Goal: Transaction & Acquisition: Purchase product/service

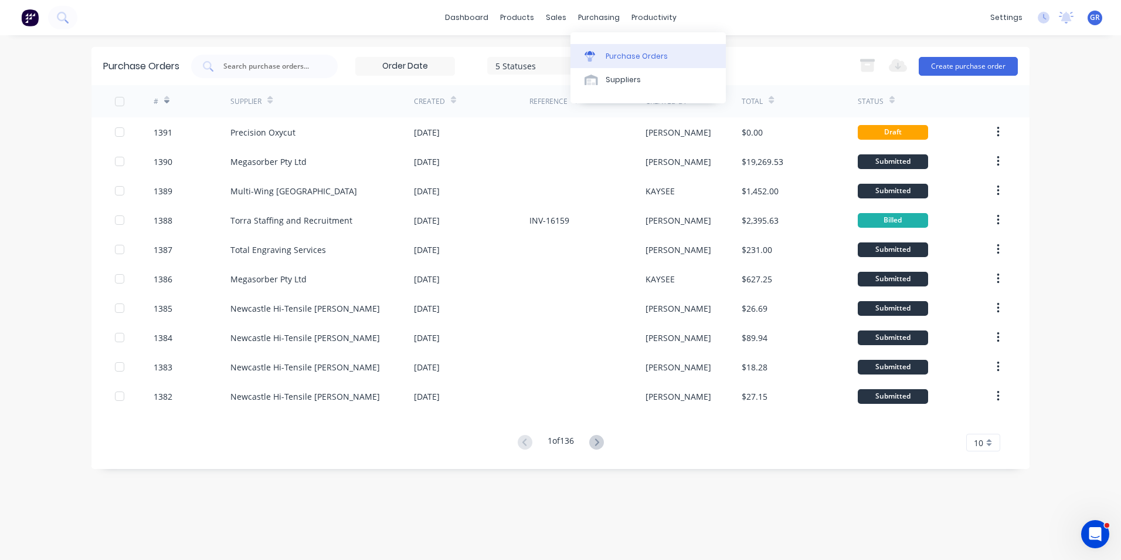
click at [625, 52] on div "Purchase Orders" at bounding box center [637, 56] width 62 height 11
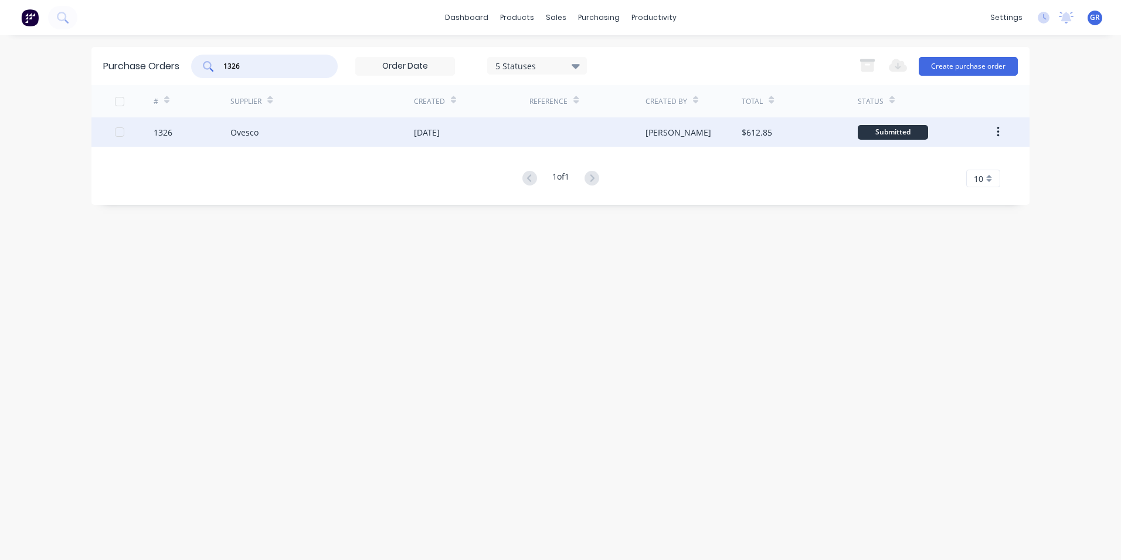
type input "1326"
click at [167, 133] on div "1326" at bounding box center [163, 132] width 19 height 12
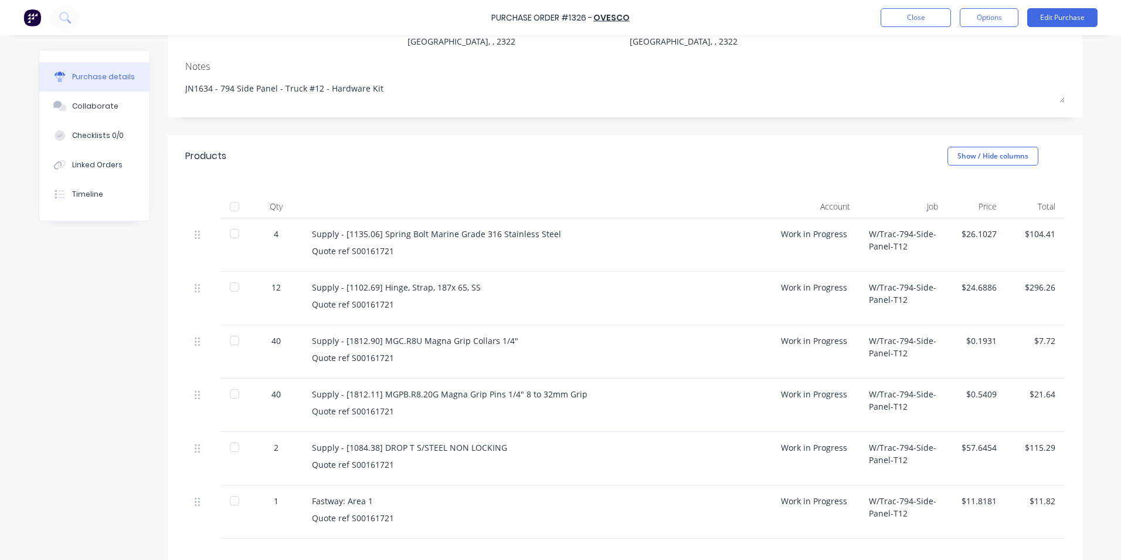
scroll to position [117, 0]
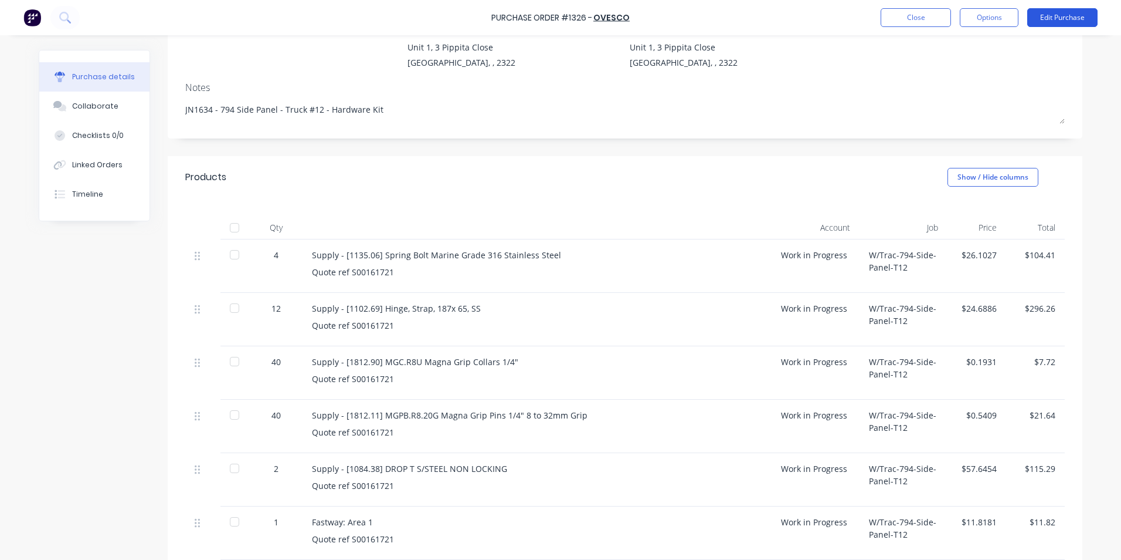
click at [1061, 18] on button "Edit Purchase" at bounding box center [1063, 17] width 70 height 19
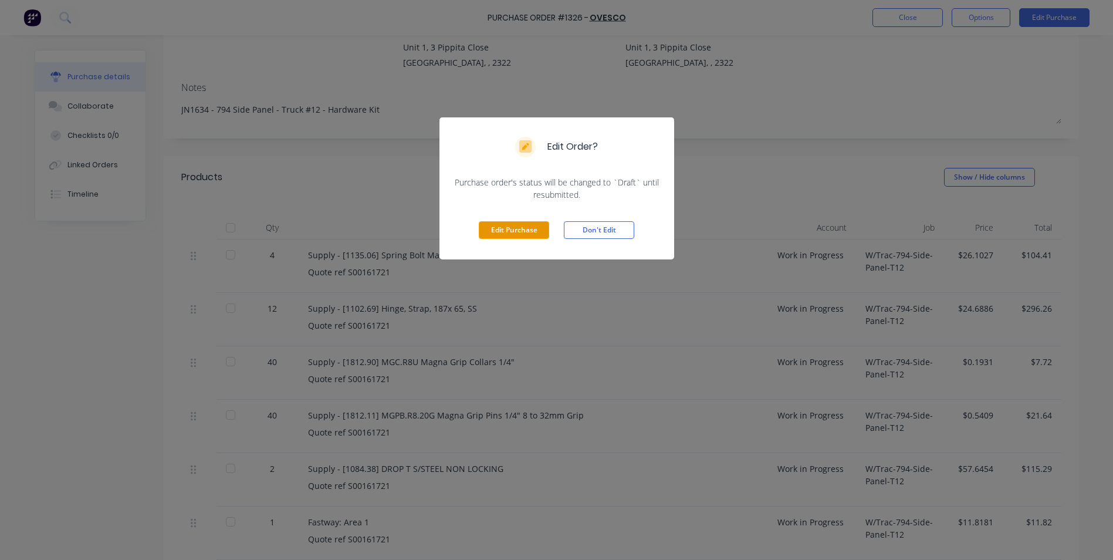
click at [515, 225] on button "Edit Purchase" at bounding box center [514, 230] width 70 height 18
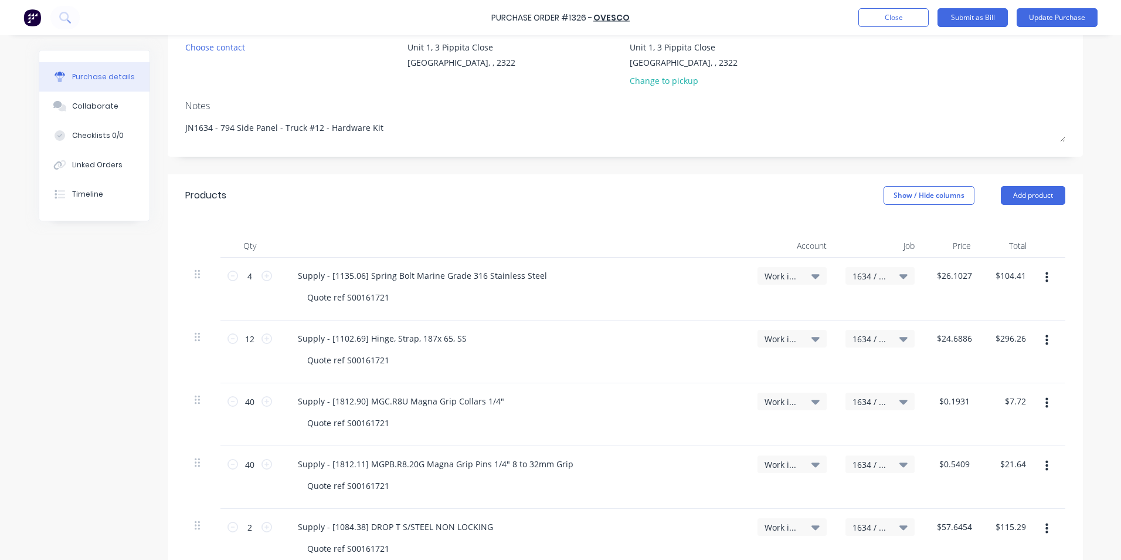
click at [1046, 338] on icon "button" at bounding box center [1047, 340] width 3 height 13
click at [981, 439] on button "Delete" at bounding box center [1011, 441] width 100 height 23
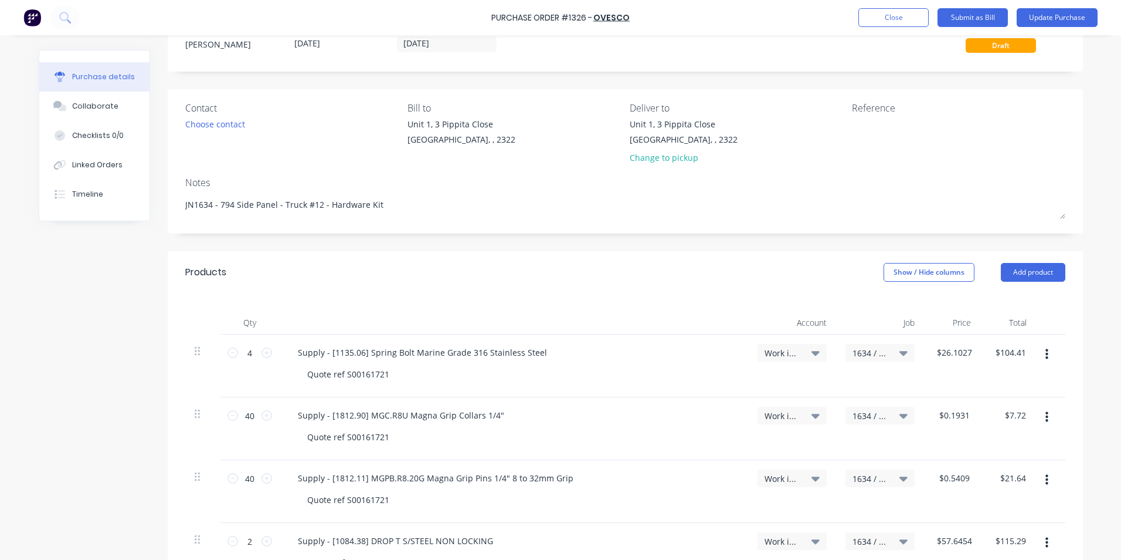
scroll to position [25, 0]
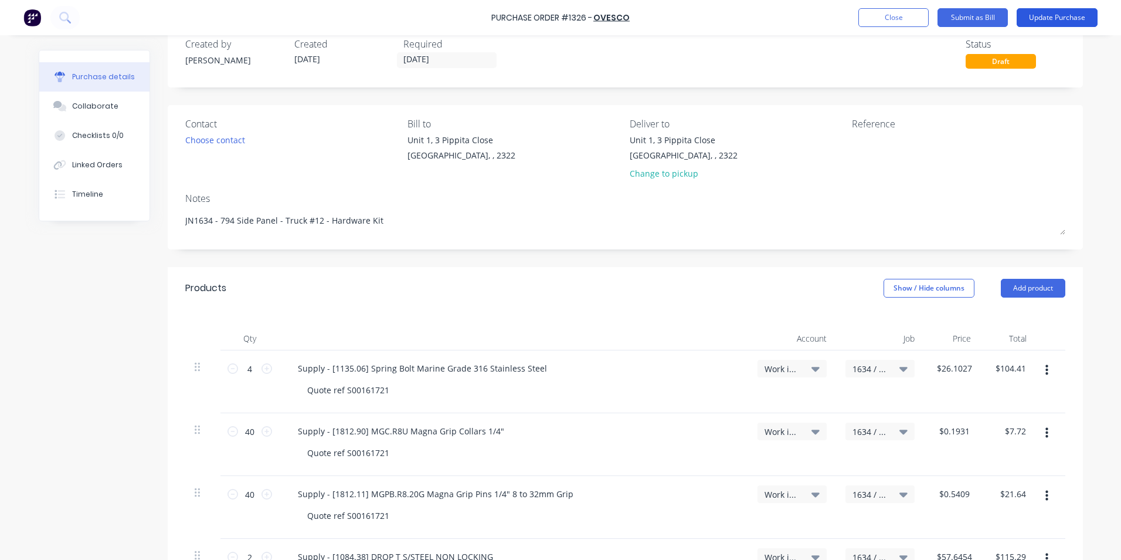
click at [1063, 12] on button "Update Purchase" at bounding box center [1057, 17] width 81 height 19
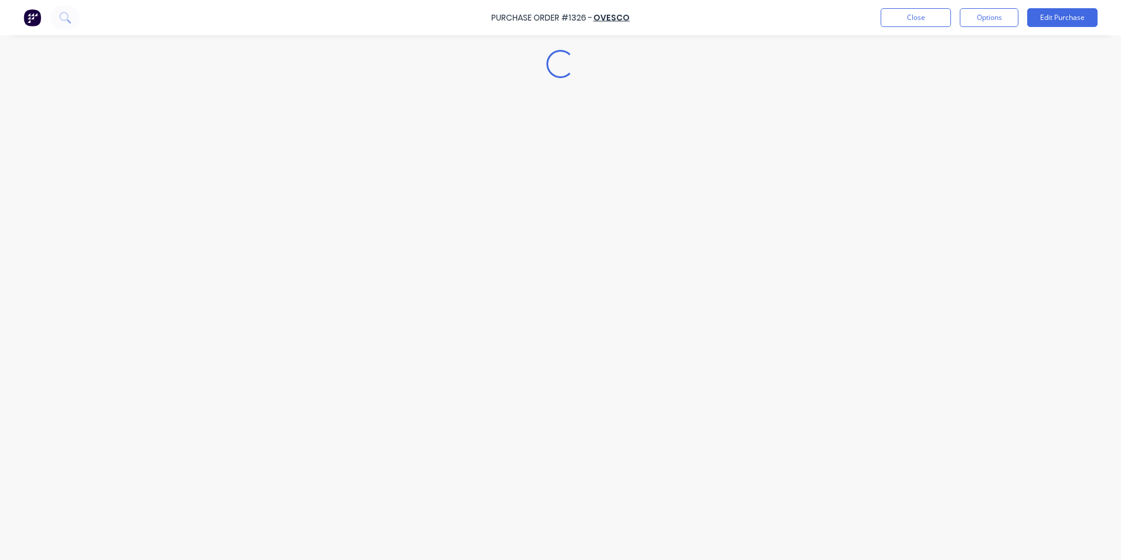
scroll to position [0, 0]
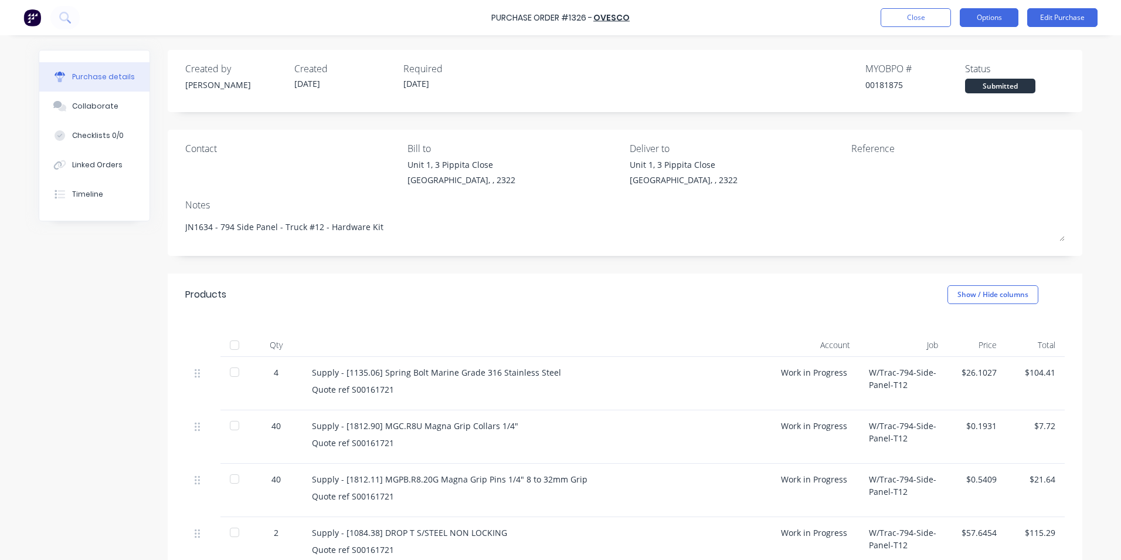
click at [989, 16] on button "Options" at bounding box center [989, 17] width 59 height 19
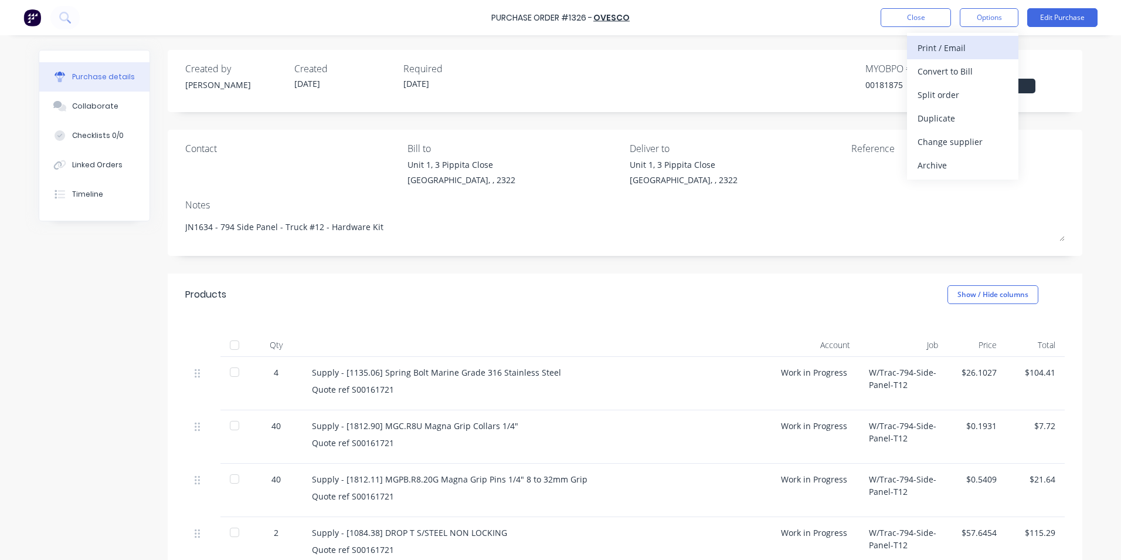
click at [948, 46] on div "Print / Email" at bounding box center [963, 47] width 90 height 17
click at [944, 69] on div "With pricing" at bounding box center [963, 71] width 90 height 17
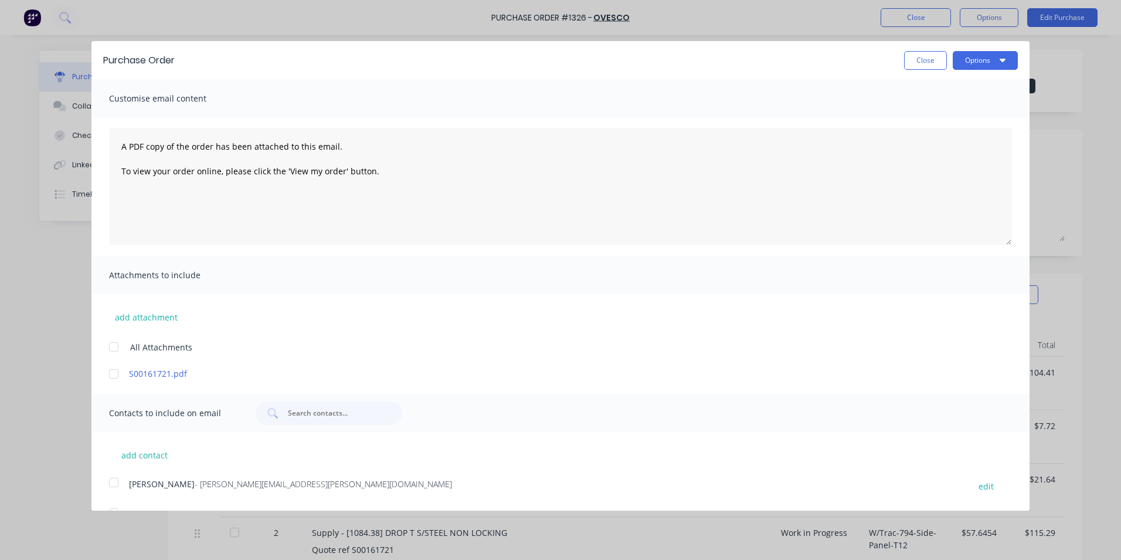
click at [114, 480] on div at bounding box center [113, 481] width 23 height 23
click at [977, 59] on button "Options" at bounding box center [985, 60] width 65 height 19
click at [919, 114] on div "Email" at bounding box center [962, 113] width 90 height 17
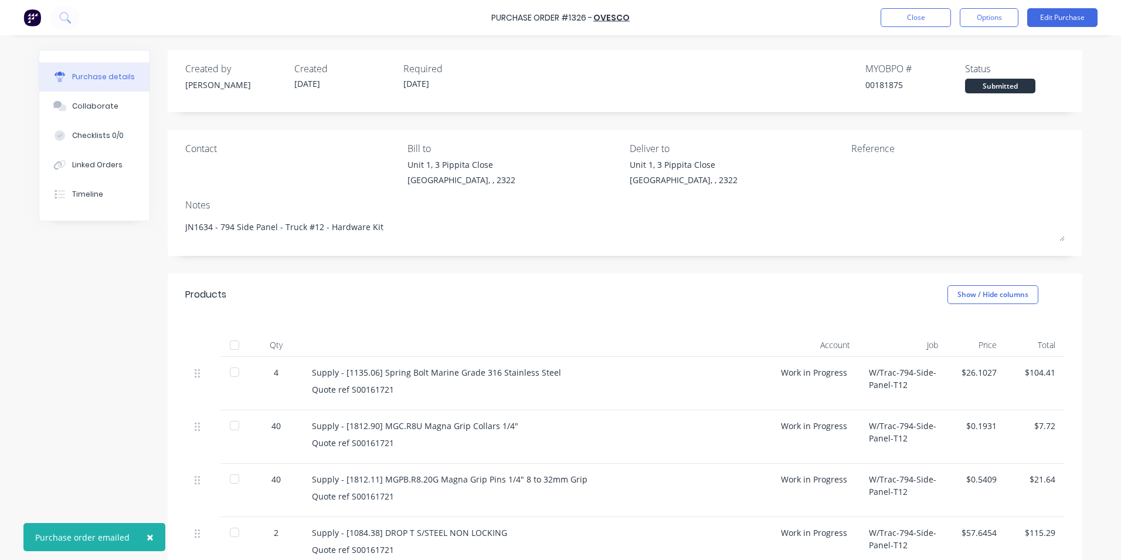
type textarea "x"
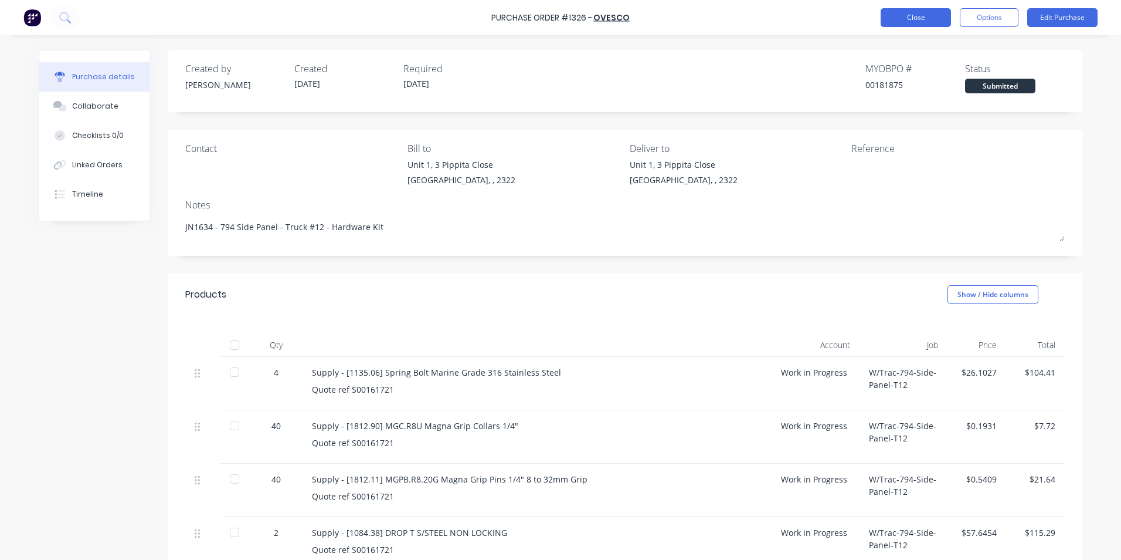
click at [925, 22] on button "Close" at bounding box center [916, 17] width 70 height 19
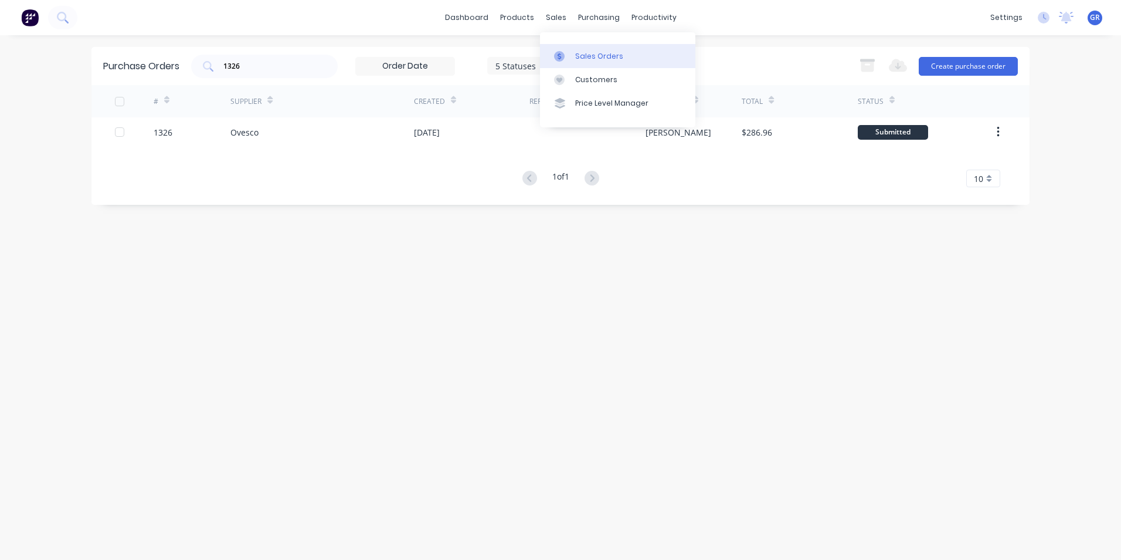
click at [605, 53] on div "Sales Orders" at bounding box center [599, 56] width 48 height 11
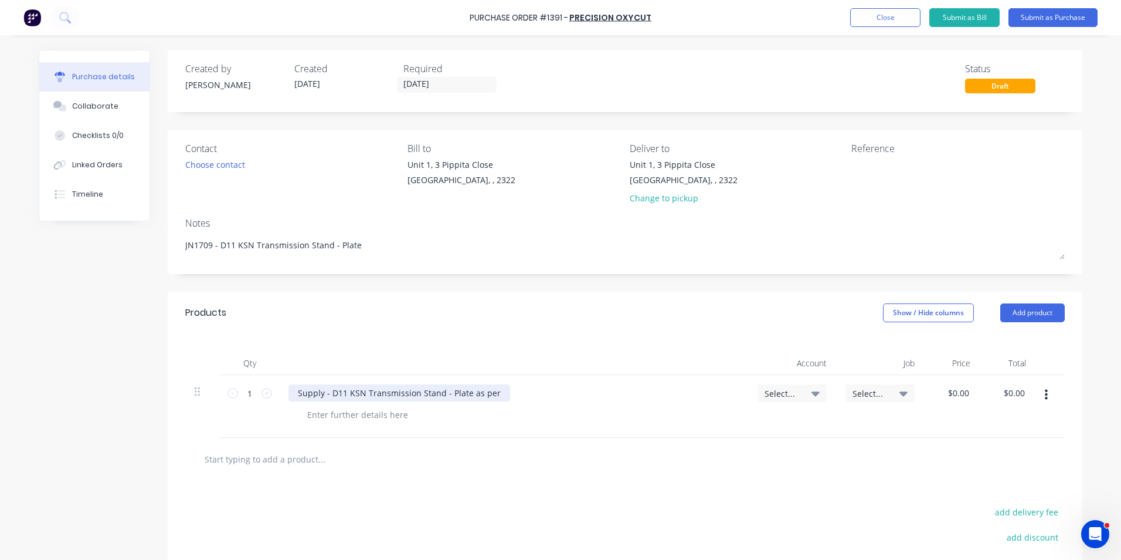
type textarea "x"
drag, startPoint x: 488, startPoint y: 391, endPoint x: 326, endPoint y: 394, distance: 162.5
click at [326, 394] on div "Supply - D11 KSN Transmission Stand - Plate as per" at bounding box center [400, 392] width 222 height 17
click at [329, 392] on div "Supply -" at bounding box center [314, 392] width 51 height 17
click at [782, 388] on span "Select..." at bounding box center [782, 393] width 35 height 12
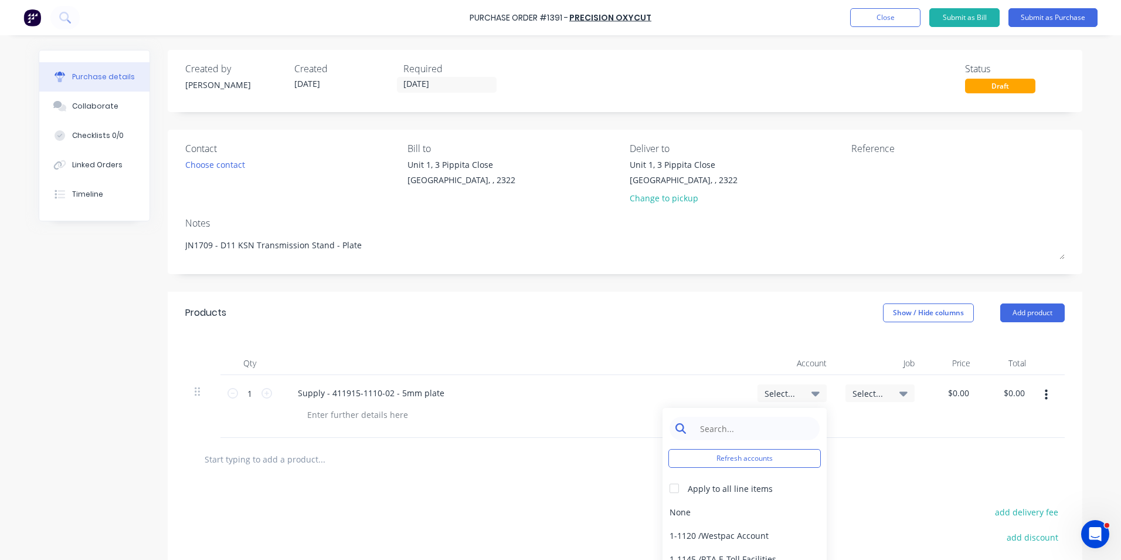
type textarea "x"
click at [712, 423] on input at bounding box center [754, 427] width 120 height 23
type input "1-14"
click at [723, 511] on div "1-1400 / Work in Progress - Materials" at bounding box center [745, 511] width 164 height 23
click at [866, 392] on span "Select..." at bounding box center [870, 393] width 35 height 12
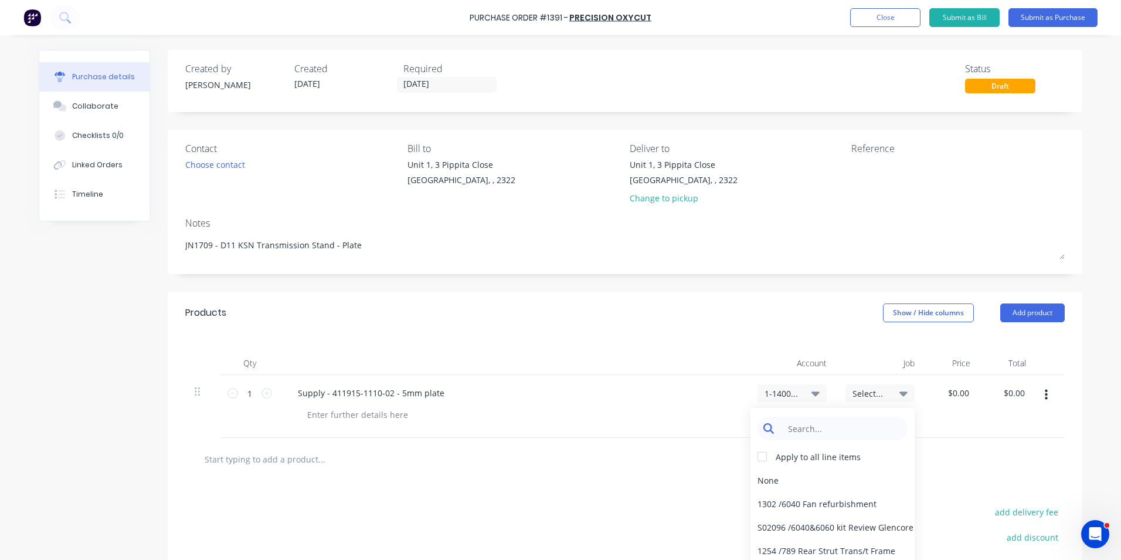
type textarea "x"
click at [805, 427] on input at bounding box center [842, 427] width 120 height 23
type input "1709"
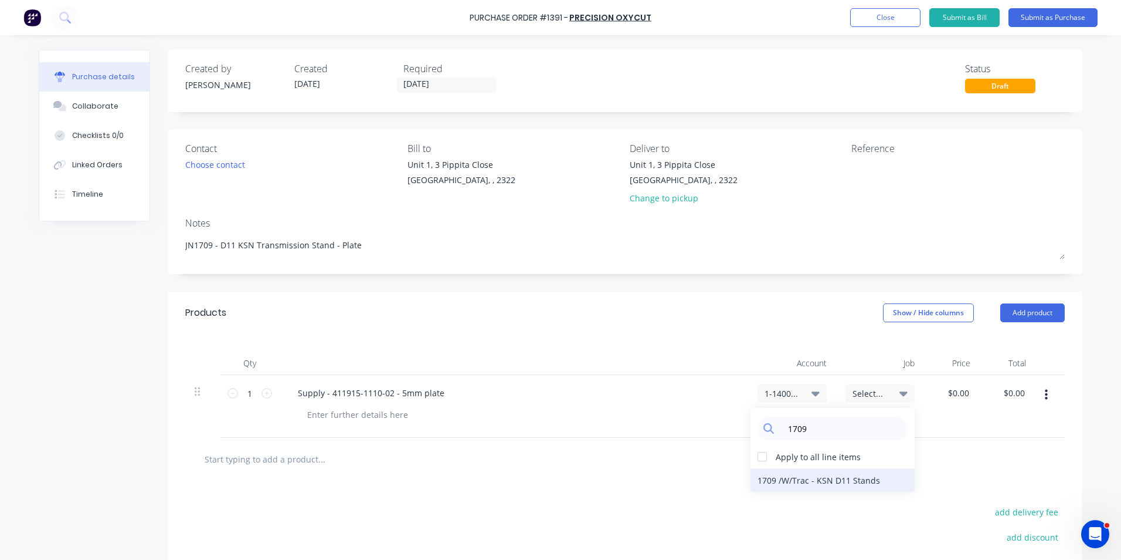
click at [845, 476] on div "1709 / W/Trac - KSN D11 Stands" at bounding box center [833, 479] width 164 height 23
type textarea "x"
type input "0.0000"
click at [956, 390] on input "0.0000" at bounding box center [958, 392] width 27 height 17
type textarea "x"
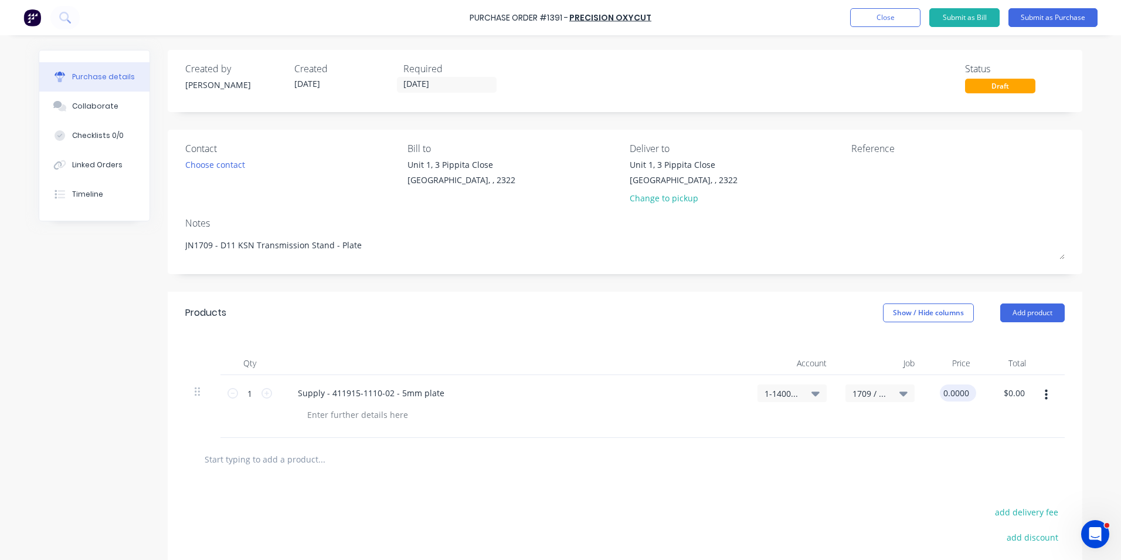
click at [956, 390] on input "0.0000" at bounding box center [956, 392] width 32 height 17
type input "$11.52"
click at [970, 417] on div "$11.52 11.52" at bounding box center [952, 406] width 56 height 63
click at [1045, 392] on icon "button" at bounding box center [1046, 394] width 3 height 13
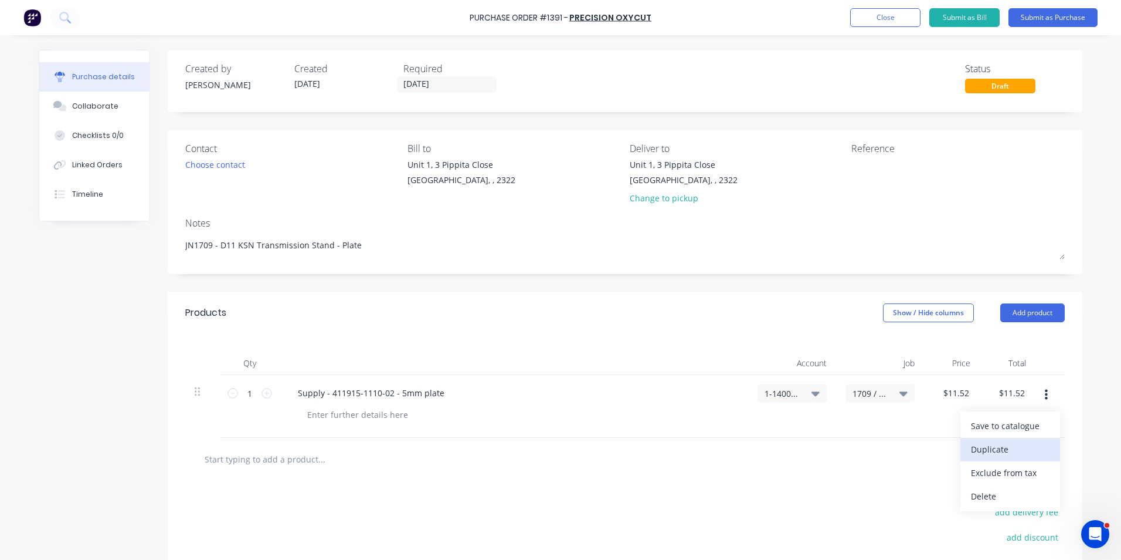
click at [1001, 450] on button "Duplicate" at bounding box center [1011, 449] width 100 height 23
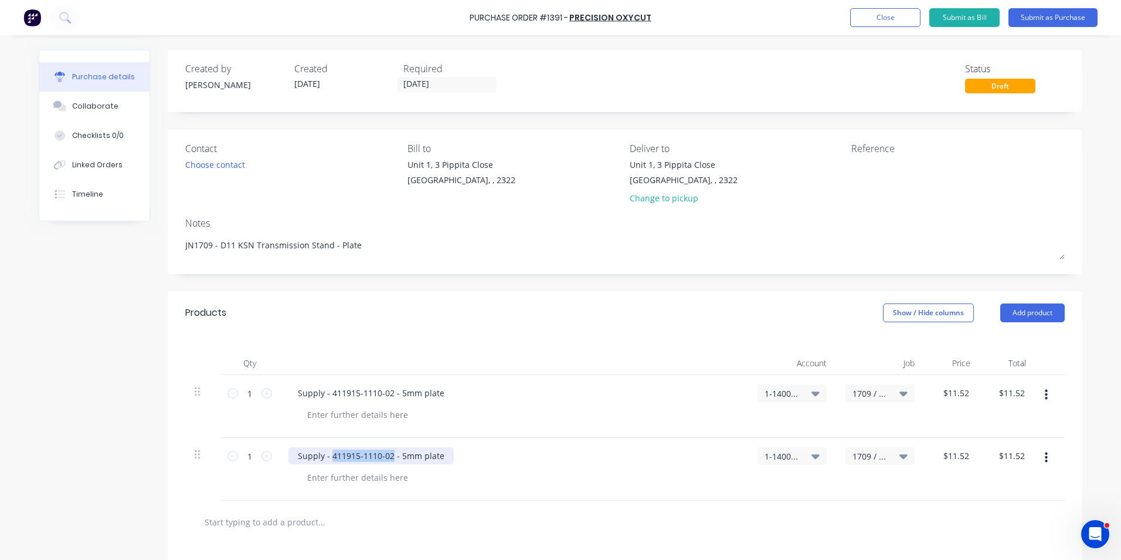
drag, startPoint x: 387, startPoint y: 455, endPoint x: 329, endPoint y: 459, distance: 57.7
click at [328, 461] on div "Supply - 411915-1110-02 - 5mm plate" at bounding box center [371, 455] width 165 height 17
type textarea "x"
paste div
click at [262, 453] on icon at bounding box center [267, 455] width 11 height 11
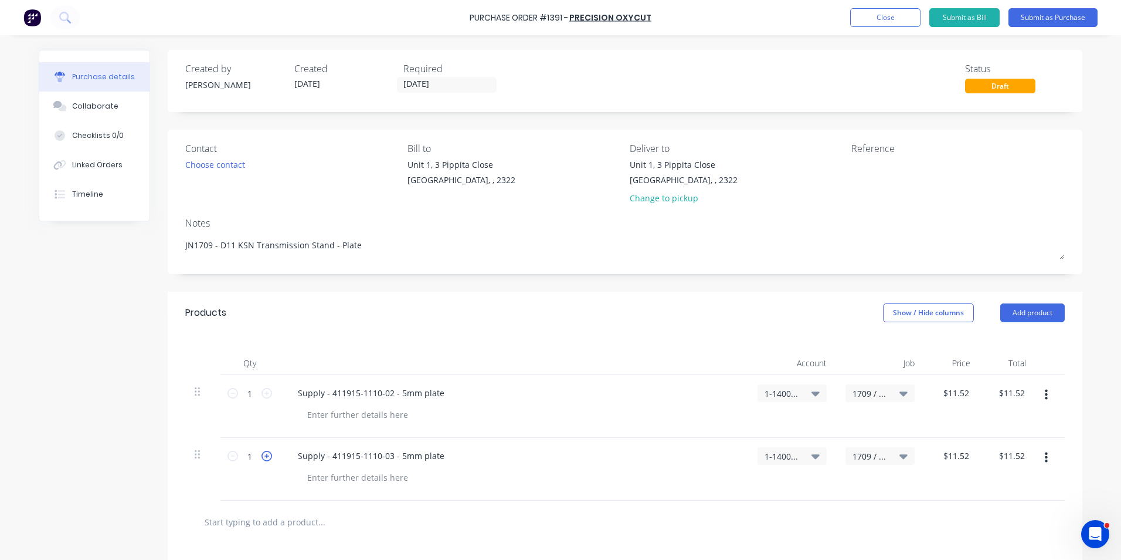
type textarea "x"
type input "2"
type input "$23.04"
type textarea "x"
type input "11.52"
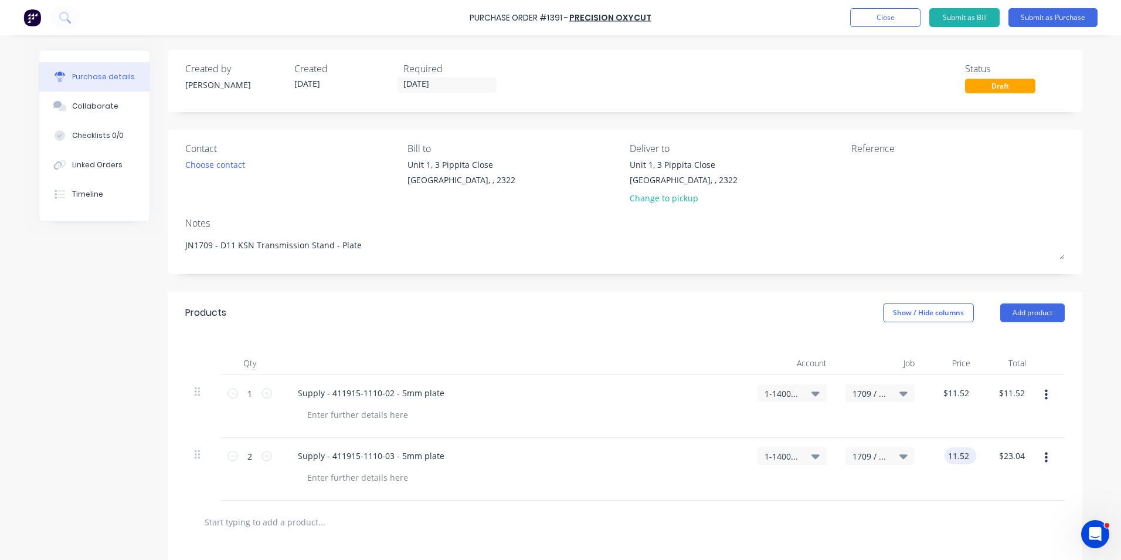
click at [962, 454] on input "11.52" at bounding box center [958, 455] width 27 height 17
click at [958, 455] on input "11.52" at bounding box center [958, 455] width 27 height 17
type textarea "x"
click at [958, 455] on input "11.52" at bounding box center [958, 455] width 27 height 17
type input "5.16"
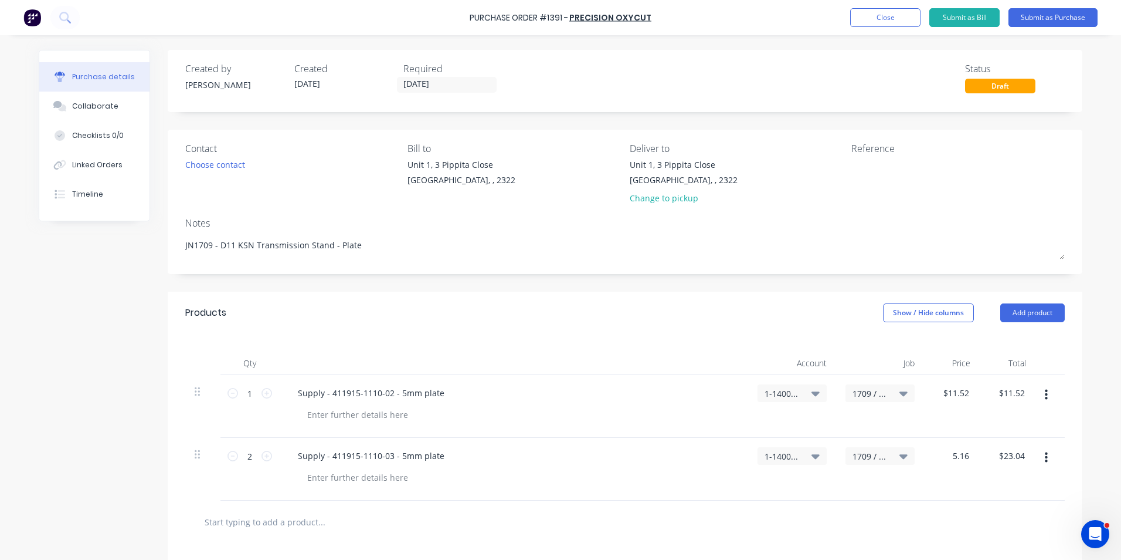
type textarea "x"
type input "$5.16"
type input "$10.32"
click at [959, 480] on div "$5.16 5.16" at bounding box center [952, 469] width 56 height 63
click at [1044, 457] on button "button" at bounding box center [1047, 457] width 28 height 21
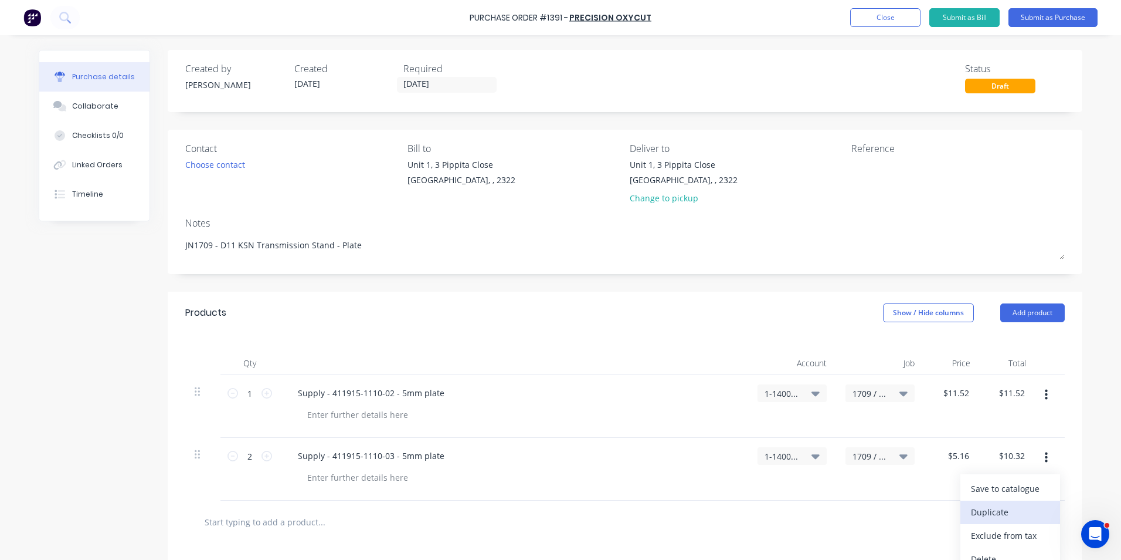
click at [1002, 506] on button "Duplicate" at bounding box center [1011, 511] width 100 height 23
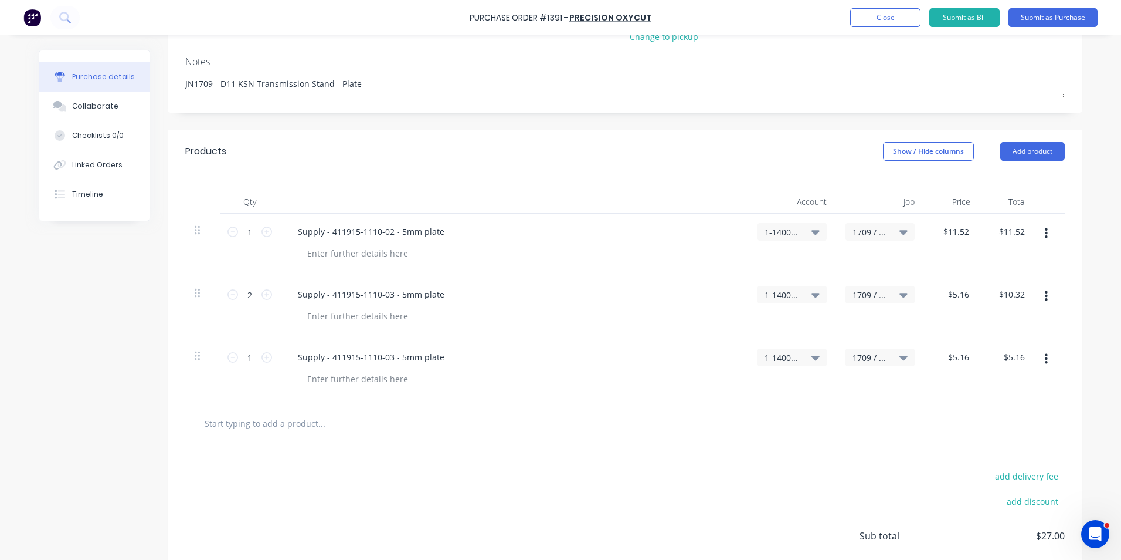
scroll to position [176, 0]
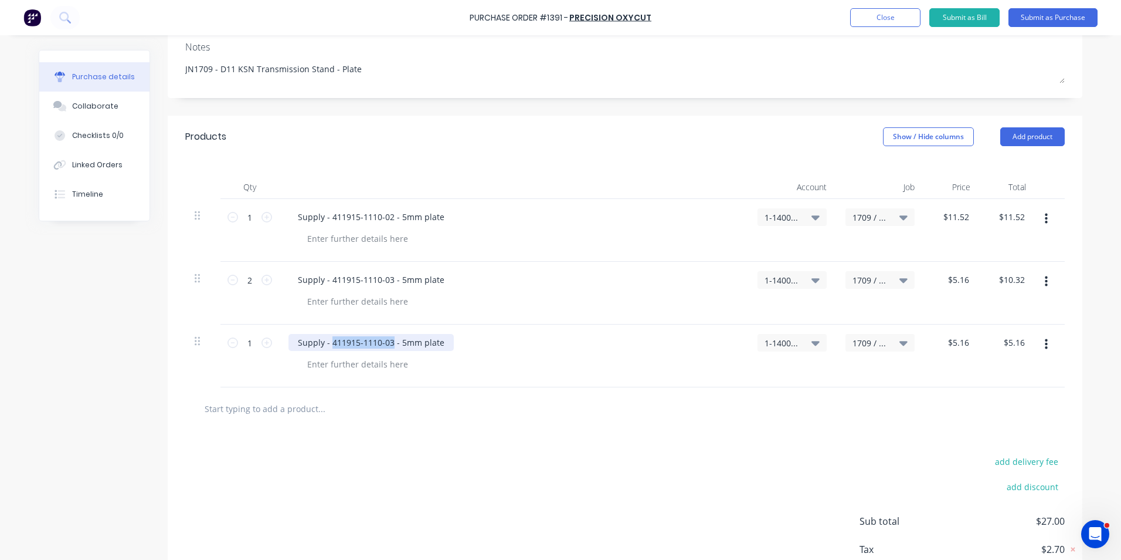
drag, startPoint x: 387, startPoint y: 341, endPoint x: 328, endPoint y: 344, distance: 58.7
click at [328, 344] on div "Supply - 411915-1110-03 - 5mm plate" at bounding box center [371, 342] width 165 height 17
type textarea "x"
paste div
click at [395, 344] on div "Supply - 411715-1110-05 - 5mm plate" at bounding box center [371, 342] width 165 height 17
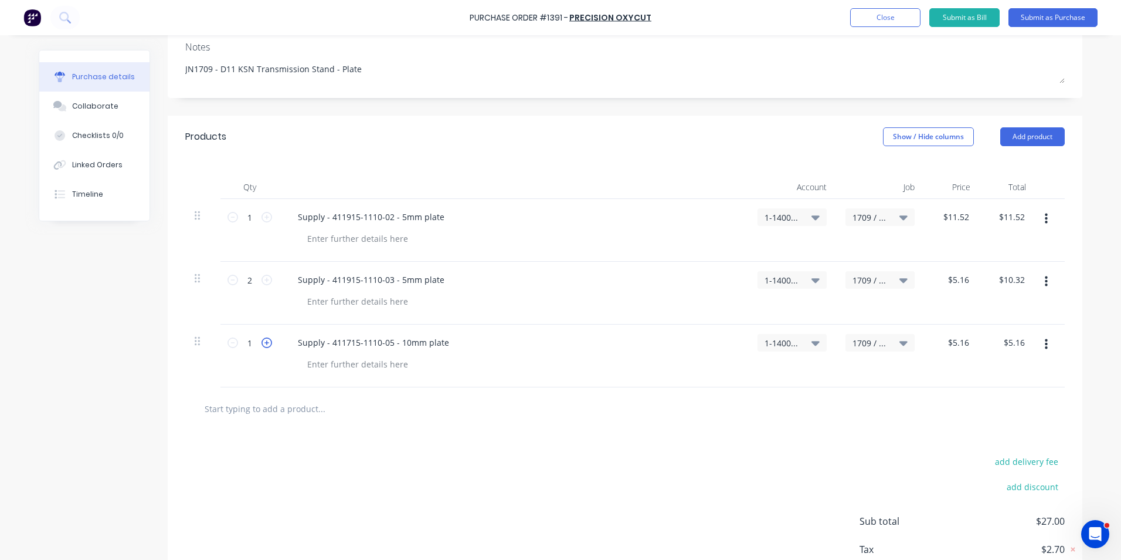
click at [263, 343] on icon at bounding box center [267, 342] width 11 height 11
type textarea "x"
type input "2"
type input "$10.32"
type textarea "x"
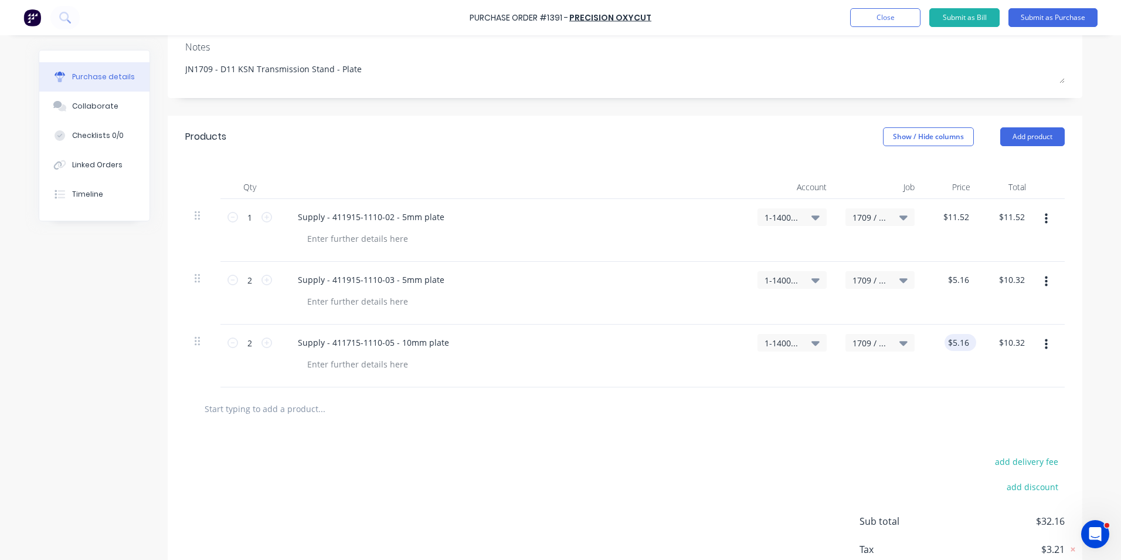
type input "5.16"
click at [949, 339] on input "5.16" at bounding box center [958, 342] width 27 height 17
type textarea "x"
click at [950, 338] on input "5.16" at bounding box center [961, 342] width 22 height 17
type input "30.30"
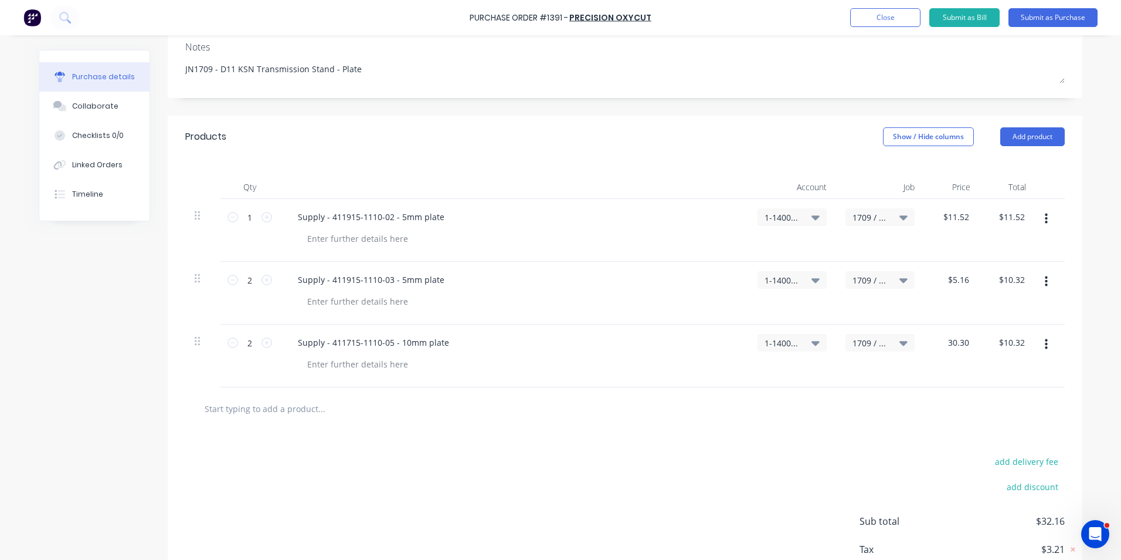
type textarea "x"
type input "$30.30"
type input "$60.60"
click at [933, 364] on div "$30.30 30.30" at bounding box center [952, 355] width 56 height 63
click at [1045, 345] on icon "button" at bounding box center [1046, 344] width 3 height 13
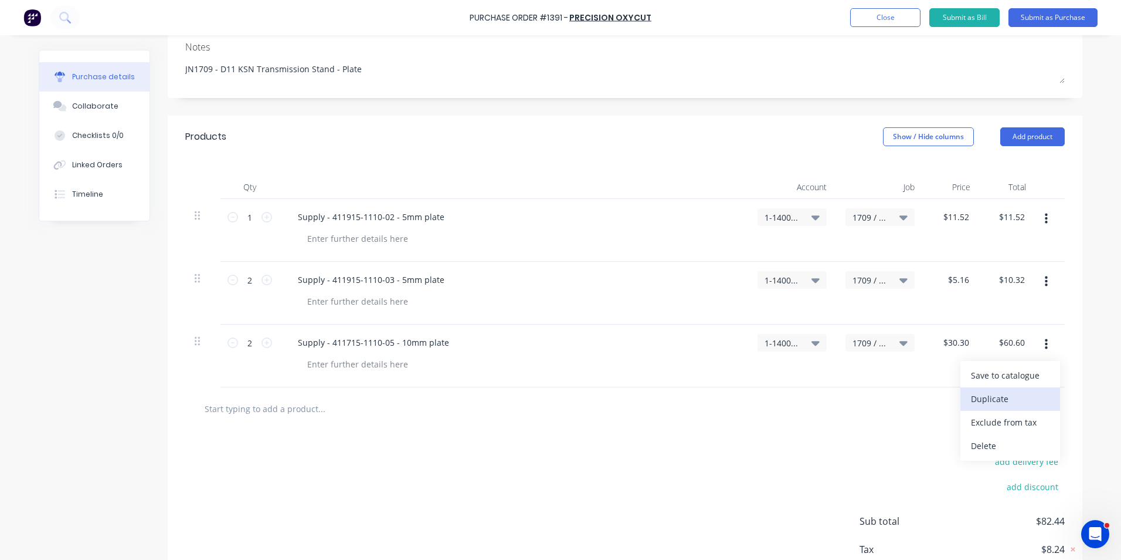
click at [1001, 399] on button "Duplicate" at bounding box center [1011, 398] width 100 height 23
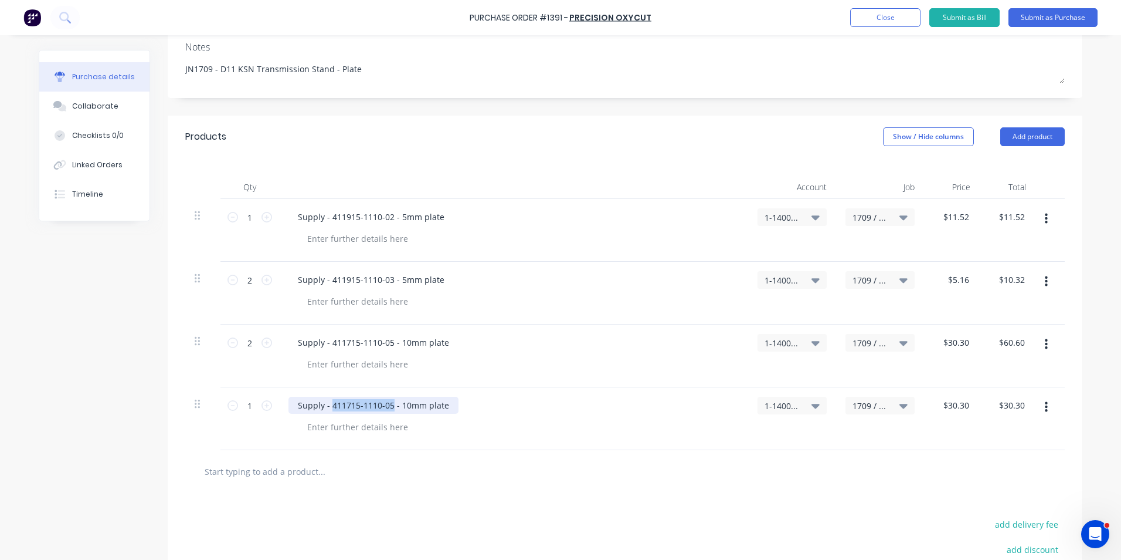
drag, startPoint x: 387, startPoint y: 405, endPoint x: 328, endPoint y: 402, distance: 58.7
click at [328, 402] on div "Supply - 411715-1110-05 - 10mm plate" at bounding box center [374, 404] width 170 height 17
type textarea "x"
paste div
type textarea "x"
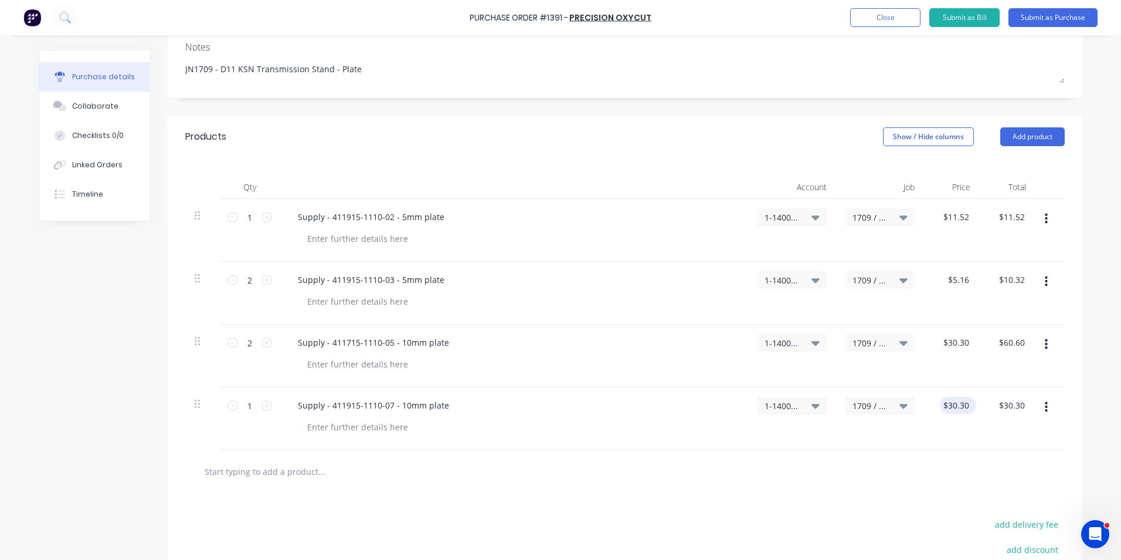
type input "30.3"
click at [955, 404] on input "30.3" at bounding box center [956, 404] width 32 height 17
type textarea "x"
click at [955, 404] on input "30.3" at bounding box center [961, 404] width 22 height 17
type input "3"
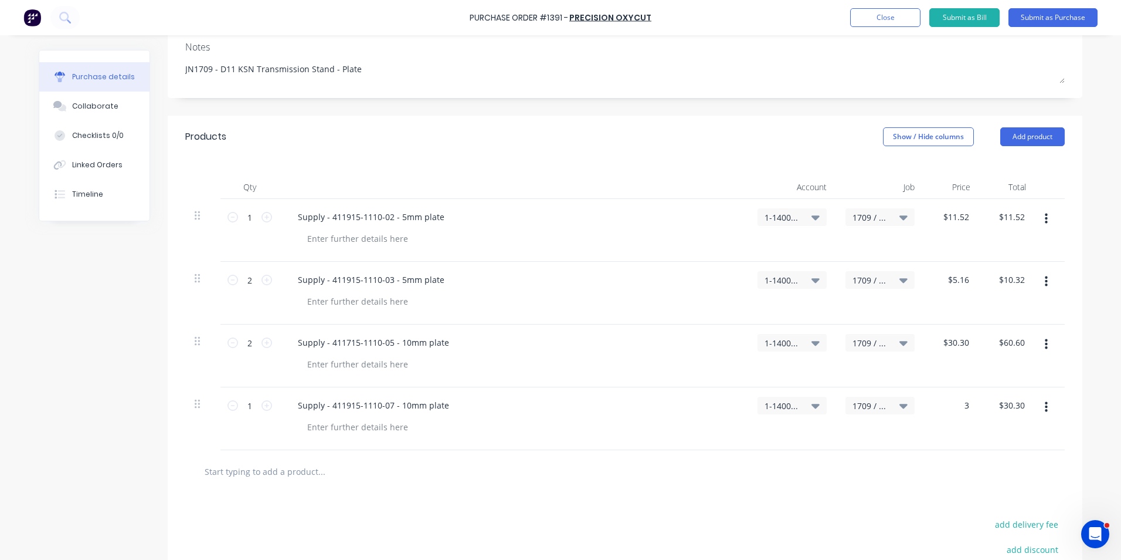
type textarea "x"
type input "$3.00"
click at [962, 420] on div "$3.00 3" at bounding box center [952, 418] width 56 height 63
click at [262, 408] on icon at bounding box center [267, 405] width 11 height 11
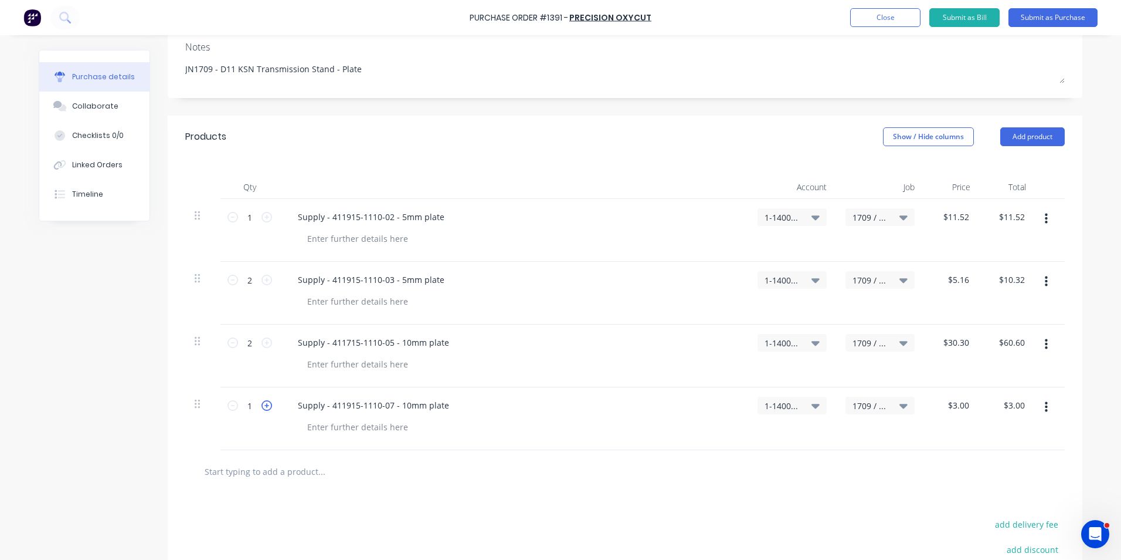
type textarea "x"
type input "2"
type input "$6.00"
click at [1045, 406] on icon "button" at bounding box center [1046, 407] width 3 height 11
click at [984, 460] on button "Duplicate" at bounding box center [1011, 461] width 100 height 23
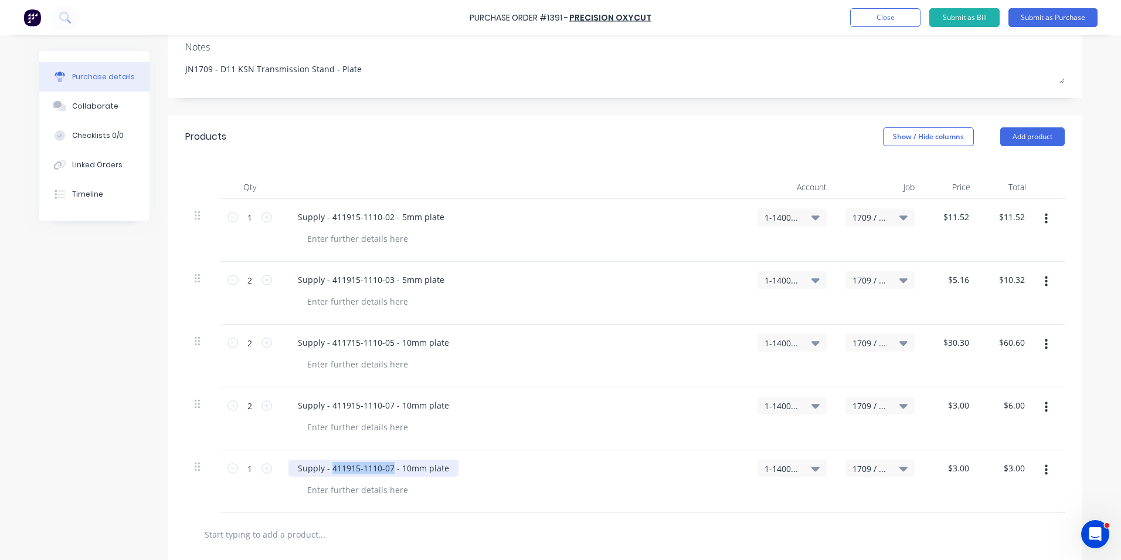
drag, startPoint x: 388, startPoint y: 468, endPoint x: 328, endPoint y: 469, distance: 59.8
click at [328, 469] on div "Supply - 411915-1110-07 - 10mm plate" at bounding box center [374, 467] width 170 height 17
type textarea "x"
paste div
type textarea "x"
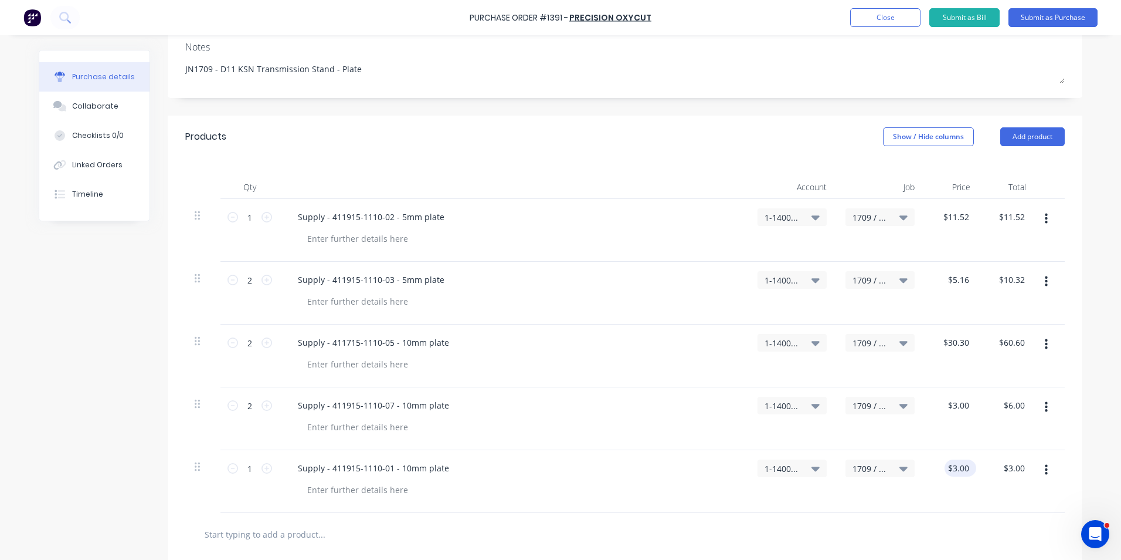
type input "3"
click at [958, 465] on input "3" at bounding box center [958, 467] width 27 height 17
type textarea "x"
click at [958, 465] on input "3" at bounding box center [963, 467] width 16 height 17
type input "71.54"
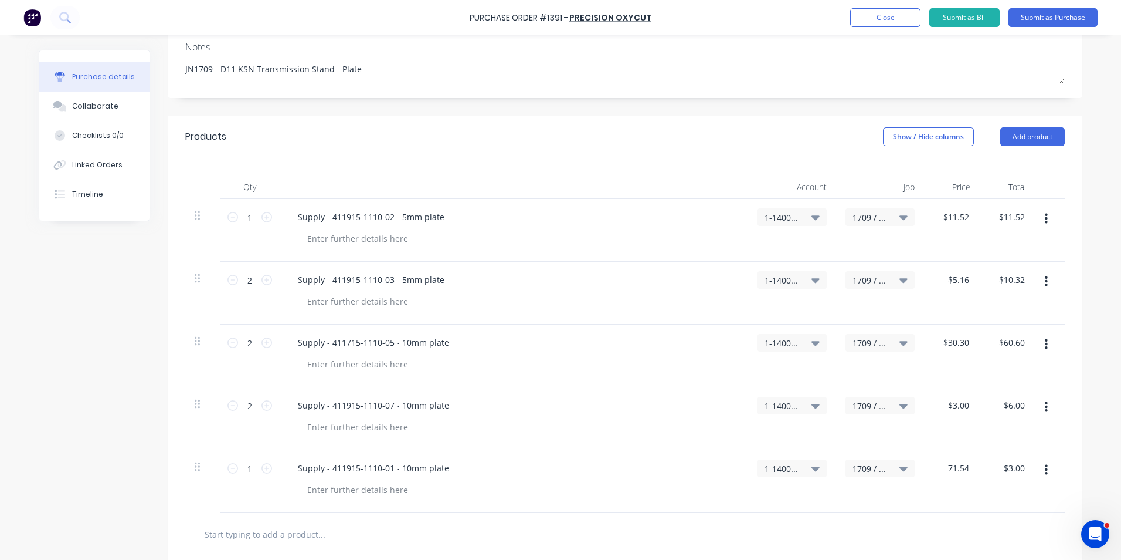
type textarea "x"
type input "$71.54"
click at [936, 494] on div "$71.54 71.54" at bounding box center [952, 481] width 56 height 63
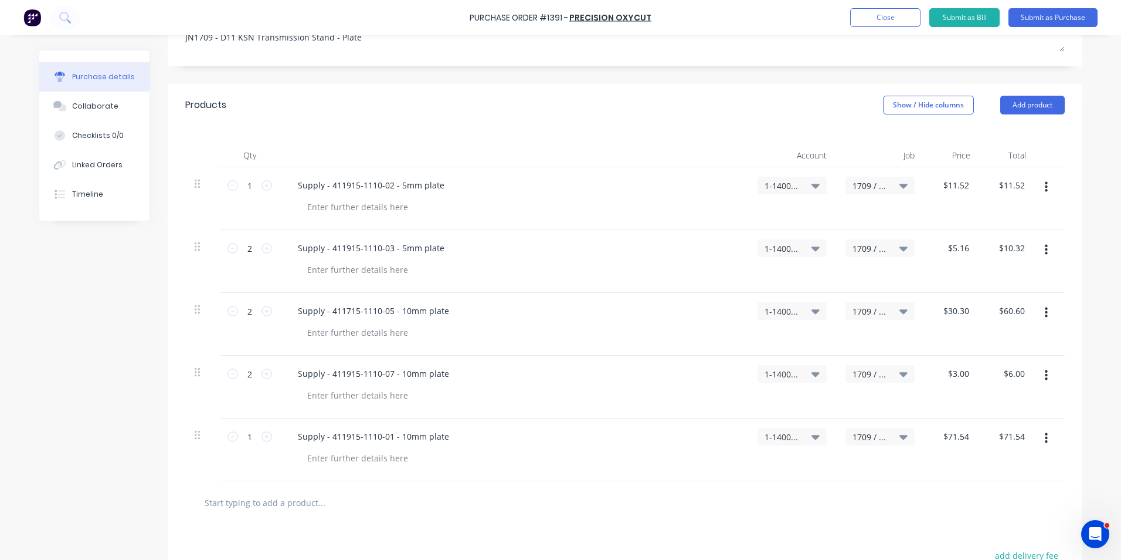
scroll to position [235, 0]
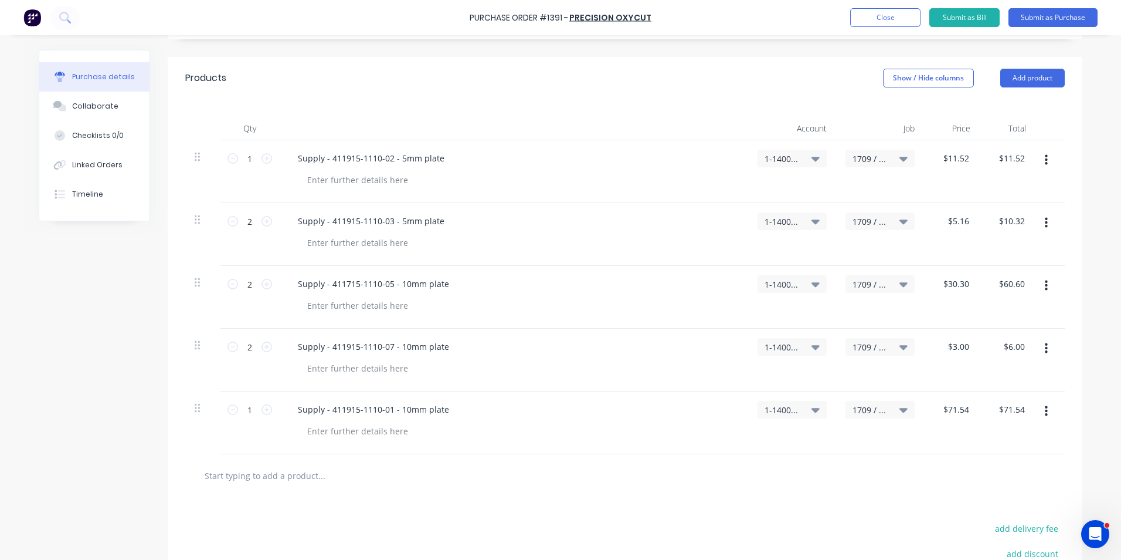
click at [1045, 411] on icon "button" at bounding box center [1046, 411] width 3 height 13
click at [994, 463] on button "Duplicate" at bounding box center [1011, 465] width 100 height 23
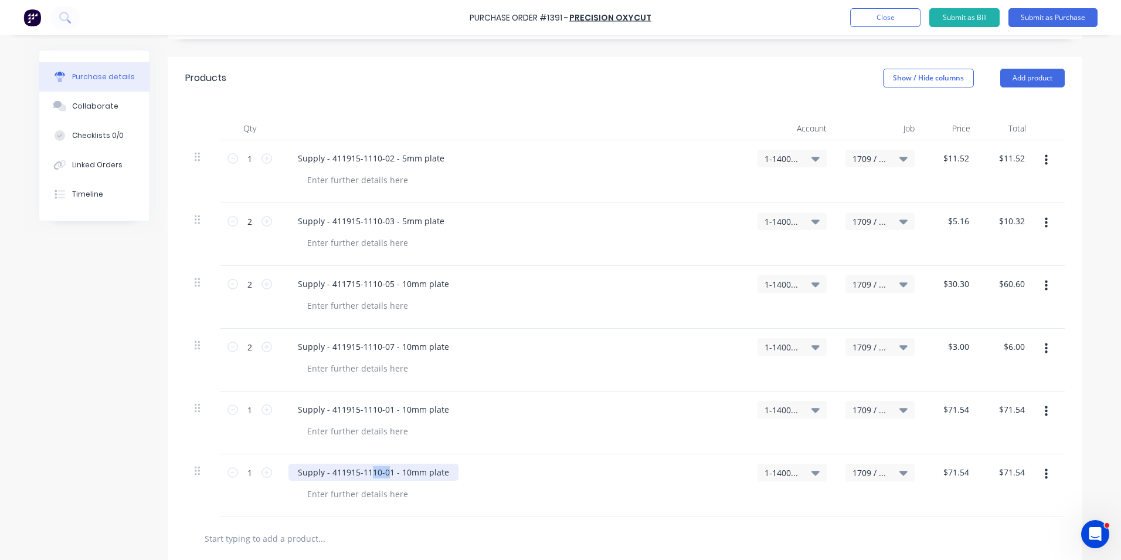
drag, startPoint x: 385, startPoint y: 472, endPoint x: 365, endPoint y: 471, distance: 20.0
click at [365, 471] on div "Supply - 411915-1110-01 - 10mm plate" at bounding box center [374, 471] width 170 height 17
drag, startPoint x: 387, startPoint y: 472, endPoint x: 328, endPoint y: 473, distance: 58.7
click at [328, 473] on div "Supply - 411915-1110-01 - 10mm plate" at bounding box center [374, 471] width 170 height 17
type textarea "x"
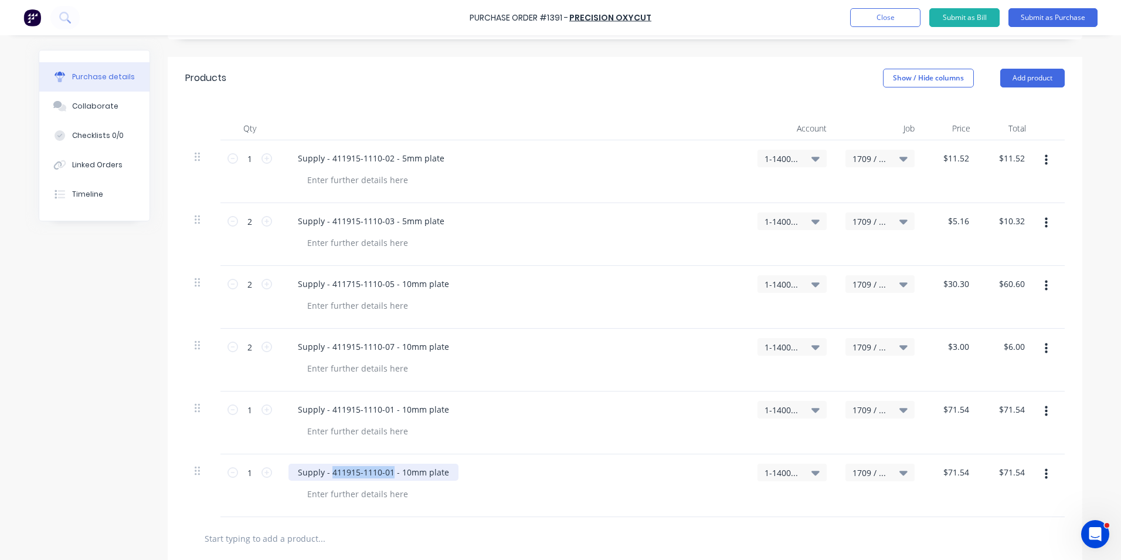
paste div
click at [267, 475] on icon at bounding box center [267, 472] width 11 height 11
type textarea "x"
type input "2"
type input "$143.08"
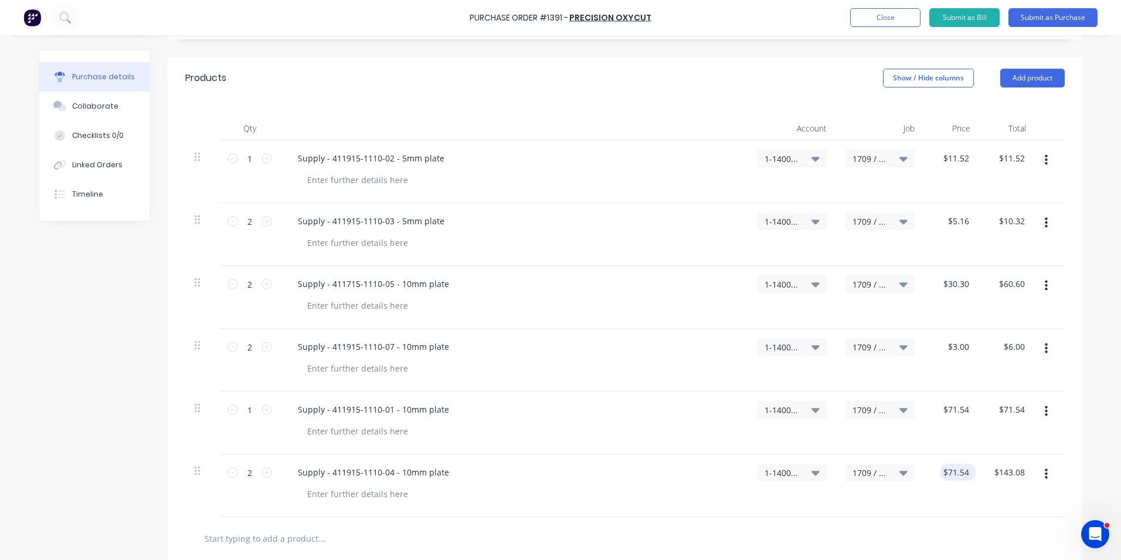
type textarea "x"
type input "71.54"
click at [955, 472] on input "71.54" at bounding box center [956, 471] width 32 height 17
type textarea "x"
click at [955, 472] on input "71.54" at bounding box center [958, 471] width 27 height 17
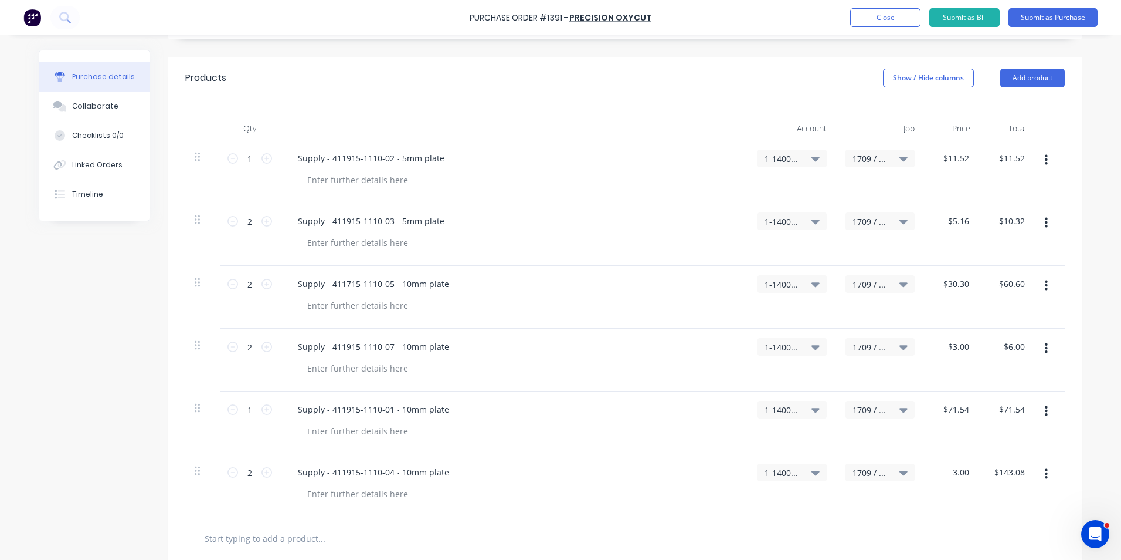
type input "3.00"
type textarea "x"
type input "$3.00"
type input "$6.00"
click at [947, 509] on div "$3.00 3.00" at bounding box center [952, 485] width 56 height 63
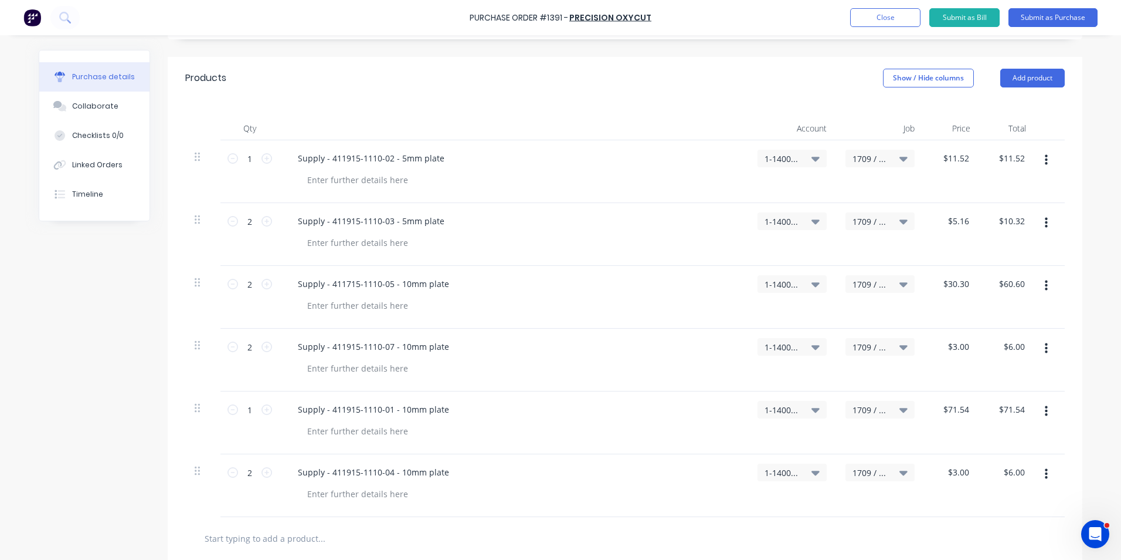
scroll to position [293, 0]
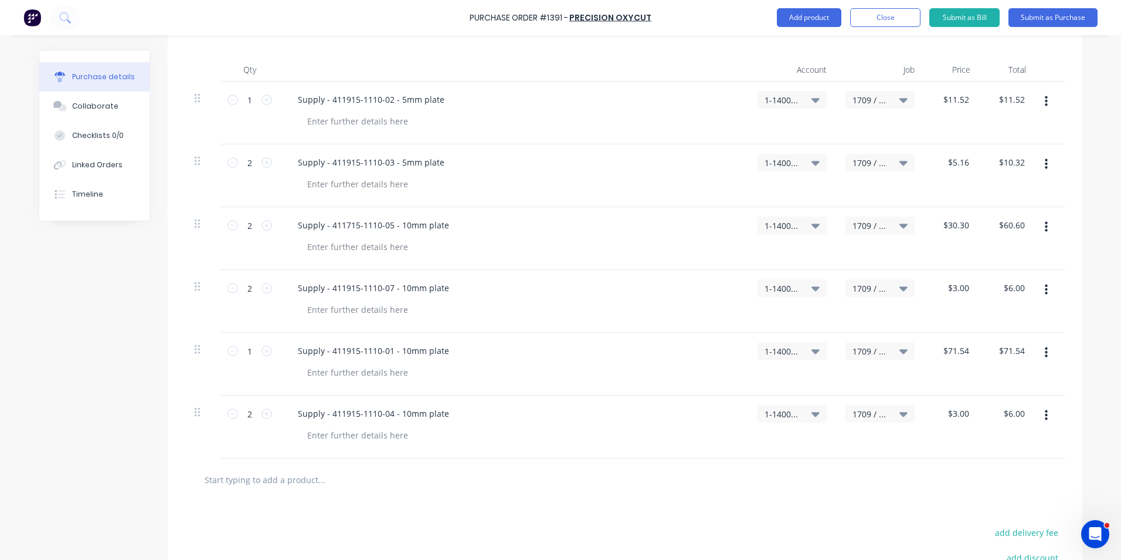
click at [1045, 415] on icon "button" at bounding box center [1046, 415] width 3 height 11
click at [989, 469] on button "Duplicate" at bounding box center [1011, 469] width 100 height 23
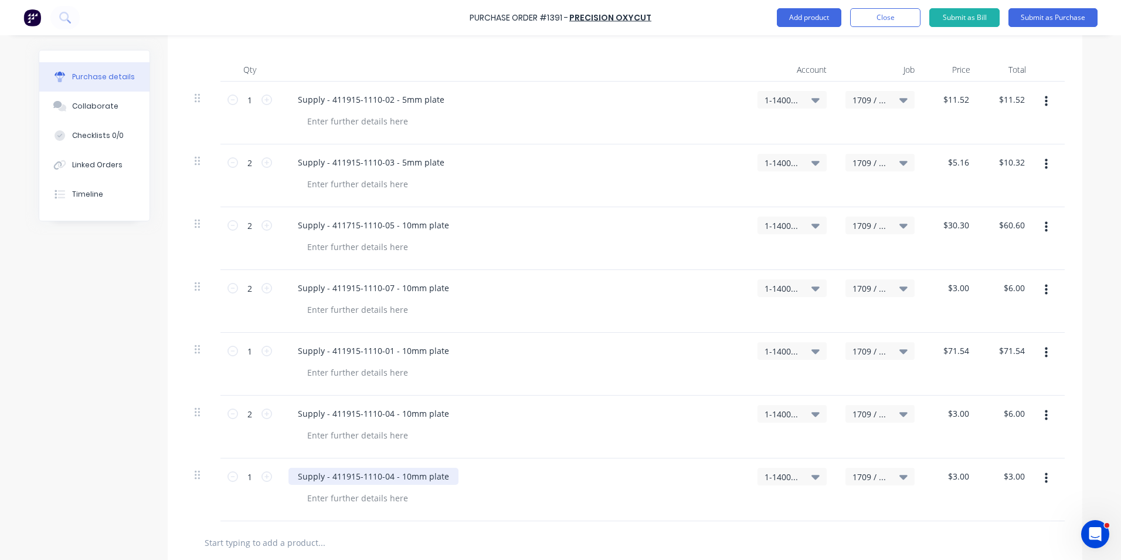
type textarea "x"
drag, startPoint x: 442, startPoint y: 475, endPoint x: 246, endPoint y: 473, distance: 195.9
click at [246, 473] on div "1 1 Supply - 411915-1110-04 - 10mm plate 1-1400 / Work in Progress - Materials …" at bounding box center [625, 489] width 880 height 63
type textarea "x"
type input "3"
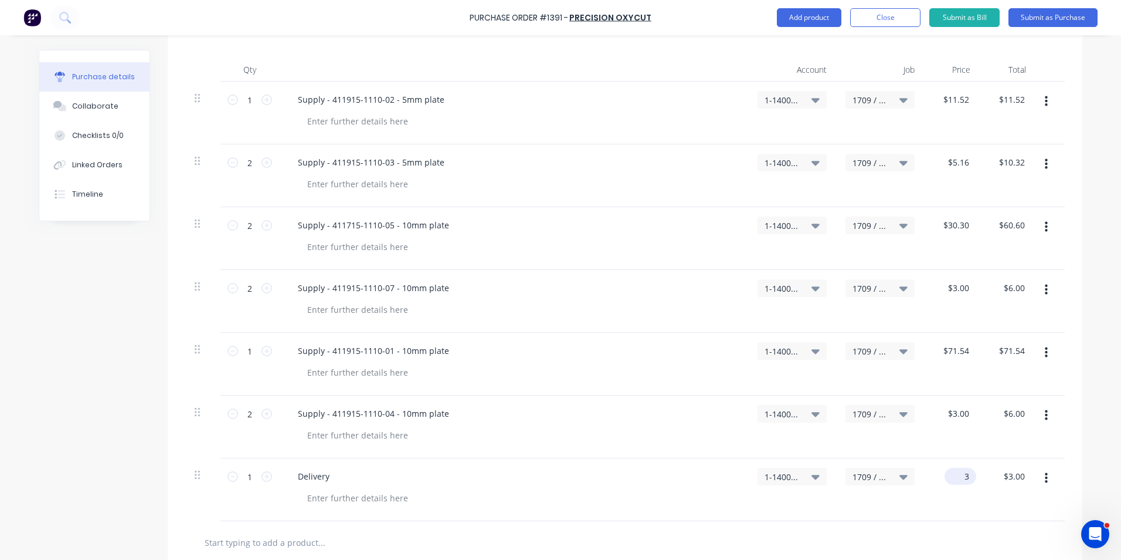
click at [956, 474] on input "3" at bounding box center [958, 475] width 27 height 17
type textarea "x"
click at [956, 474] on input "3" at bounding box center [963, 475] width 16 height 17
type input "85"
type textarea "x"
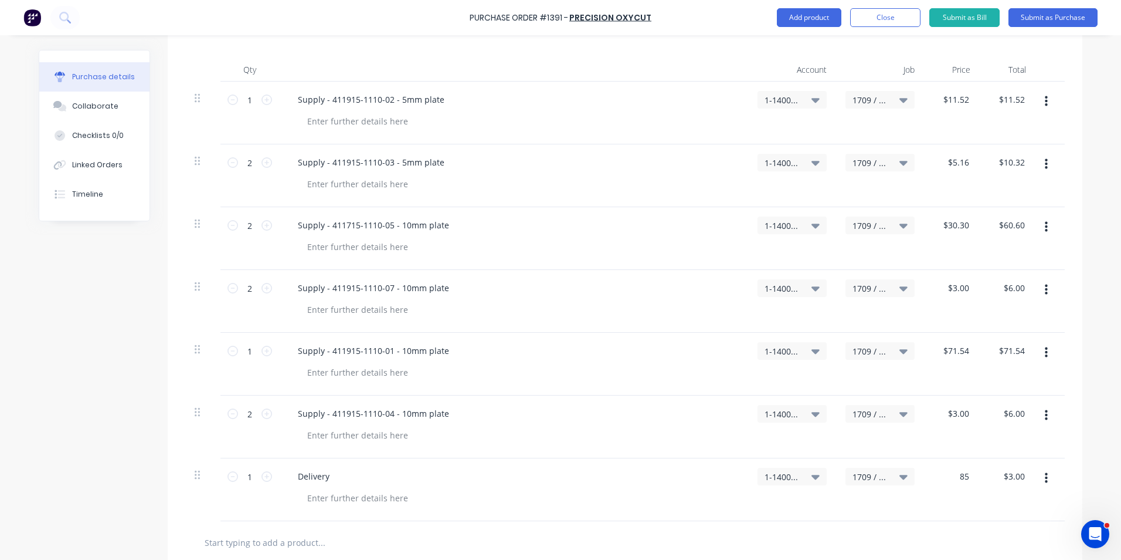
type input "$85.00"
click at [944, 499] on div "$85.00 85" at bounding box center [952, 489] width 56 height 63
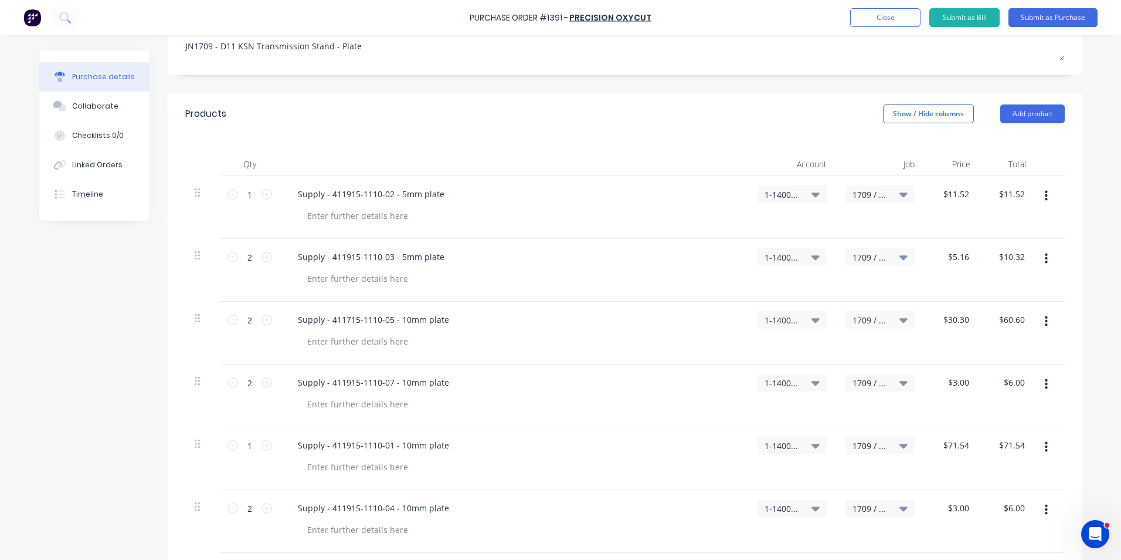
scroll to position [209, 0]
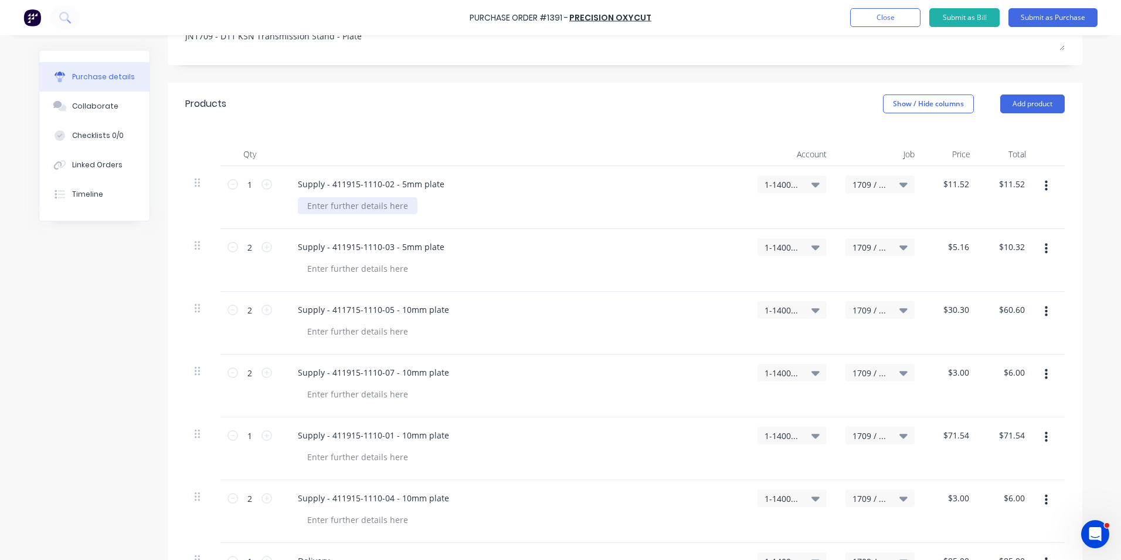
type textarea "x"
click at [330, 204] on div at bounding box center [358, 205] width 120 height 17
click at [340, 205] on div "Quote ref" at bounding box center [326, 205] width 56 height 17
drag, startPoint x: 384, startPoint y: 204, endPoint x: 295, endPoint y: 205, distance: 89.2
click at [298, 205] on div "Quote ref Q4213140" at bounding box center [347, 205] width 98 height 17
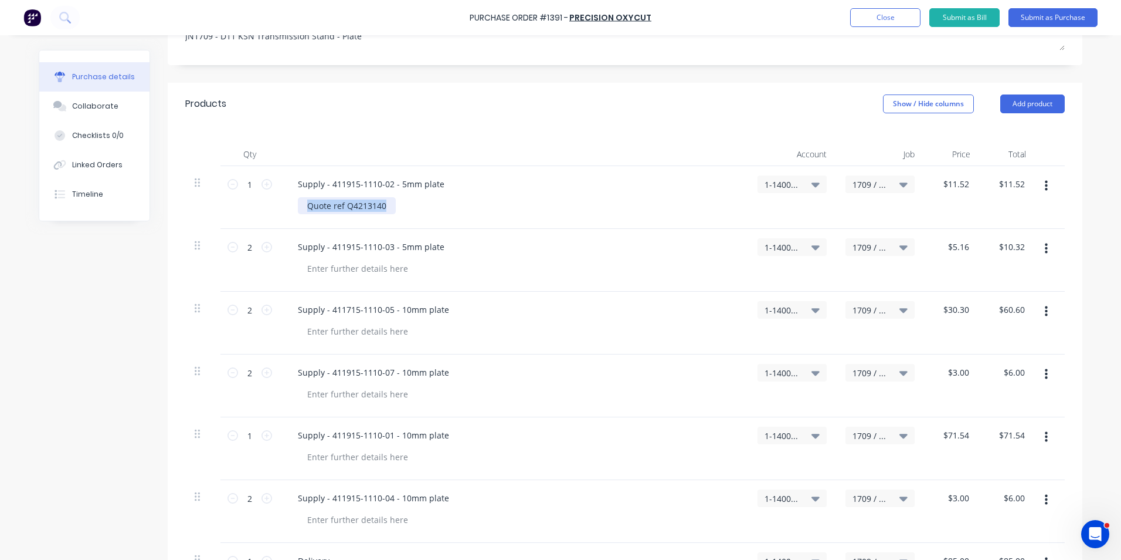
copy div "Quote ref Q4213140"
click at [348, 271] on div at bounding box center [358, 268] width 120 height 17
type textarea "x"
paste div
click at [331, 332] on div at bounding box center [358, 331] width 120 height 17
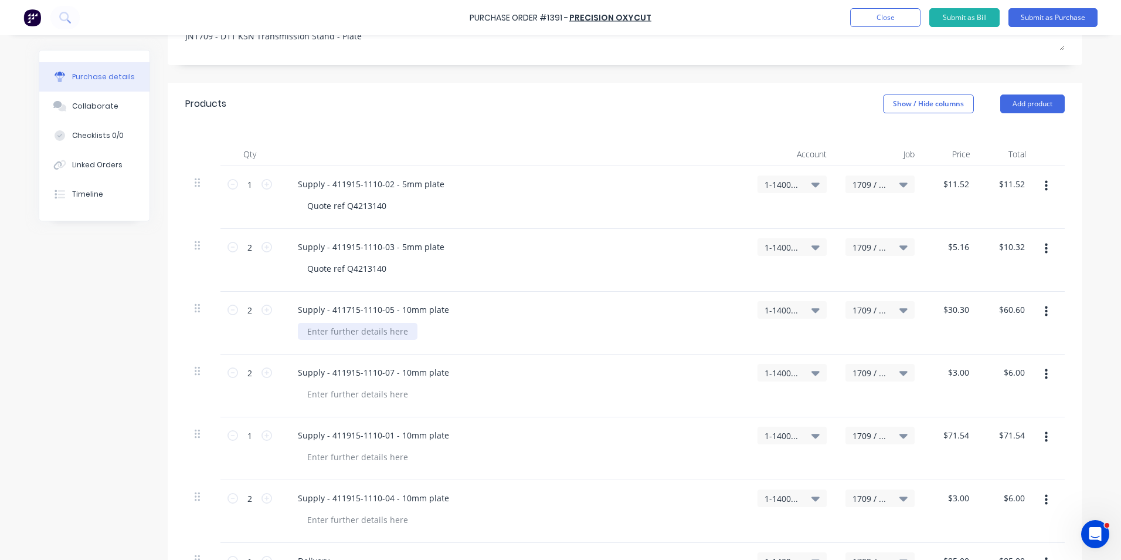
type textarea "x"
paste div
click at [344, 392] on div at bounding box center [358, 393] width 120 height 17
type textarea "x"
paste div
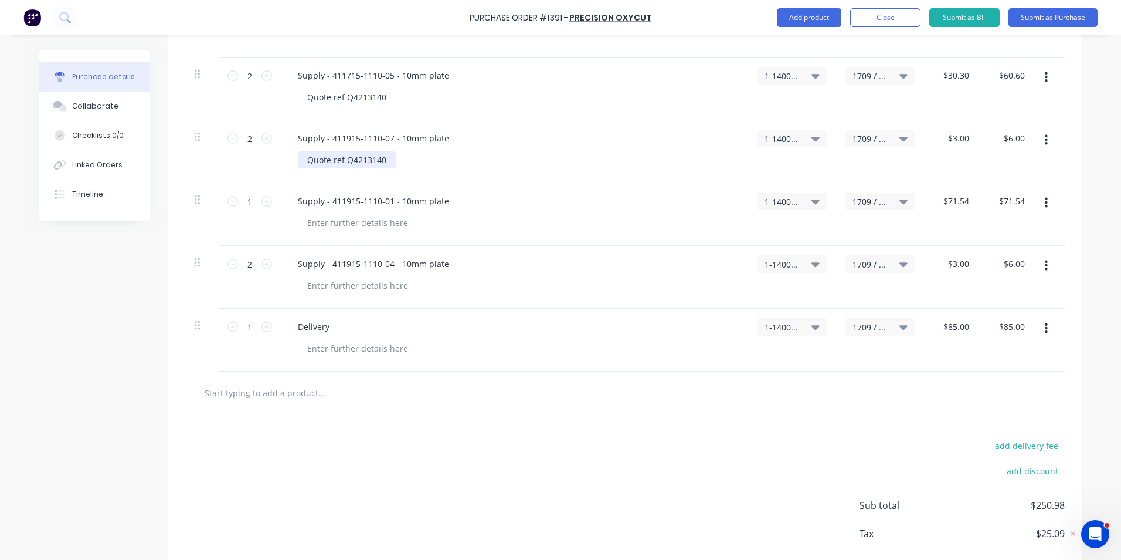
scroll to position [443, 0]
click at [344, 225] on div at bounding box center [358, 221] width 120 height 17
type textarea "x"
paste div
click at [331, 283] on div at bounding box center [358, 284] width 120 height 17
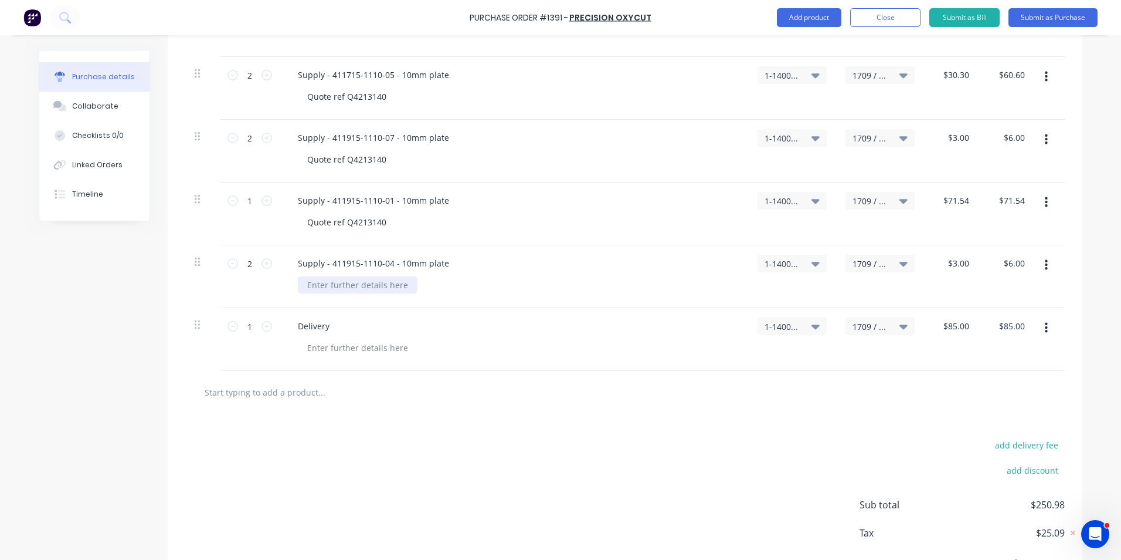
type textarea "x"
paste div
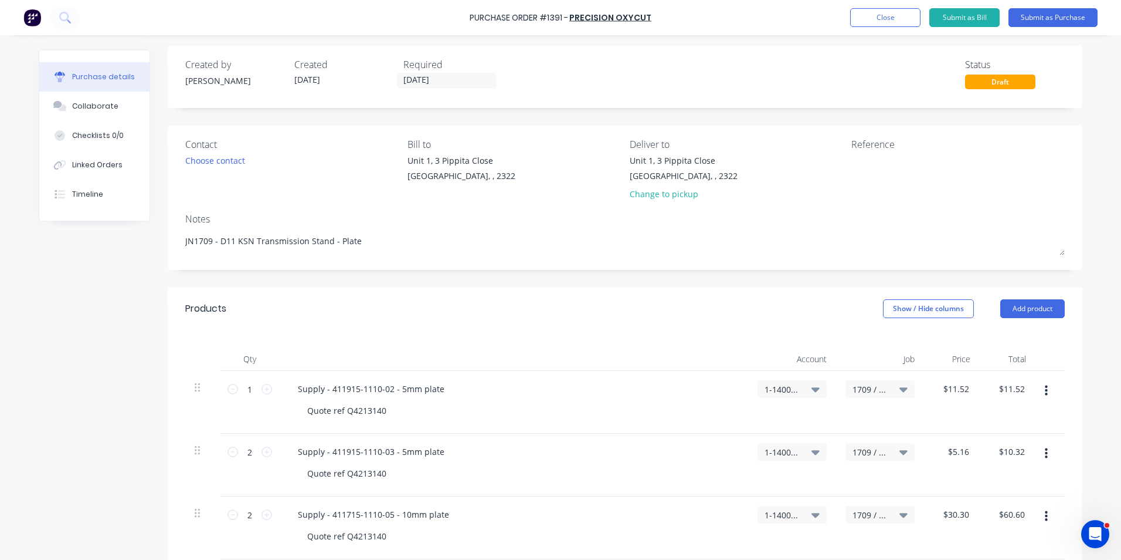
scroll to position [0, 0]
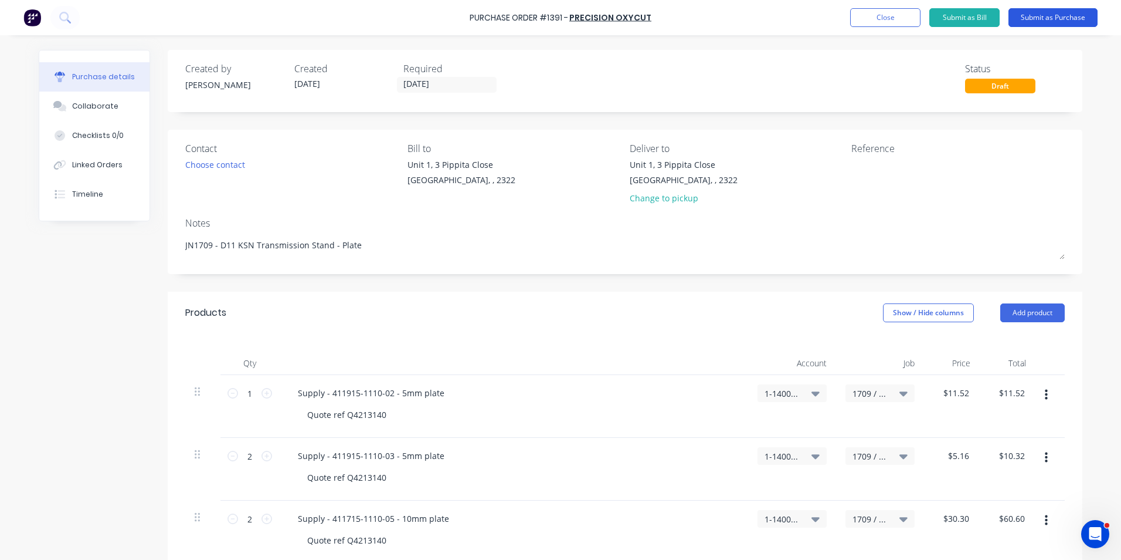
click at [1047, 16] on button "Submit as Purchase" at bounding box center [1053, 17] width 89 height 19
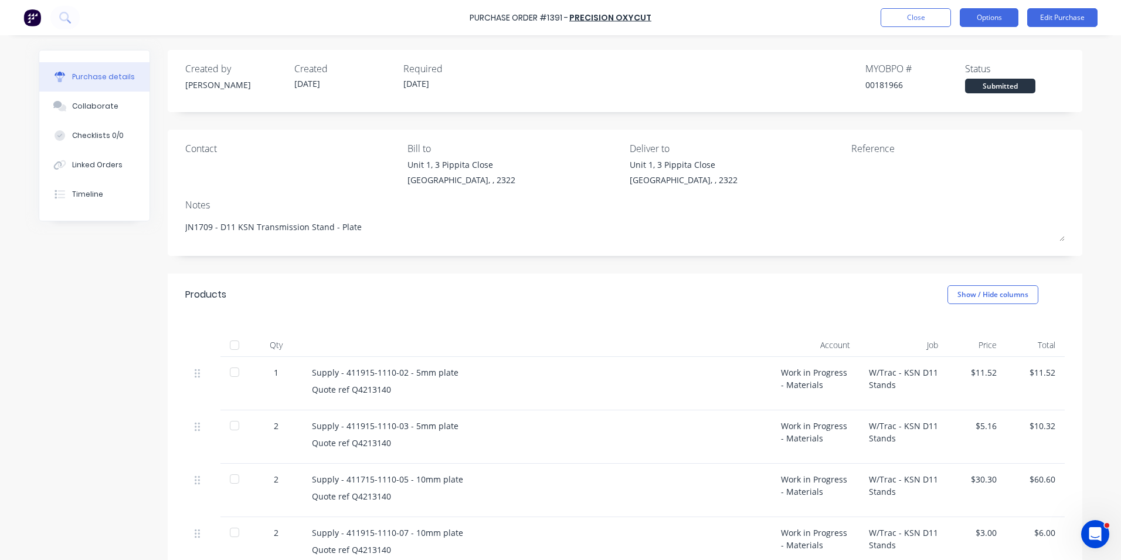
click at [991, 16] on button "Options" at bounding box center [989, 17] width 59 height 19
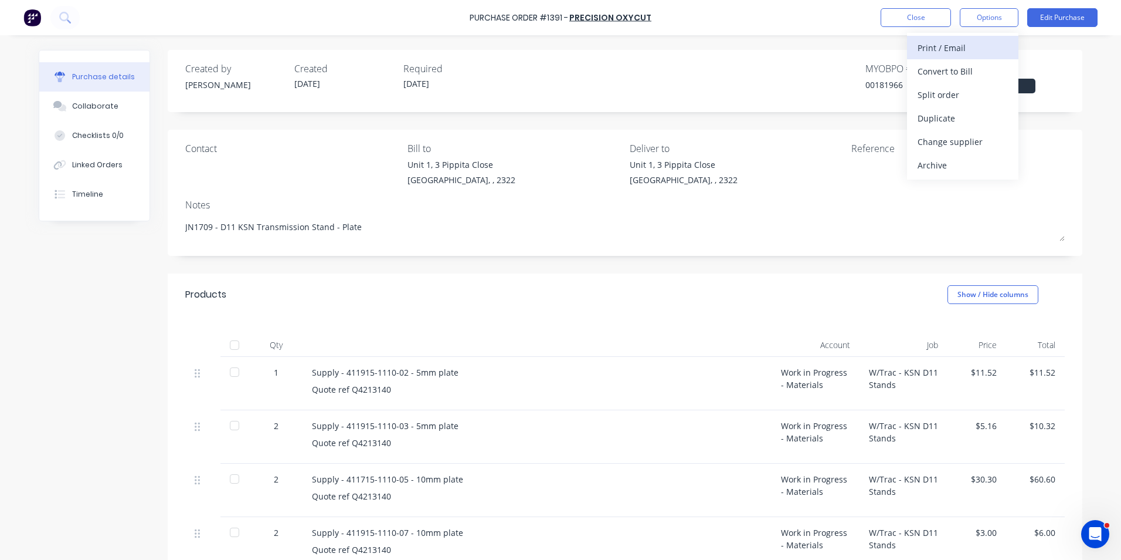
click at [954, 46] on div "Print / Email" at bounding box center [963, 47] width 90 height 17
click at [945, 70] on div "With pricing" at bounding box center [963, 71] width 90 height 17
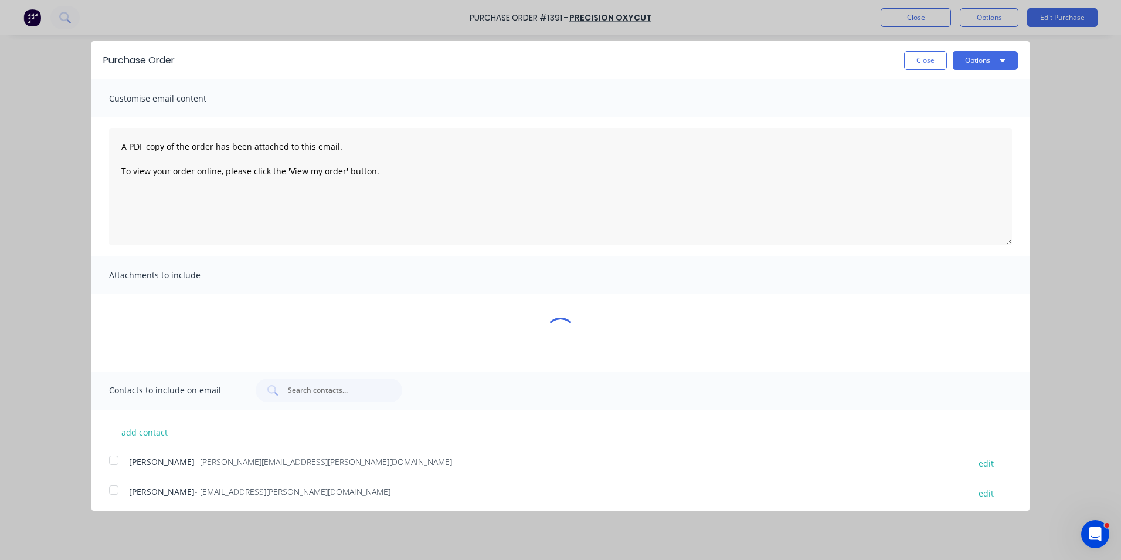
type textarea "x"
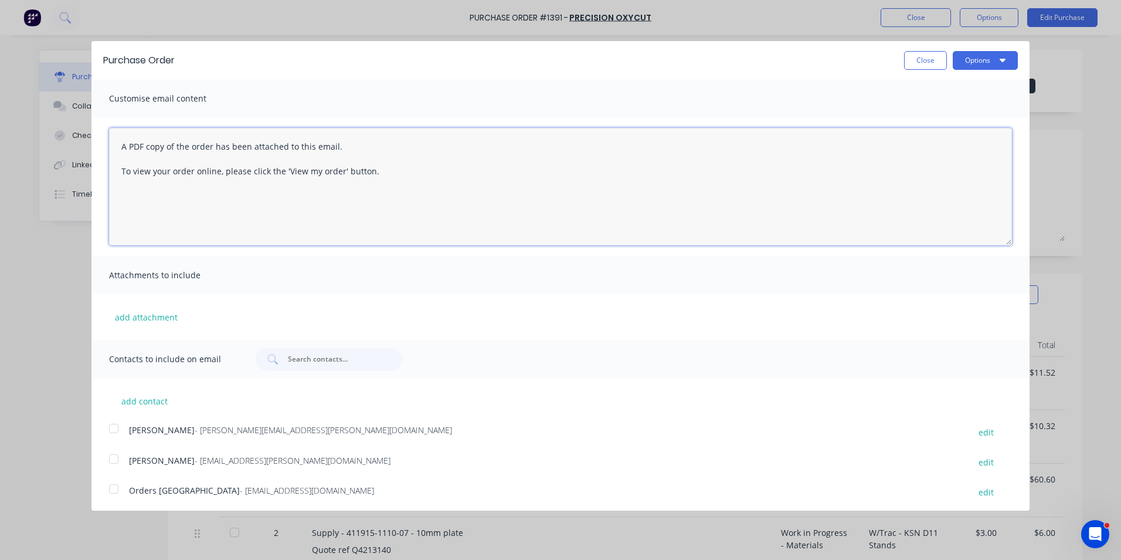
drag, startPoint x: 375, startPoint y: 168, endPoint x: 105, endPoint y: 148, distance: 270.5
click at [105, 148] on div "A PDF copy of the order has been attached to this email. To view your order onl…" at bounding box center [560, 186] width 938 height 138
click at [470, 147] on textarea "Hi Sales, PO attached in ref to your quote, with note there was a QTY error on …" at bounding box center [560, 186] width 903 height 117
drag, startPoint x: 553, startPoint y: 147, endPoint x: 539, endPoint y: 148, distance: 13.5
click at [539, 148] on textarea "Hi Sales, PO attached in ref to your quote, with note there was a QTY error on …" at bounding box center [560, 186] width 903 height 117
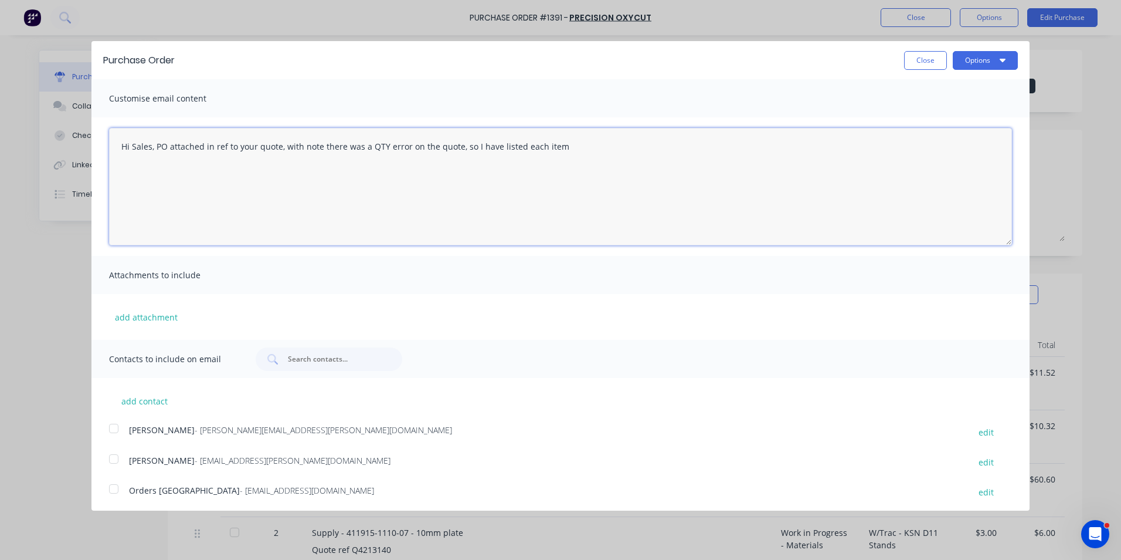
click at [558, 147] on textarea "Hi Sales, PO attached in ref to your quote, with note there was a QTY error on …" at bounding box center [560, 186] width 903 height 117
type textarea "Hi Sales, PO attached in ref to your quote, with note there was a QTY error on …"
click at [139, 317] on button "add attachment" at bounding box center [146, 317] width 74 height 18
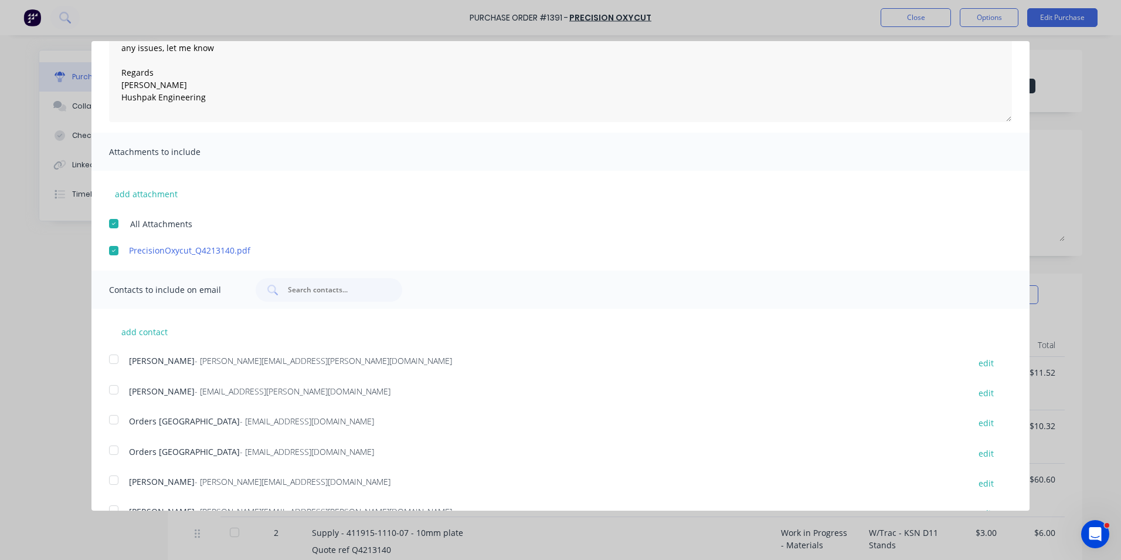
scroll to position [148, 0]
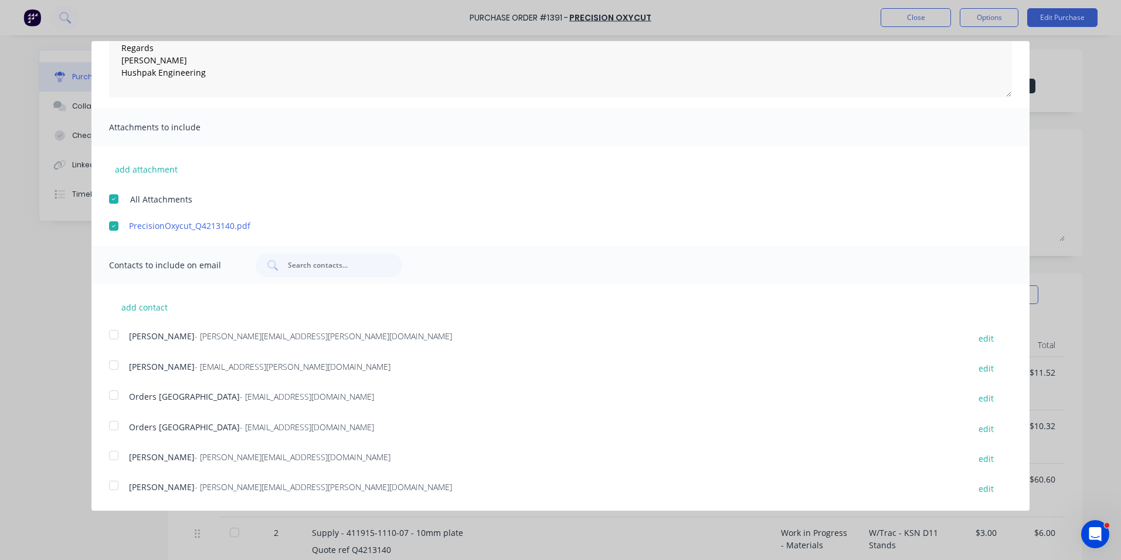
click at [116, 333] on div at bounding box center [113, 334] width 23 height 23
click at [113, 392] on div at bounding box center [113, 394] width 23 height 23
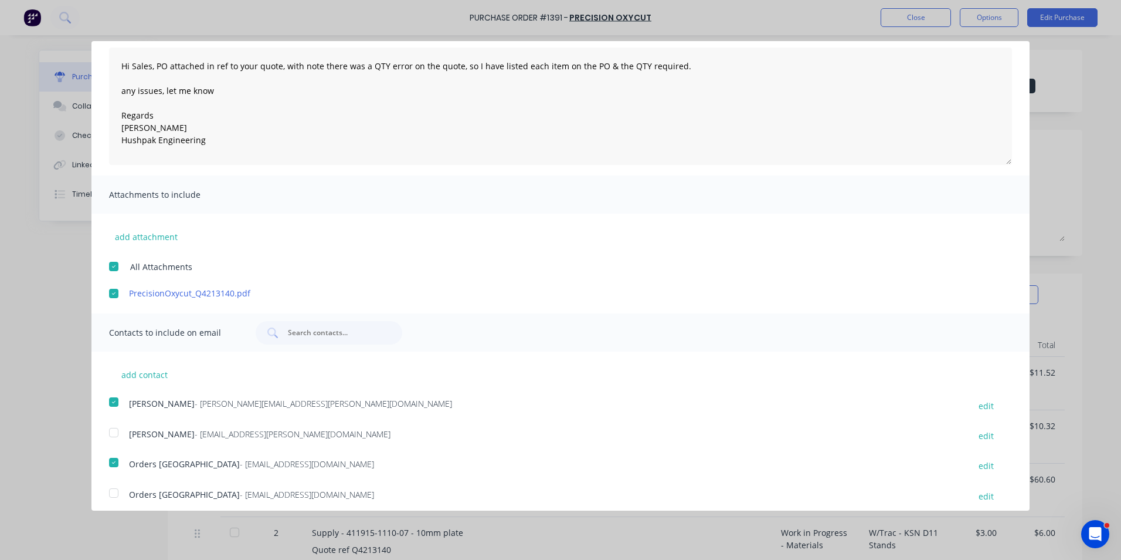
scroll to position [0, 0]
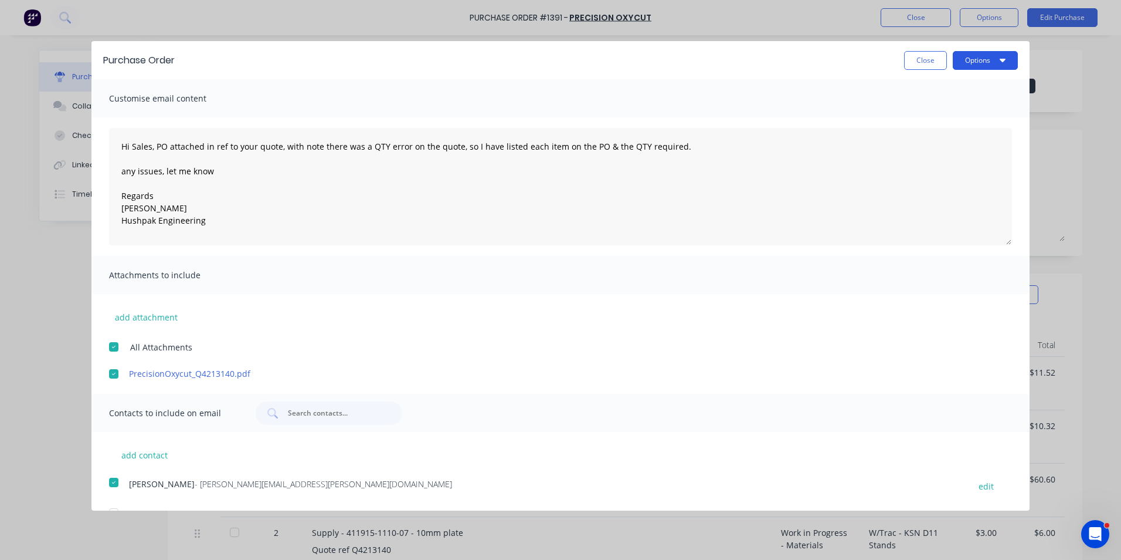
click at [971, 63] on button "Options" at bounding box center [985, 60] width 65 height 19
click at [917, 114] on div "Email" at bounding box center [962, 113] width 90 height 17
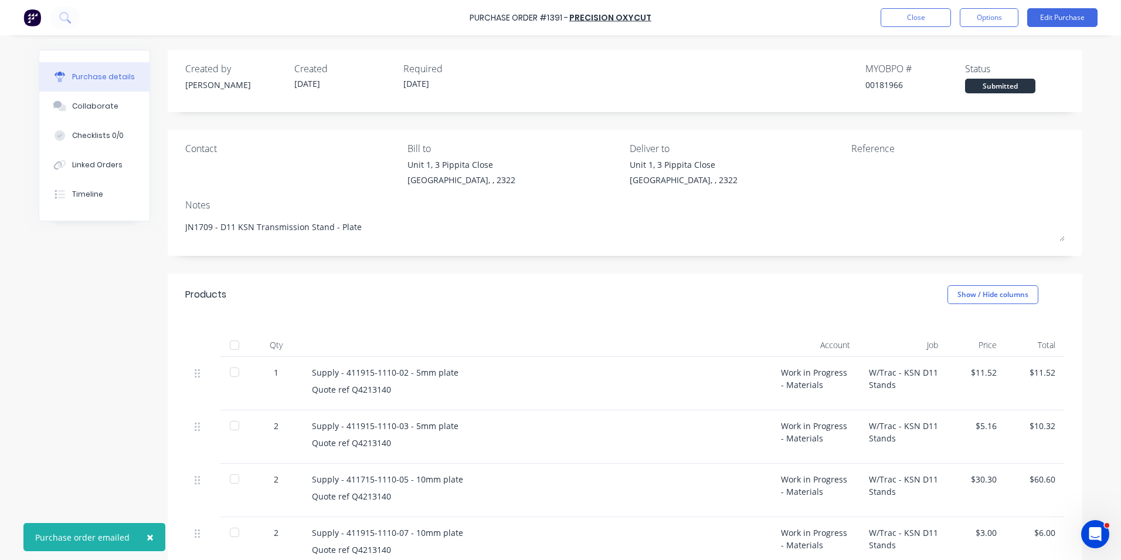
type textarea "x"
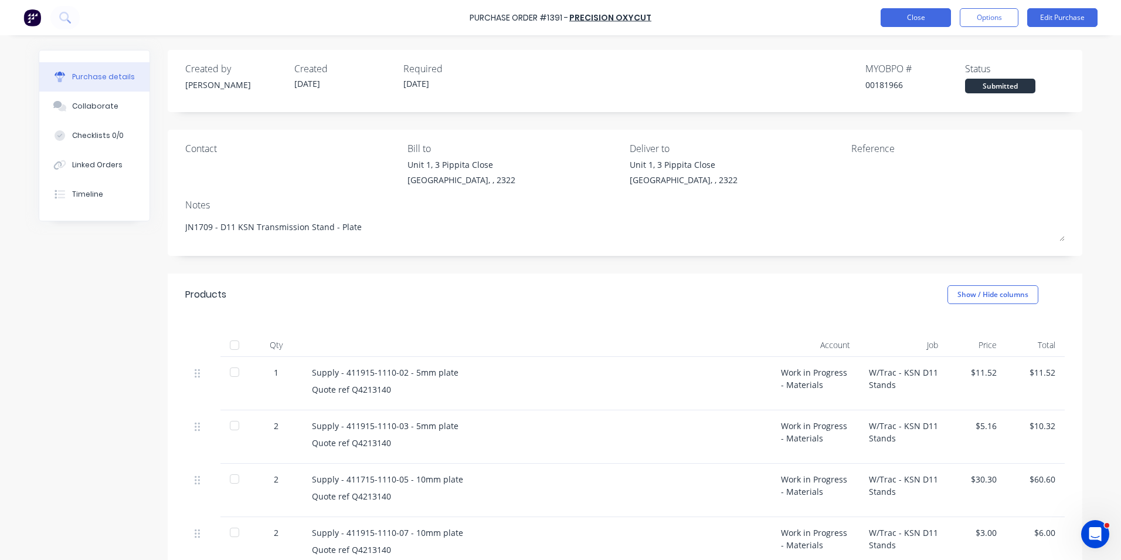
click at [922, 17] on button "Close" at bounding box center [916, 17] width 70 height 19
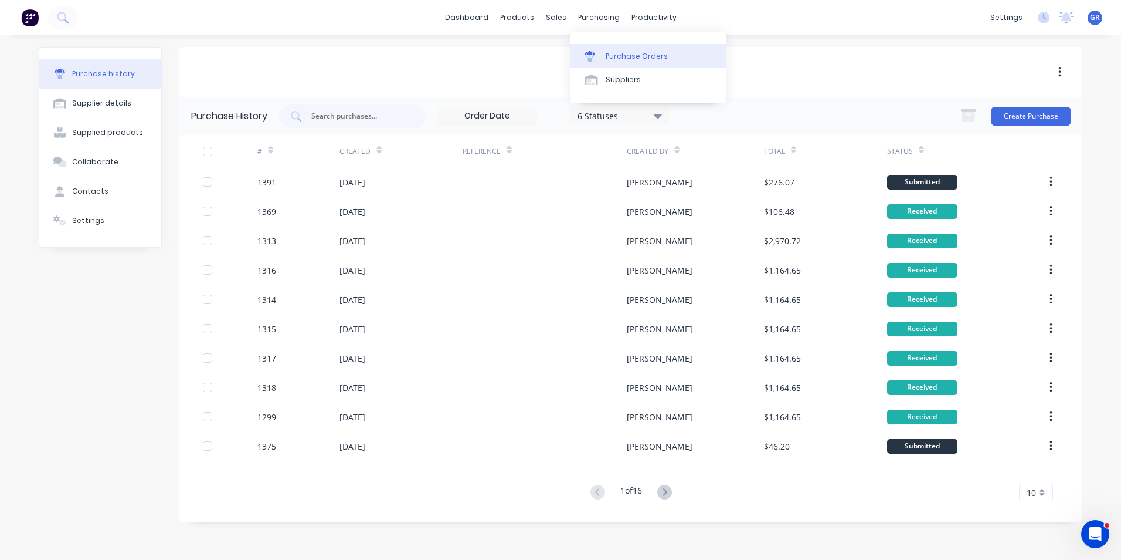
click at [623, 57] on div "Purchase Orders" at bounding box center [637, 56] width 62 height 11
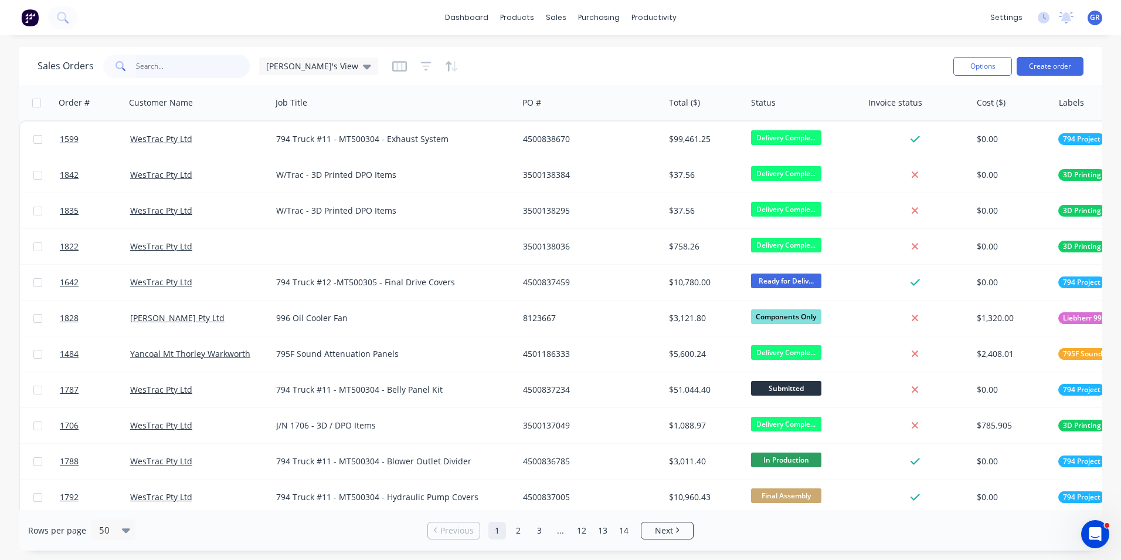
click at [152, 67] on input "text" at bounding box center [193, 66] width 114 height 23
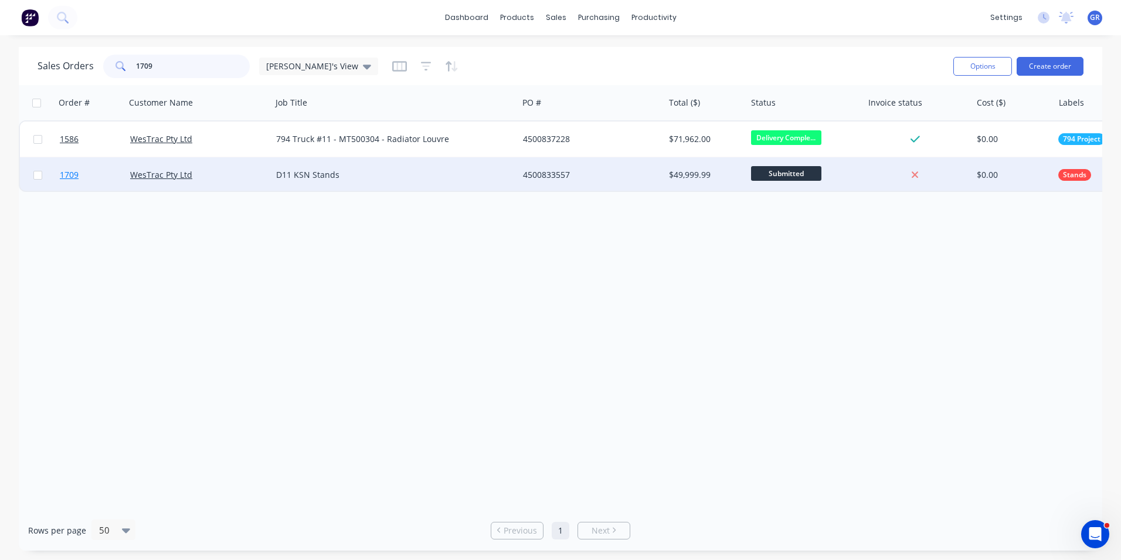
type input "1709"
click at [68, 176] on span "1709" at bounding box center [69, 175] width 19 height 12
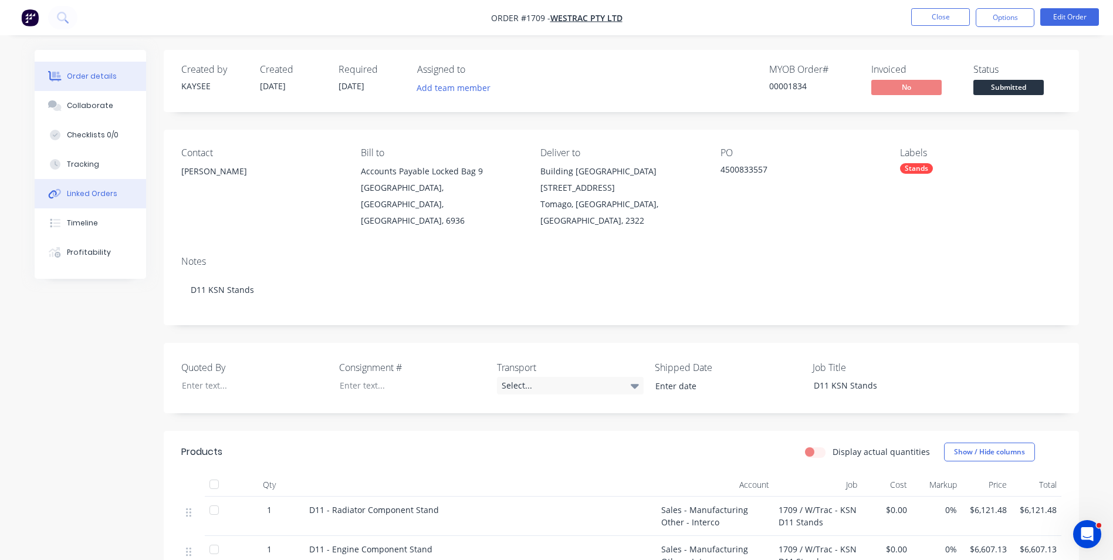
click at [93, 191] on div "Linked Orders" at bounding box center [92, 193] width 50 height 11
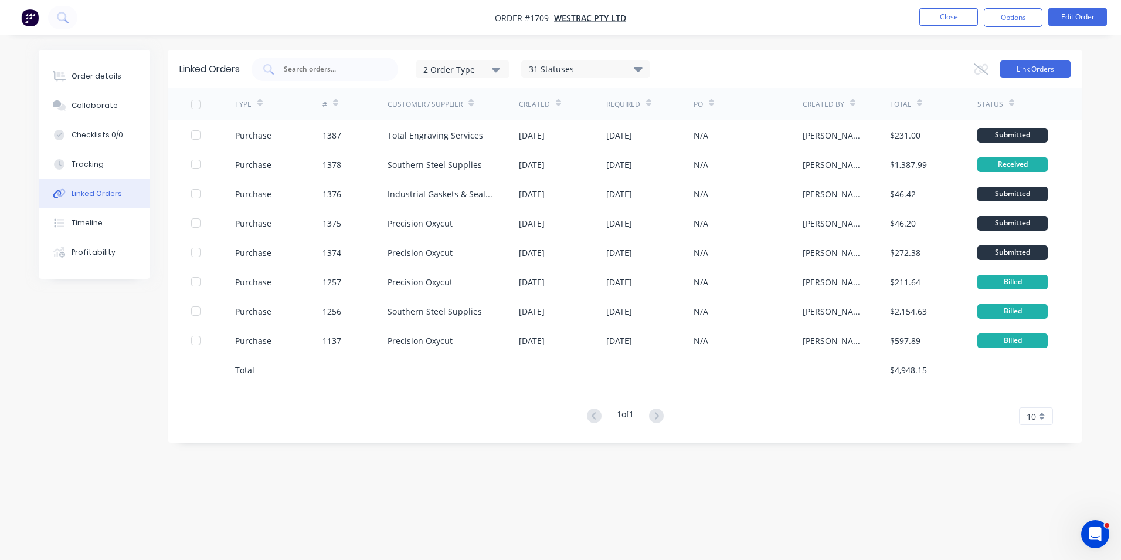
click at [1015, 72] on button "Link Orders" at bounding box center [1036, 69] width 70 height 18
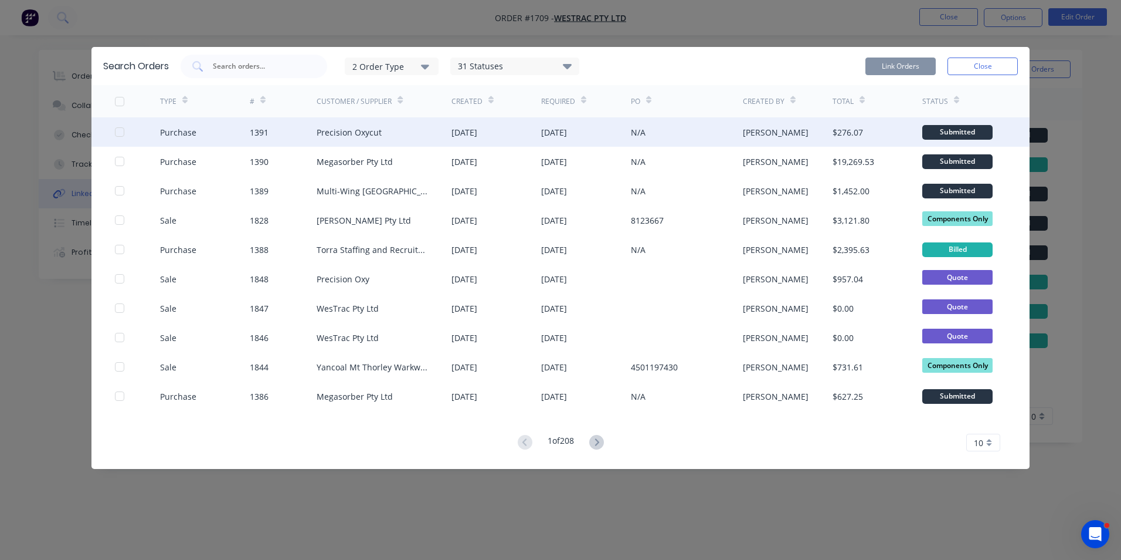
click at [119, 131] on div at bounding box center [119, 131] width 23 height 23
click at [895, 65] on button "Link Orders" at bounding box center [901, 66] width 70 height 18
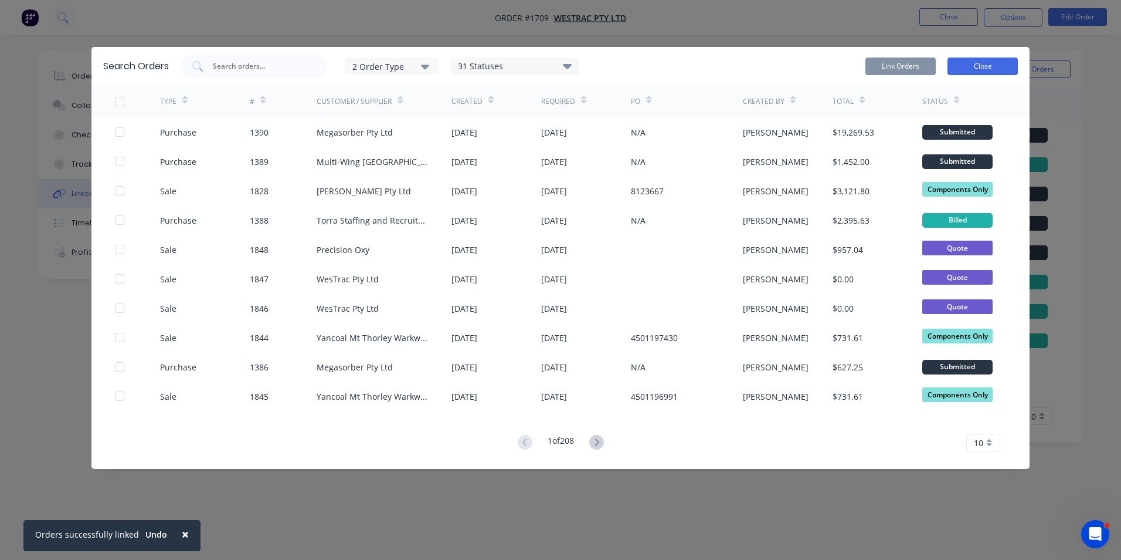
click at [981, 67] on button "Close" at bounding box center [983, 66] width 70 height 18
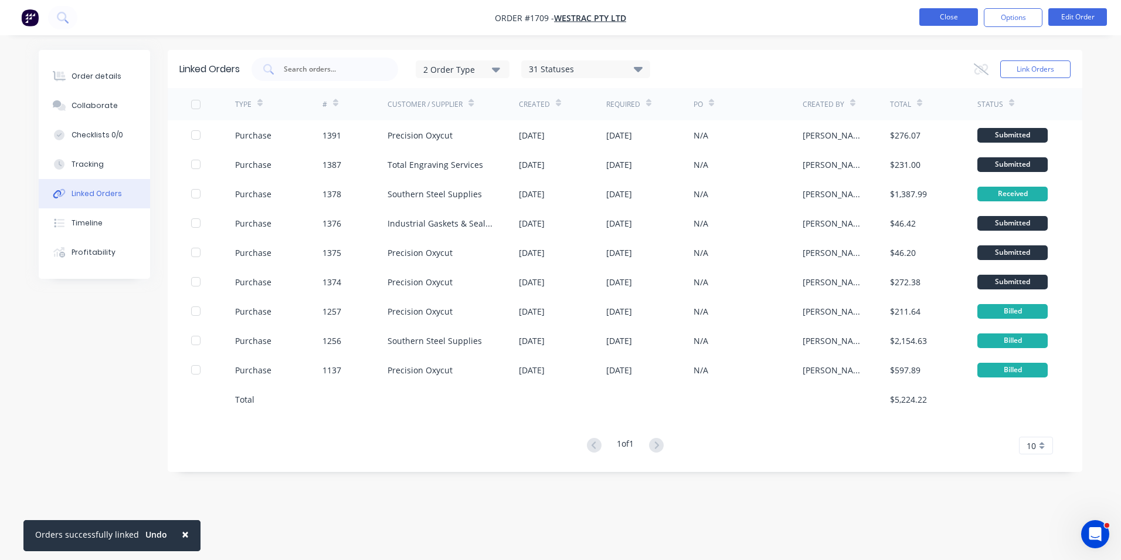
click at [948, 20] on button "Close" at bounding box center [949, 17] width 59 height 18
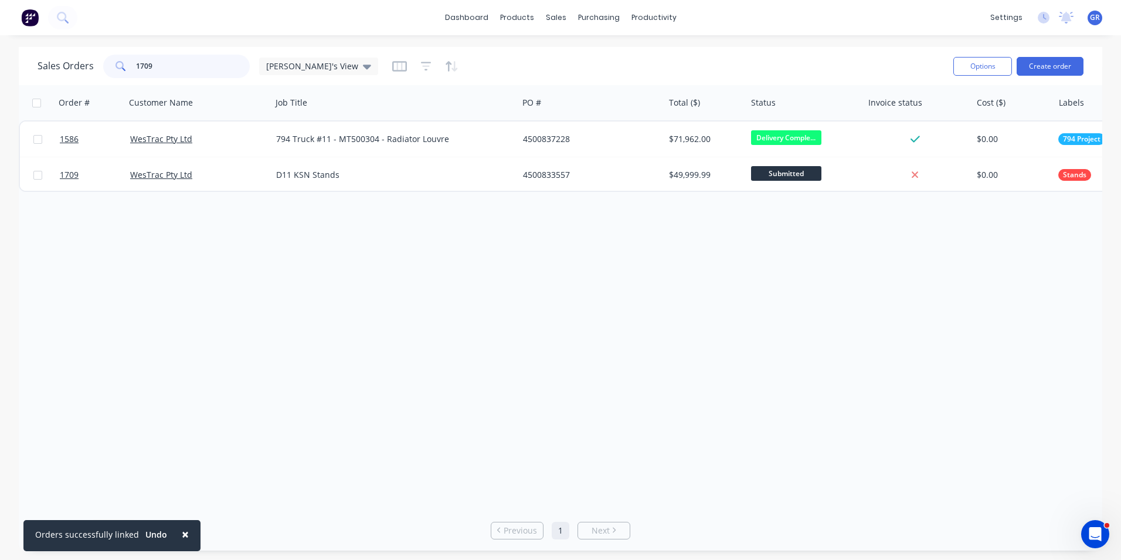
drag, startPoint x: 169, startPoint y: 65, endPoint x: 92, endPoint y: 63, distance: 76.9
click at [92, 63] on div "Sales Orders 1709 Greg's View" at bounding box center [208, 66] width 341 height 23
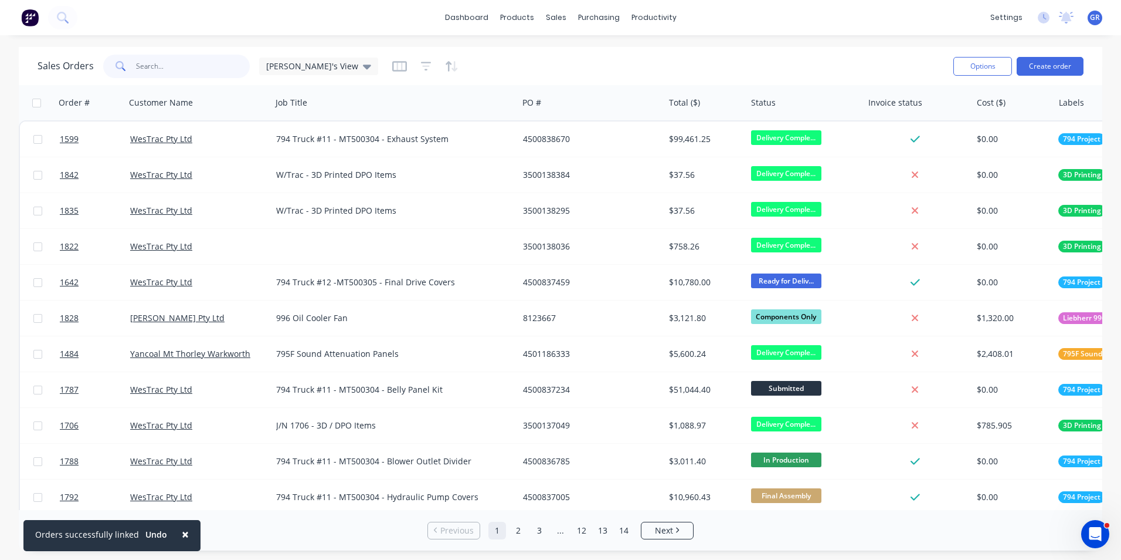
click at [137, 62] on input "text" at bounding box center [193, 66] width 114 height 23
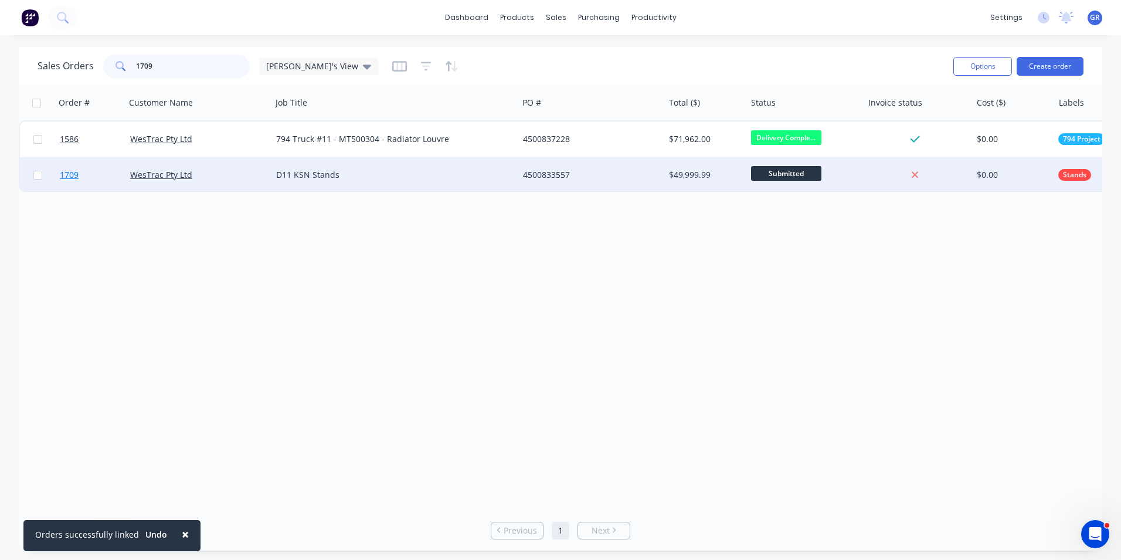
type input "1709"
click at [70, 174] on span "1709" at bounding box center [69, 175] width 19 height 12
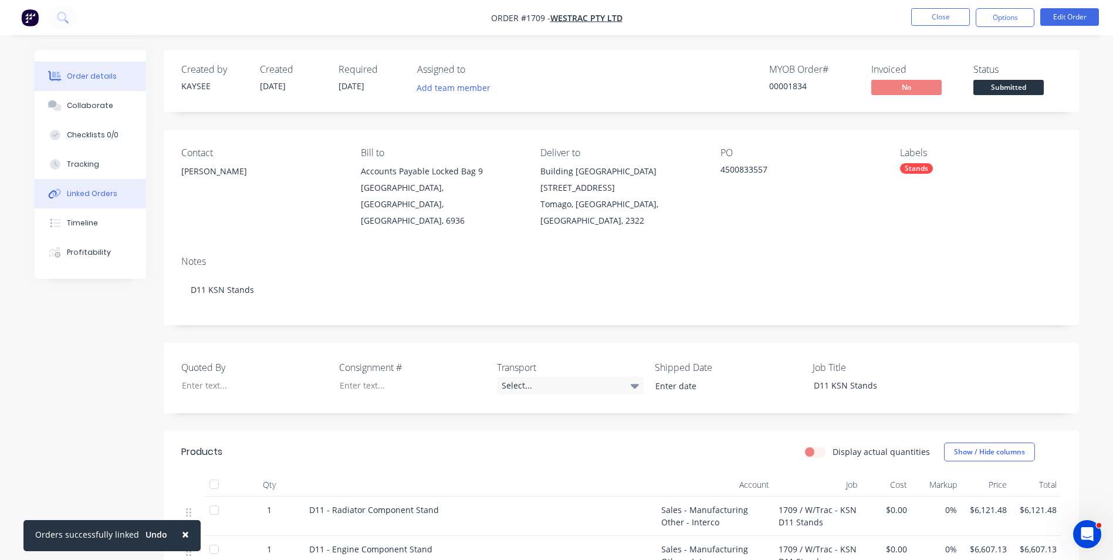
click at [99, 189] on div "Linked Orders" at bounding box center [92, 193] width 50 height 11
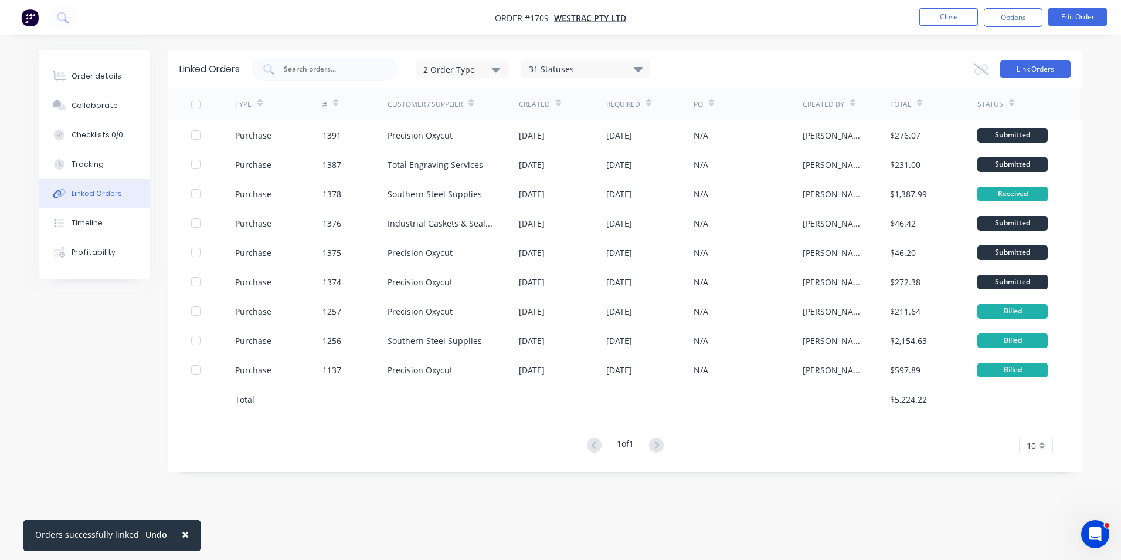
click at [1045, 65] on button "Link Orders" at bounding box center [1036, 69] width 70 height 18
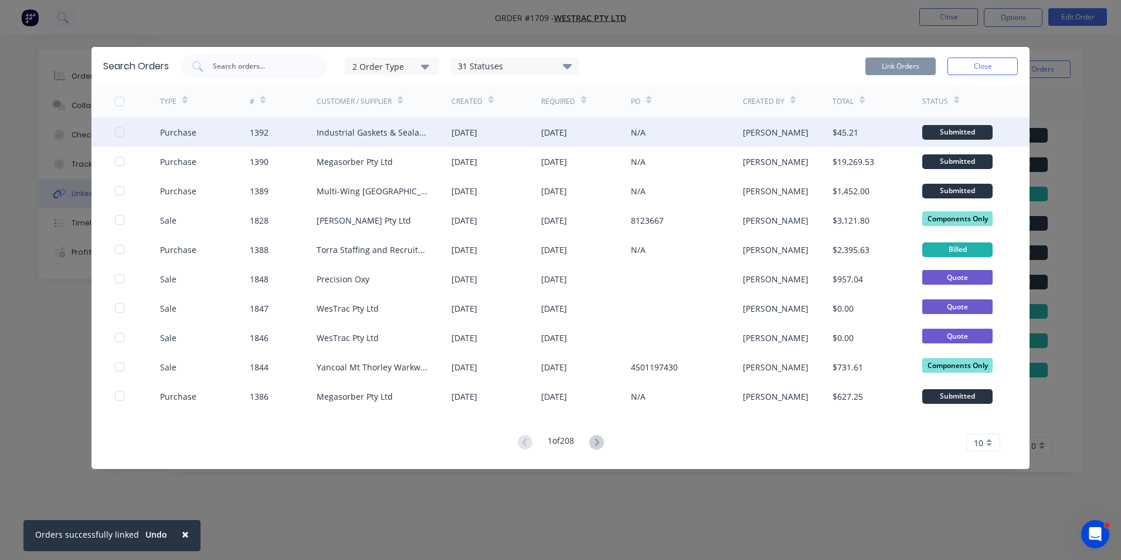
click at [121, 129] on div at bounding box center [119, 131] width 23 height 23
click at [904, 65] on button "Link Orders" at bounding box center [901, 66] width 70 height 18
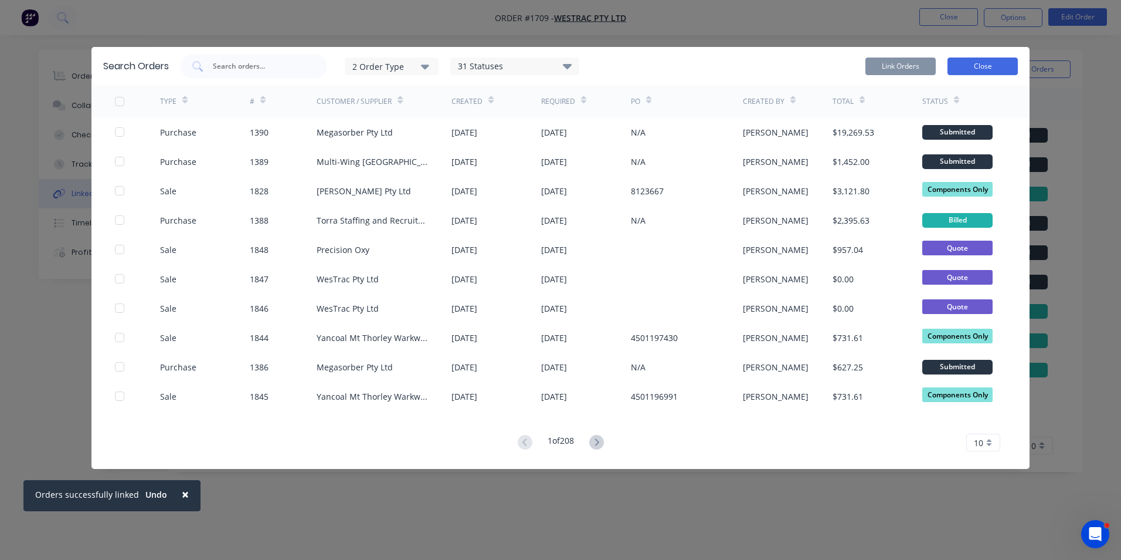
click at [972, 66] on button "Close" at bounding box center [983, 66] width 70 height 18
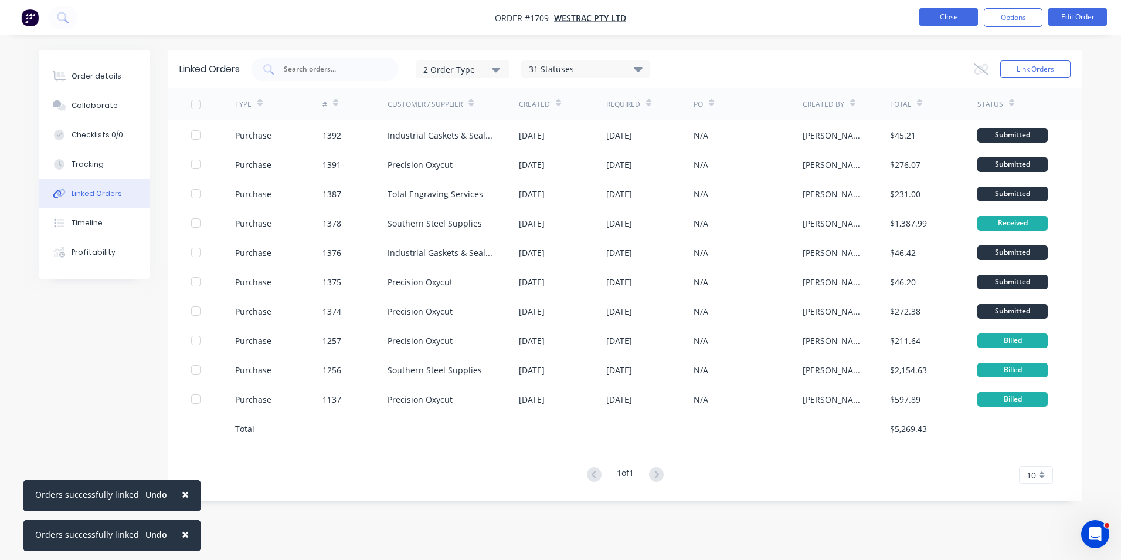
click at [947, 18] on button "Close" at bounding box center [949, 17] width 59 height 18
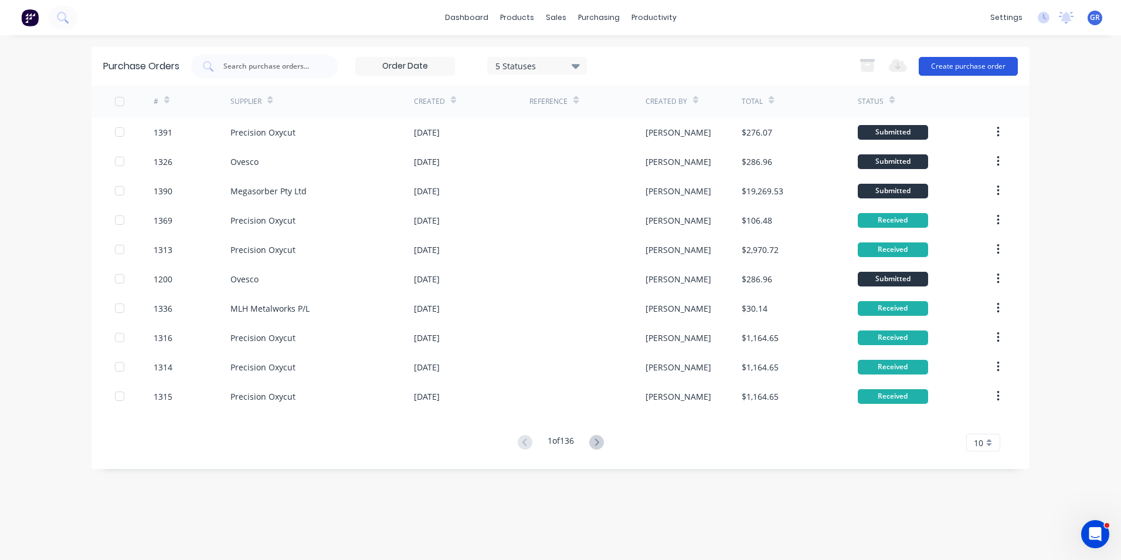
click at [950, 65] on button "Create purchase order" at bounding box center [968, 66] width 99 height 19
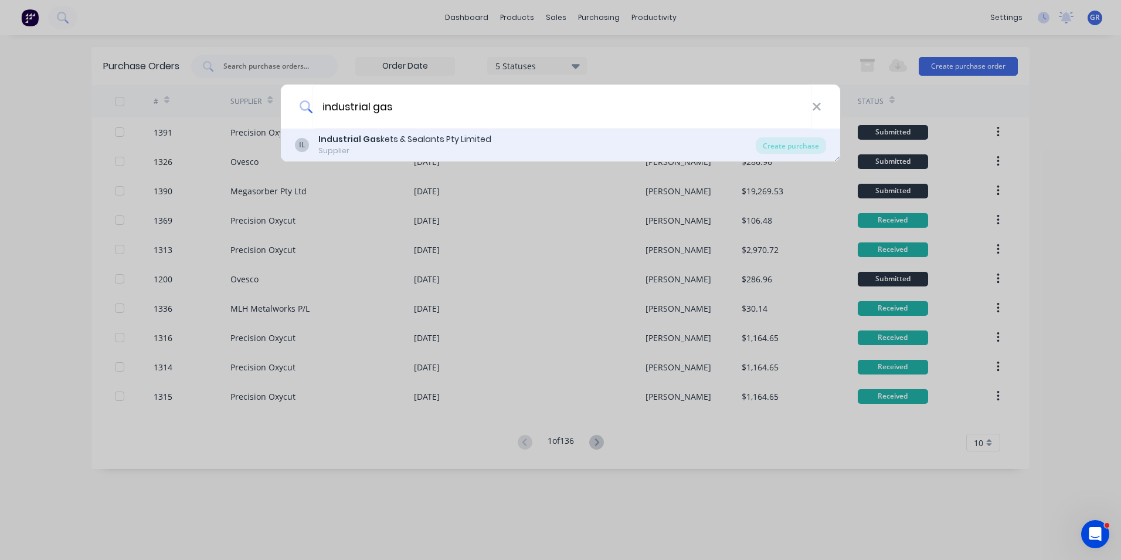
type input "industrial gas"
click at [388, 138] on div "Industrial Gas kets & Sealants Pty Limited" at bounding box center [404, 139] width 173 height 12
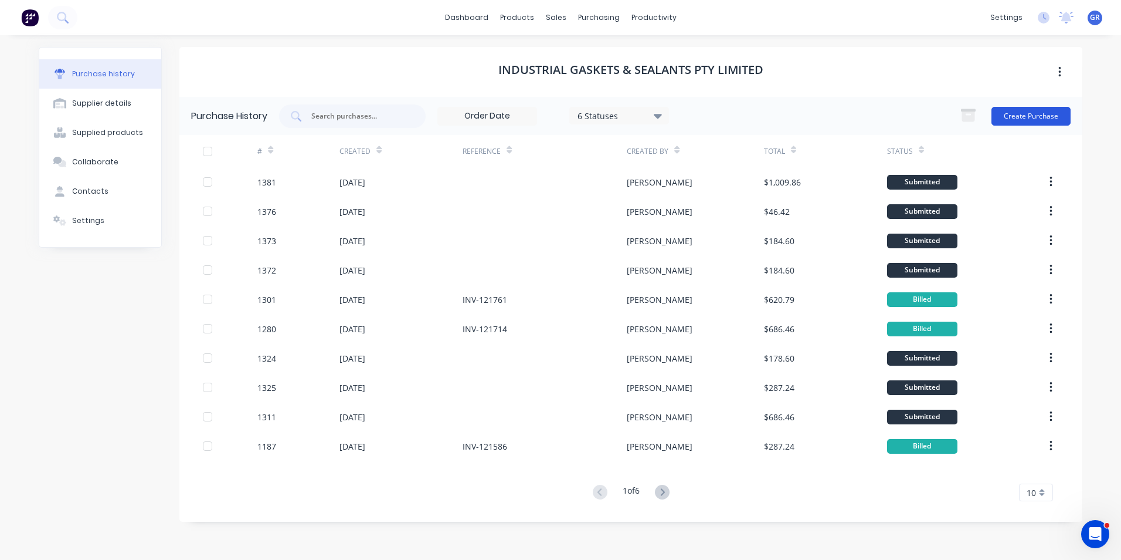
click at [1046, 110] on button "Create Purchase" at bounding box center [1031, 116] width 79 height 19
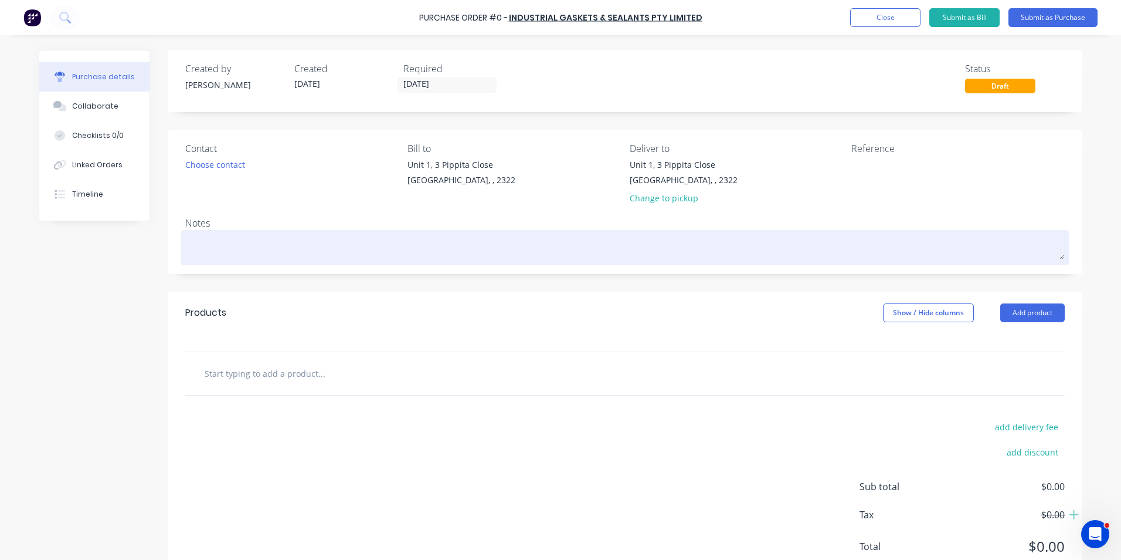
click at [197, 242] on textarea at bounding box center [625, 246] width 880 height 26
type textarea "x"
type textarea "J"
type textarea "x"
type textarea "JN"
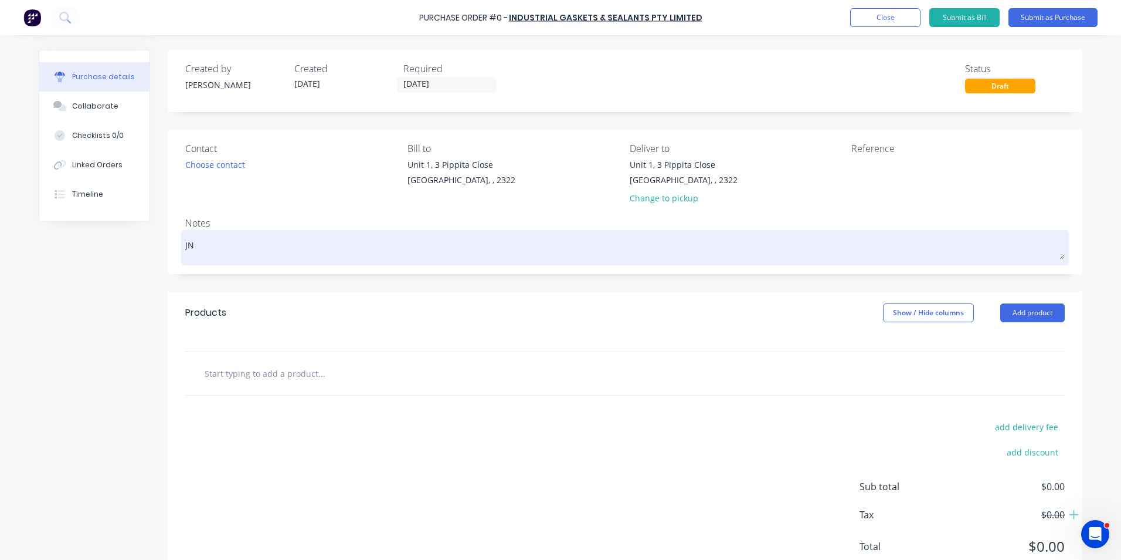
type textarea "x"
type textarea "JN1"
type textarea "x"
type textarea "JN17"
type textarea "x"
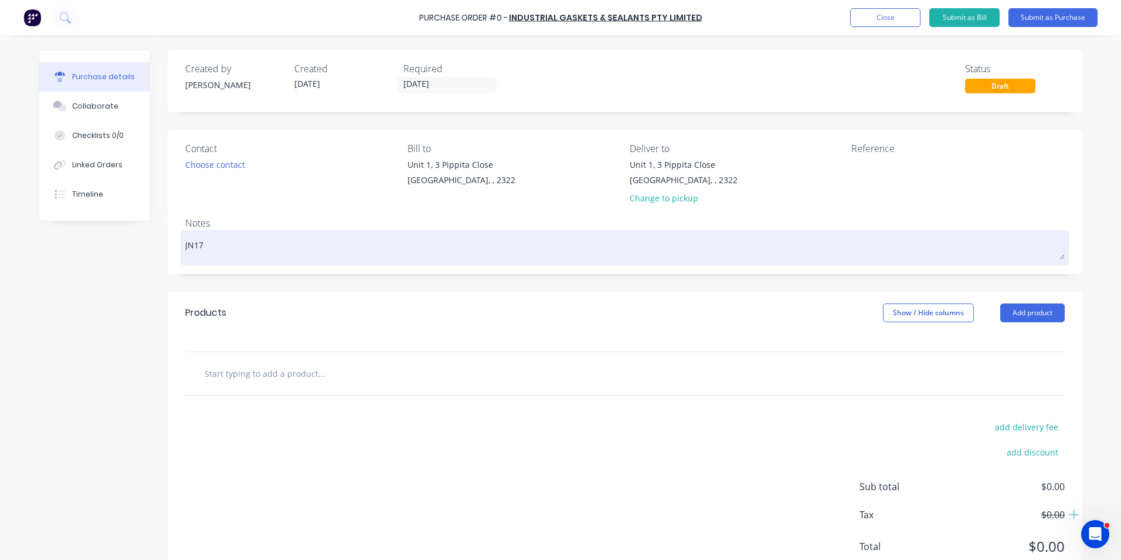
type textarea "JN170"
type textarea "x"
type textarea "JN1709"
type textarea "x"
type textarea "JN1709"
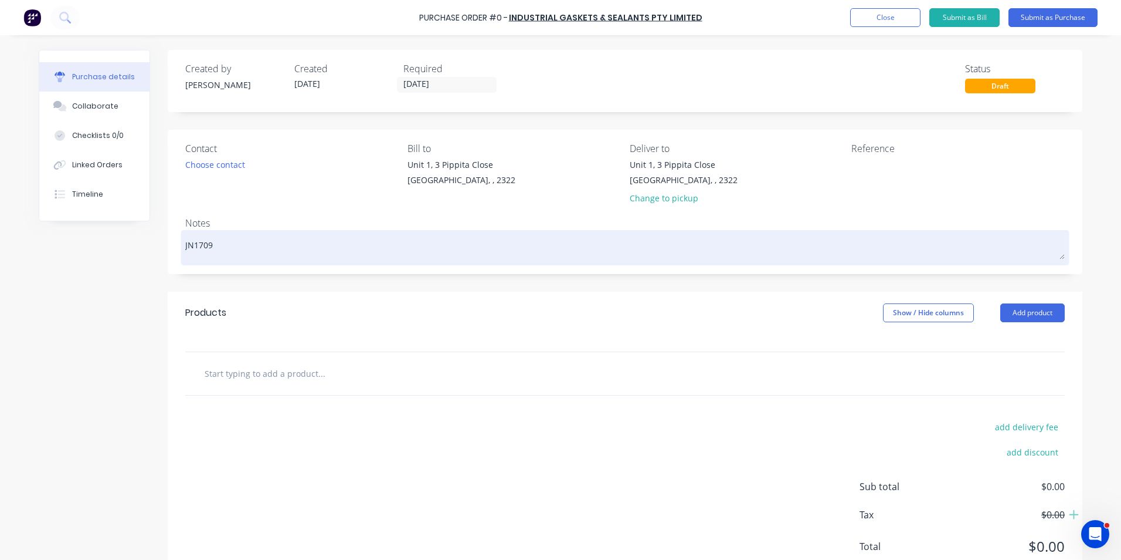
type textarea "x"
type textarea "JN1709 -"
type textarea "x"
type textarea "JN1709 -"
type textarea "x"
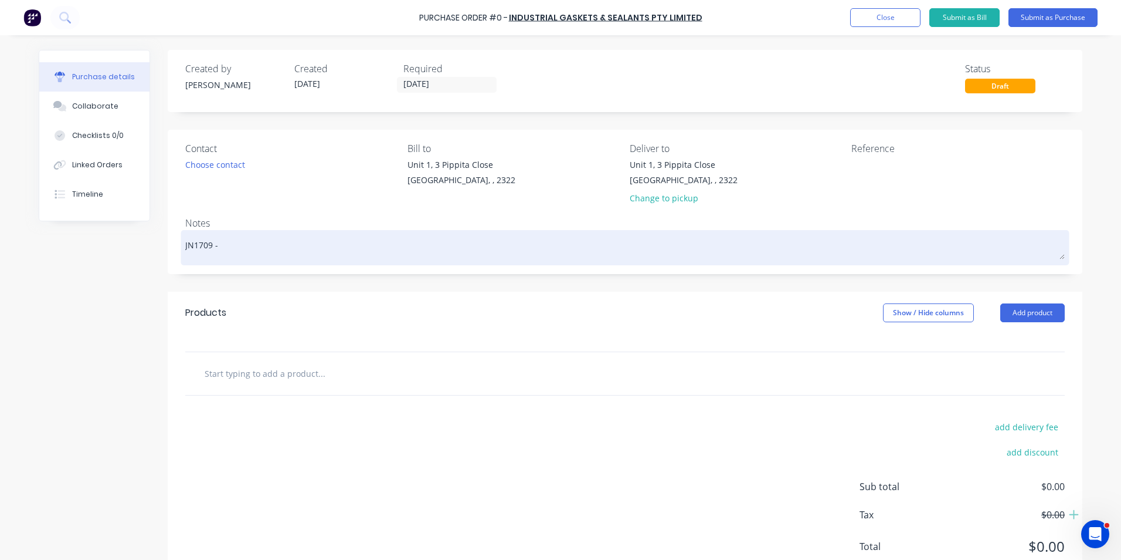
type textarea "JN1709 - D"
type textarea "x"
type textarea "JN1709 - D1"
type textarea "x"
type textarea "JN1709 - D11"
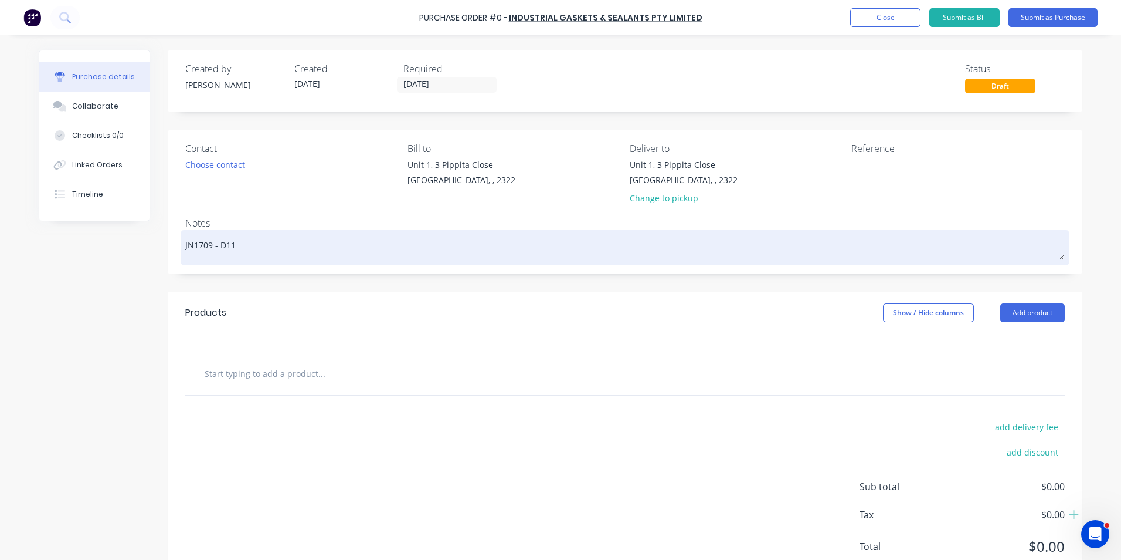
type textarea "x"
type textarea "JN1709 - D11"
type textarea "x"
type textarea "JN1709 - D11 K"
type textarea "x"
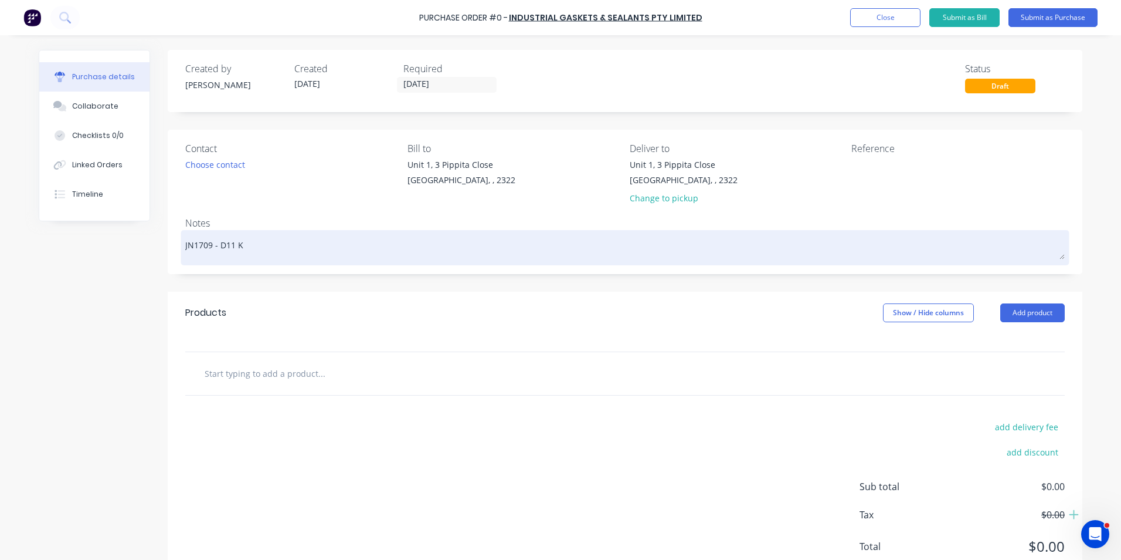
type textarea "JN1709 - D11 KS"
type textarea "x"
type textarea "JN1709 - D11 KSN"
type textarea "x"
type textarea "JN1709 - D11 KSN"
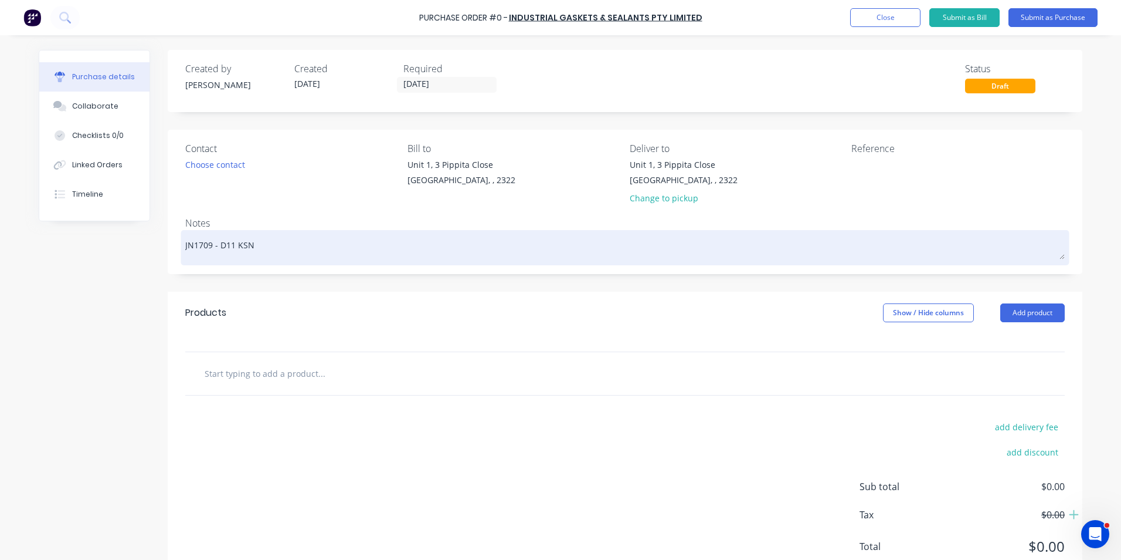
type textarea "x"
type textarea "JN1709 - D11 KSN T"
type textarea "x"
type textarea "JN1709 - D11 KSN Tr"
type textarea "x"
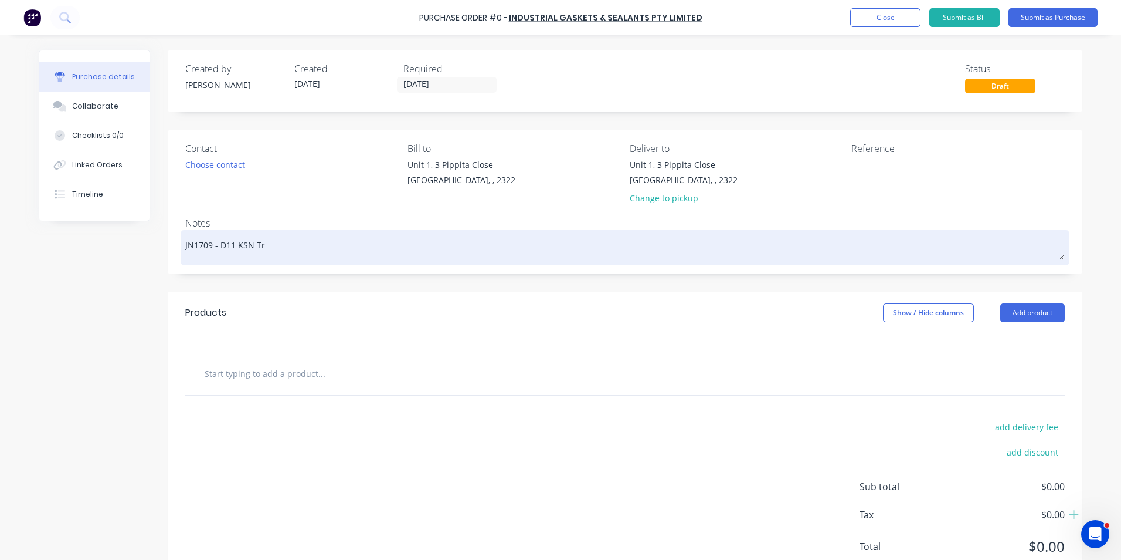
type textarea "JN1709 - D11 KSN Tra"
type textarea "x"
type textarea "JN1709 - D11 KSN [PERSON_NAME]"
type textarea "x"
type textarea "JN1709 - D11 KSN Trans"
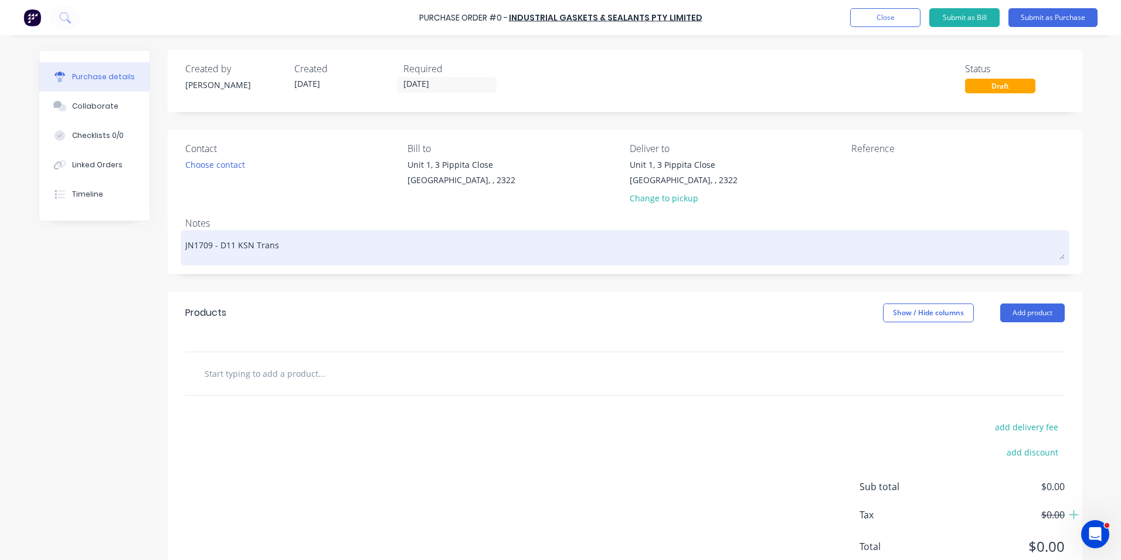
type textarea "x"
type textarea "JN1709 - D11 KSN Transm"
type textarea "x"
type textarea "JN1709 - D11 KSN Transmi"
type textarea "x"
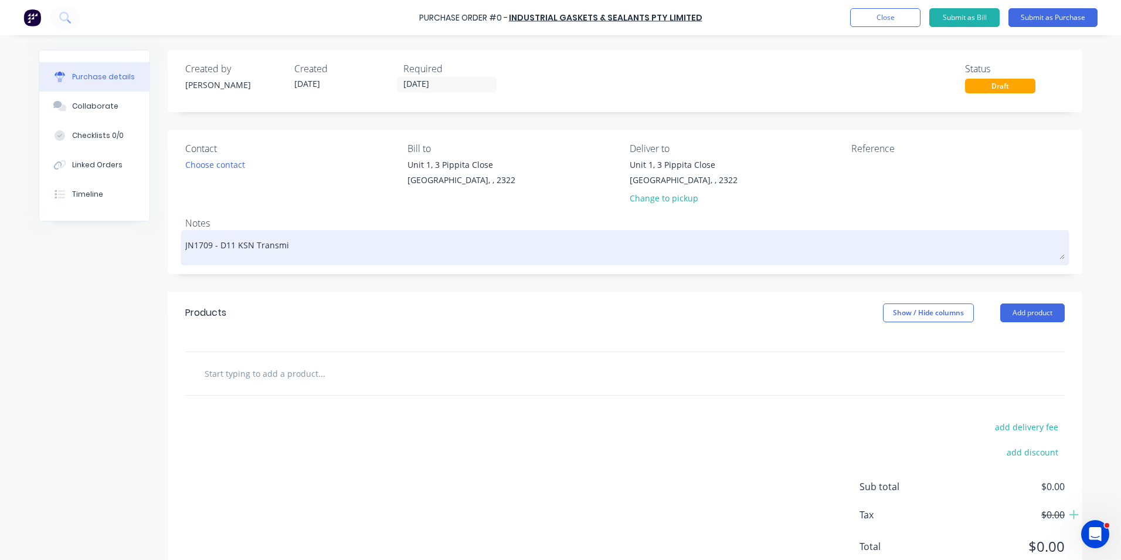
type textarea "JN1709 - D11 KSN Transmis"
type textarea "x"
type textarea "JN1709 - D11 KSN Transmiss"
type textarea "x"
type textarea "JN1709 - D11 KSN Transmissi"
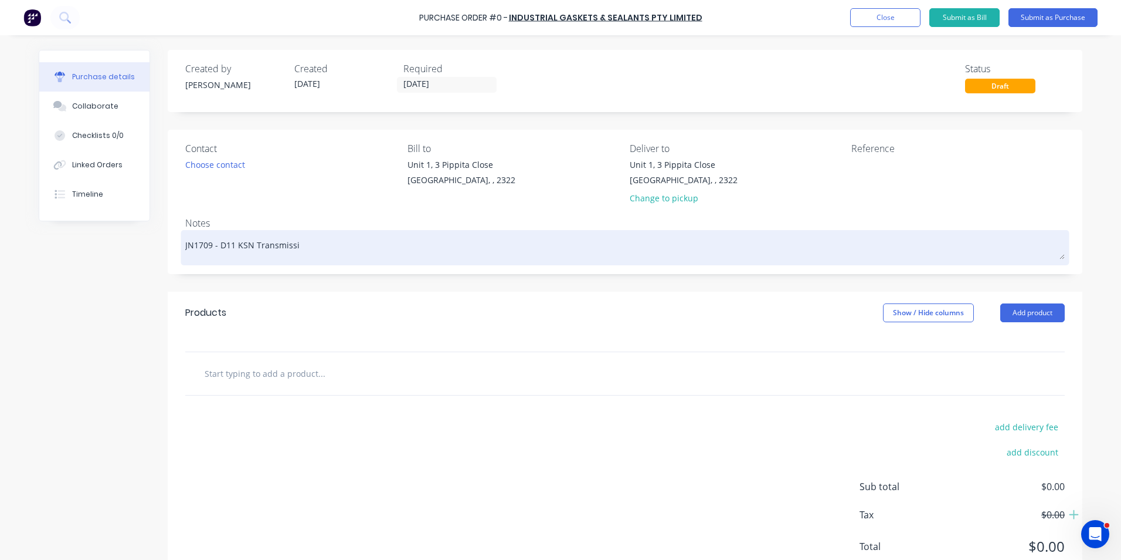
type textarea "x"
type textarea "JN1709 - D11 KSN Transmissio"
type textarea "x"
type textarea "JN1709 - D11 KSN Transmission"
type textarea "x"
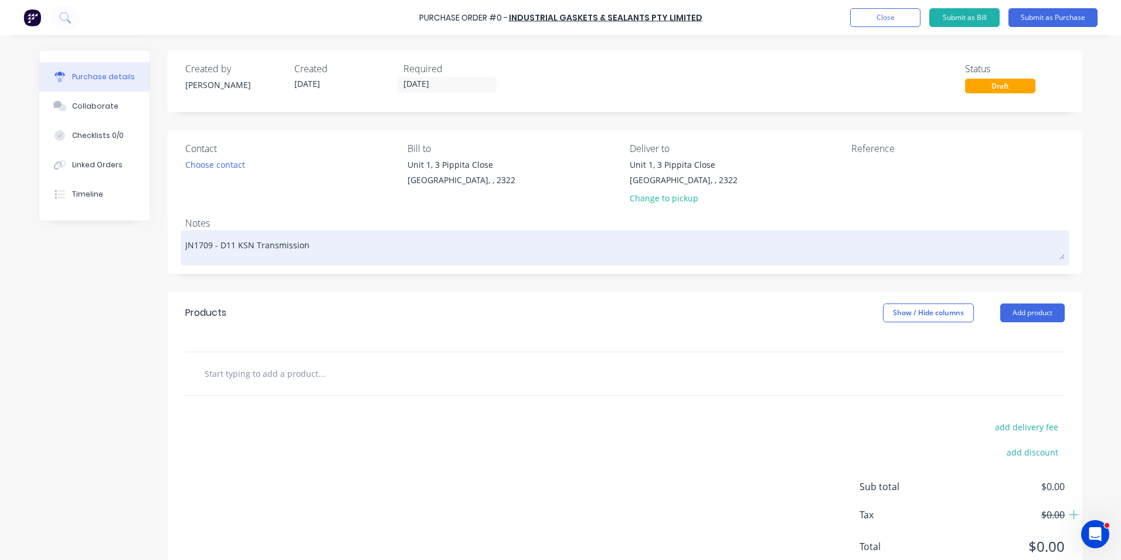
type textarea "JN1709 - D11 KSN Transmission"
type textarea "x"
type textarea "JN1709 - D11 KSN Transmission S"
type textarea "x"
type textarea "JN1709 - D11 KSN Transmission St"
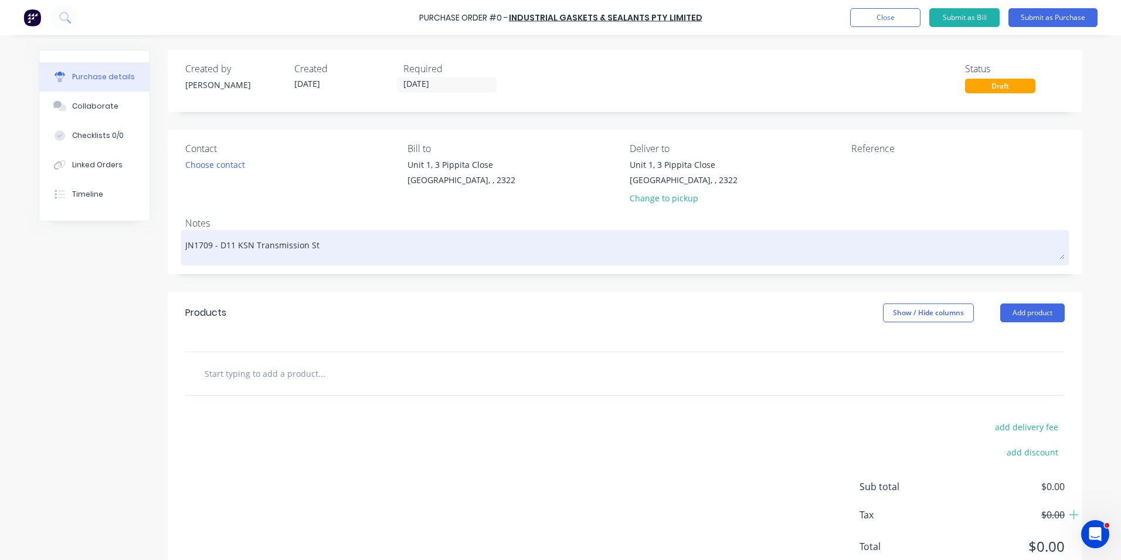
type textarea "x"
type textarea "JN1709 - D11 KSN Transmission Sta"
type textarea "x"
type textarea "JN1709 - D11 KSN Transmission [PERSON_NAME]"
type textarea "x"
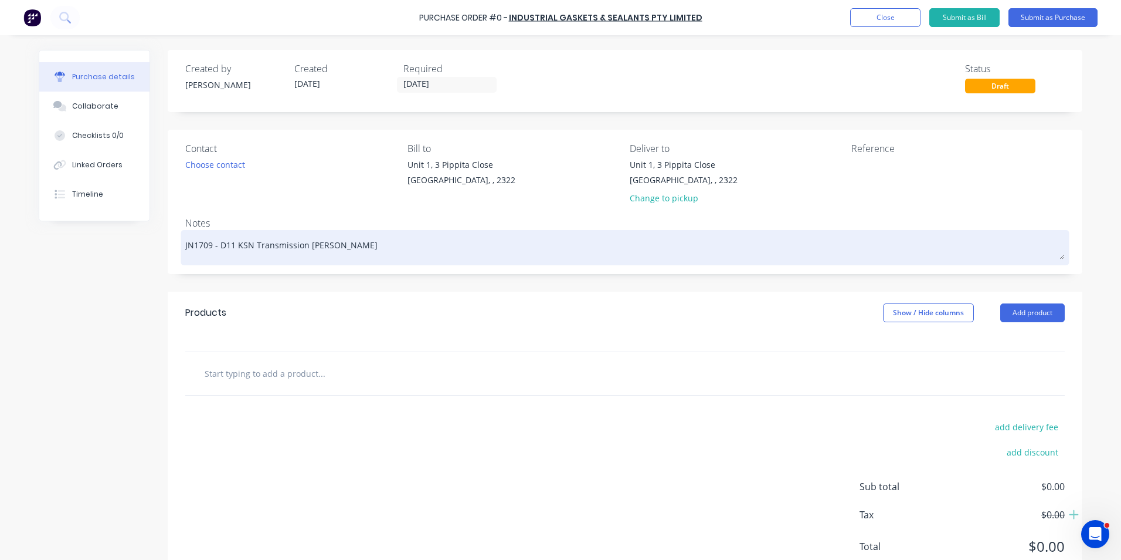
type textarea "JN1709 - D11 KSN Transmission Stand"
type textarea "x"
type textarea "JN1709 - D11 KSN Transmission Stand"
type textarea "x"
type textarea "JN1709 - D11 KSN Transmission Stand -"
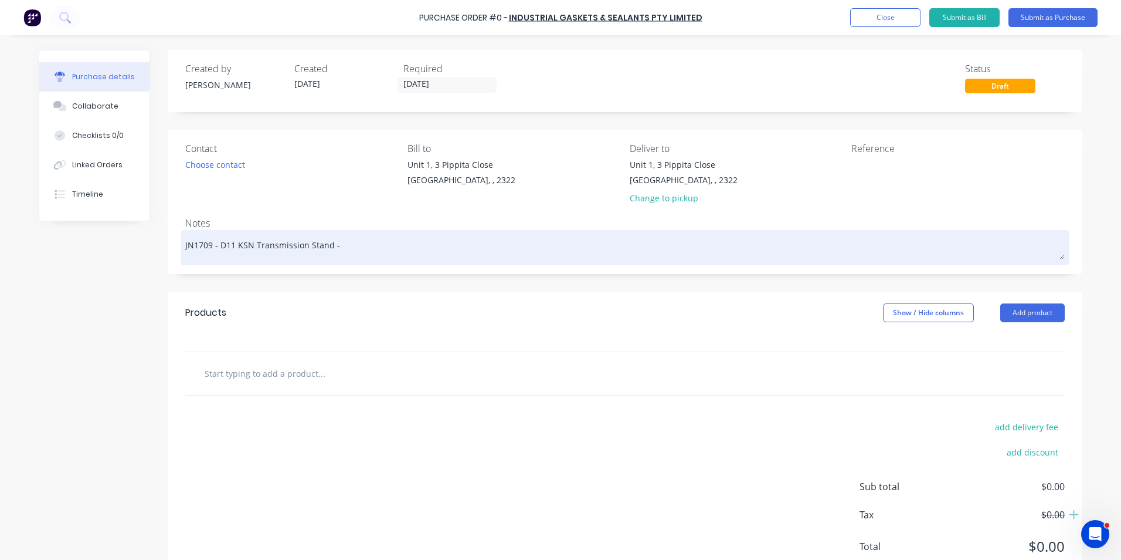
type textarea "x"
type textarea "JN1709 - D11 KSN Transmission Stand -"
type textarea "x"
type textarea "JN1709 - D11 KSN Transmission Stand - R"
type textarea "x"
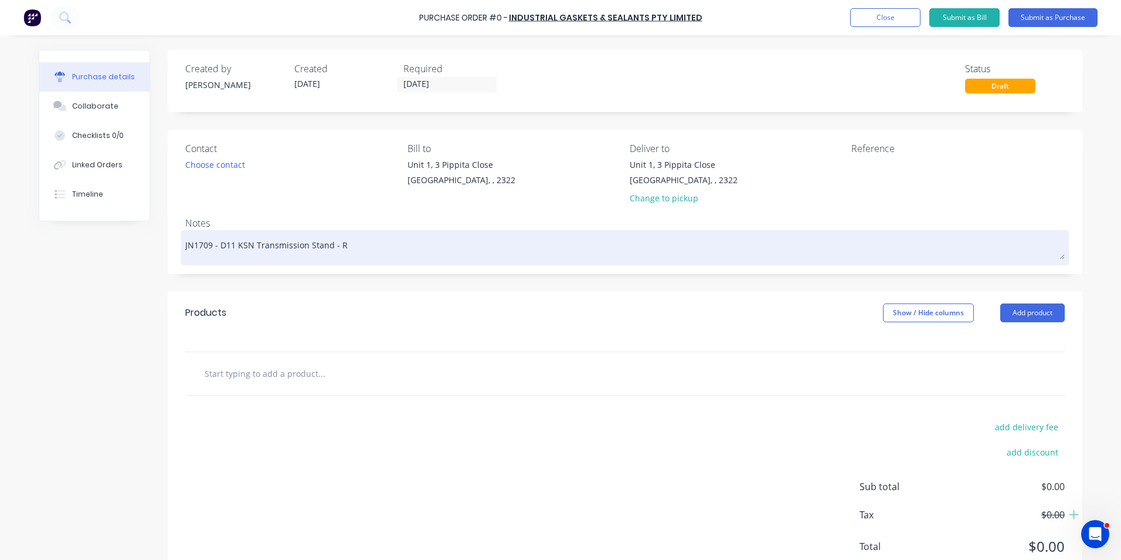
type textarea "JN1709 - D11 KSN Transmission Stand - Ru"
type textarea "x"
type textarea "JN1709 - D11 KSN Transmission Stand - Rub"
type textarea "x"
type textarea "JN1709 - D11 KSN Transmission Stand - Rubb"
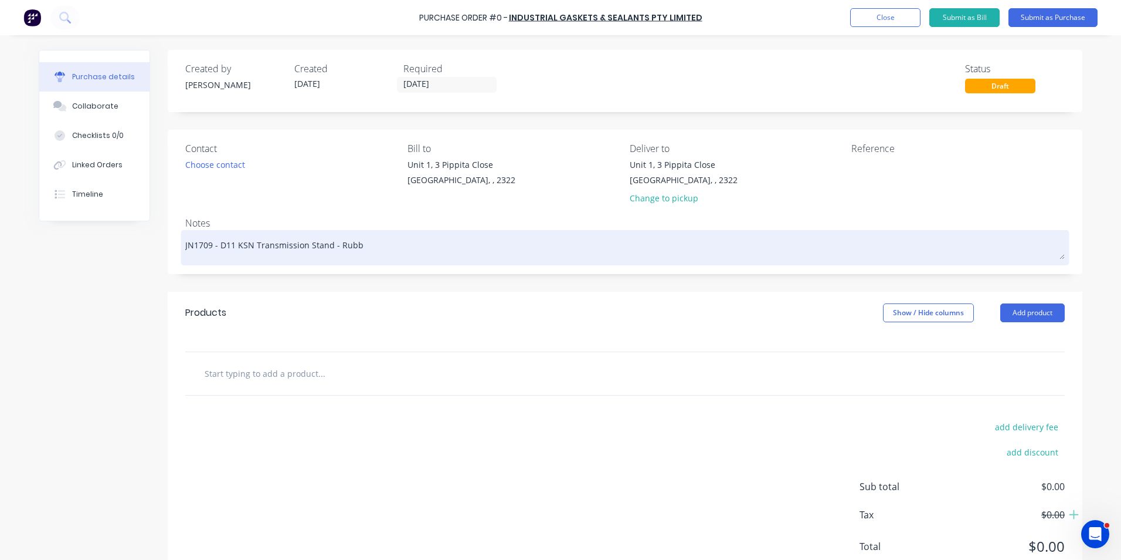
type textarea "x"
type textarea "JN1709 - D11 KSN Transmission Stand - Rubbe"
type textarea "x"
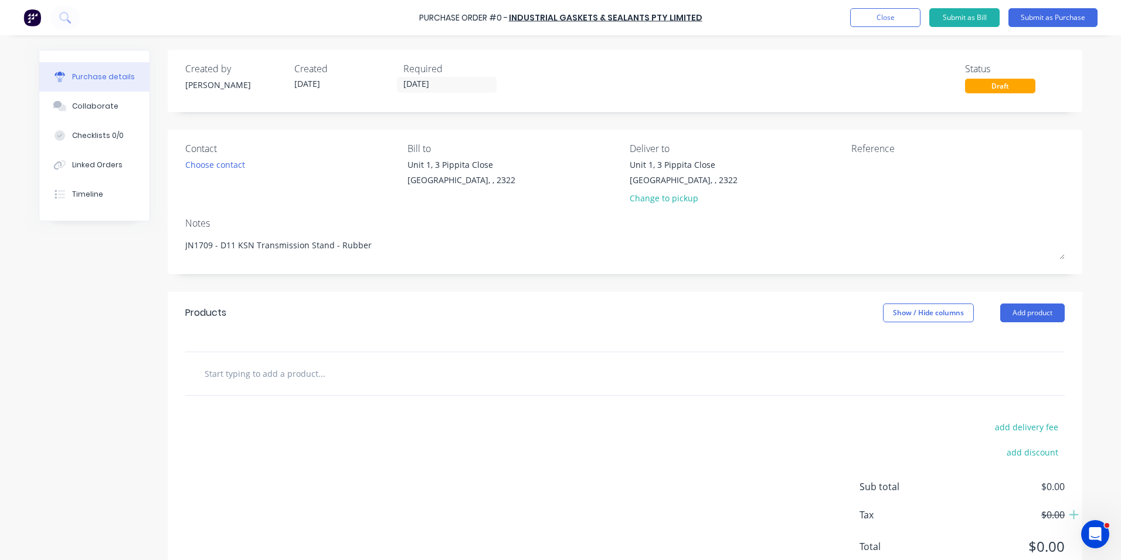
type textarea "JN1709 - D11 KSN Transmission Stand - Rubber"
type textarea "x"
type textarea "JN1709 - D11 KSN Transmission Stand - Rubber"
click at [242, 370] on input "text" at bounding box center [321, 372] width 235 height 23
type textarea "x"
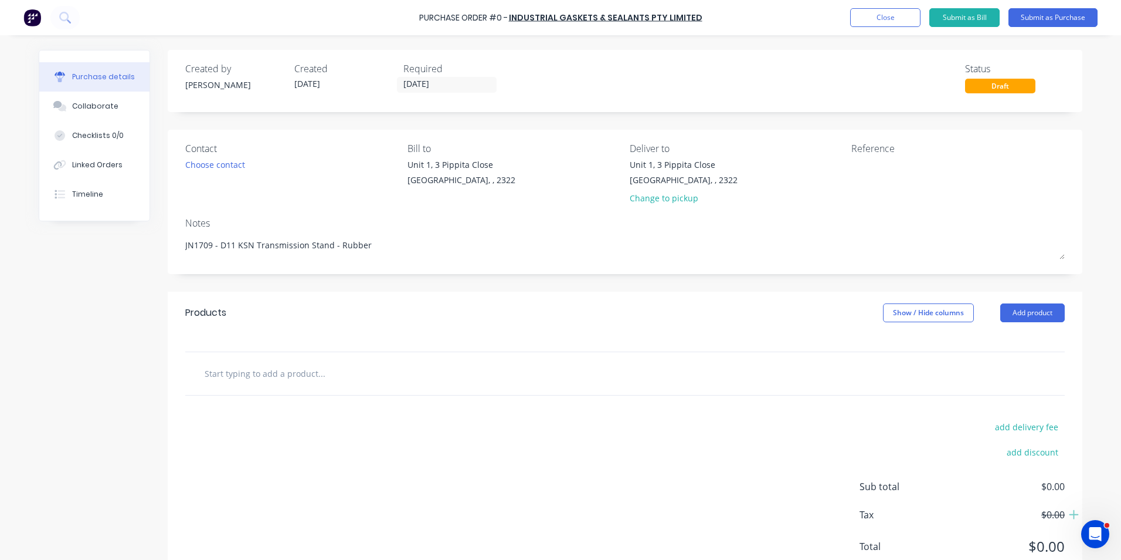
type input "S"
type textarea "x"
type input "Su"
type textarea "x"
type input "Sup"
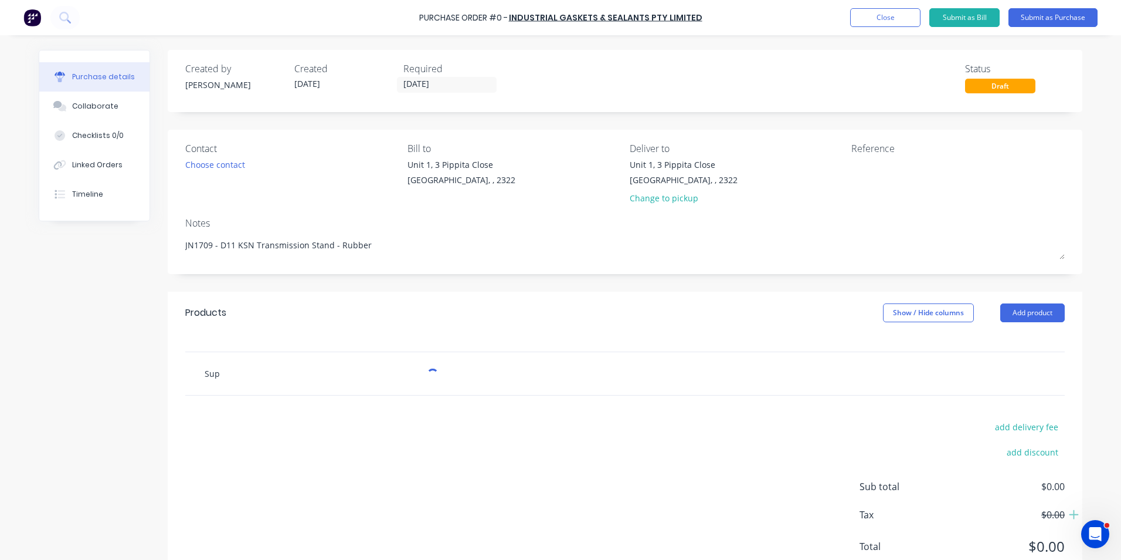
type textarea "x"
type input "Supp"
type textarea "x"
type input "Suppl"
type textarea "x"
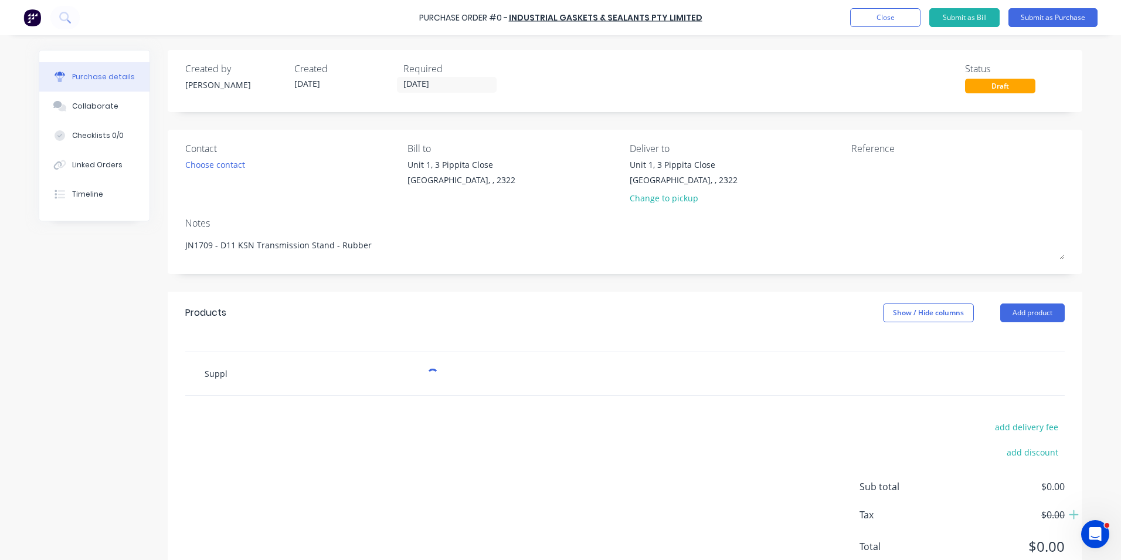
type input "Supply"
type textarea "x"
type input "Supply"
type textarea "x"
type input "Supply -"
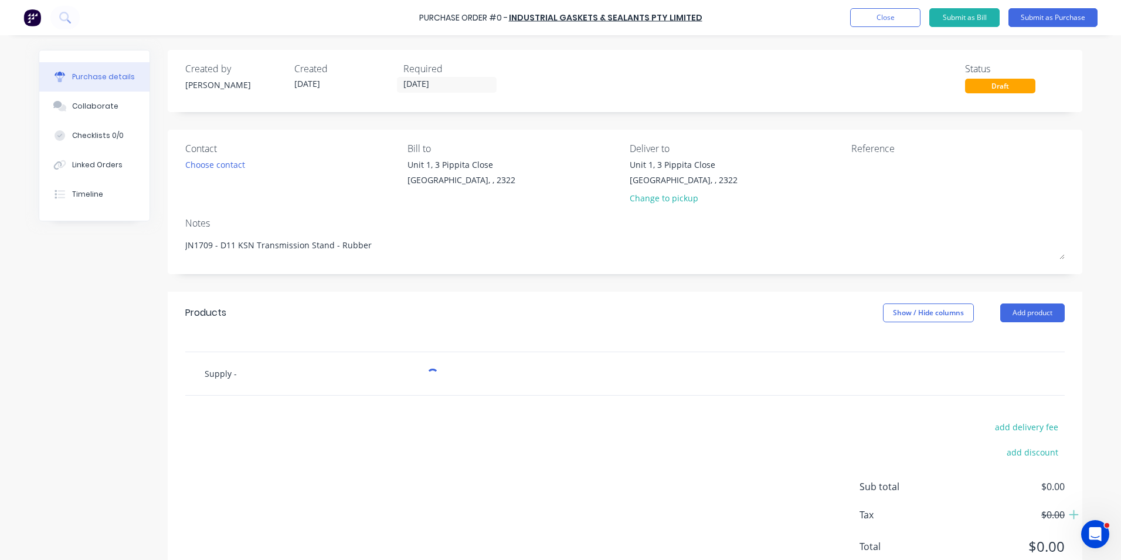
type textarea "x"
type input "Supply -"
type textarea "x"
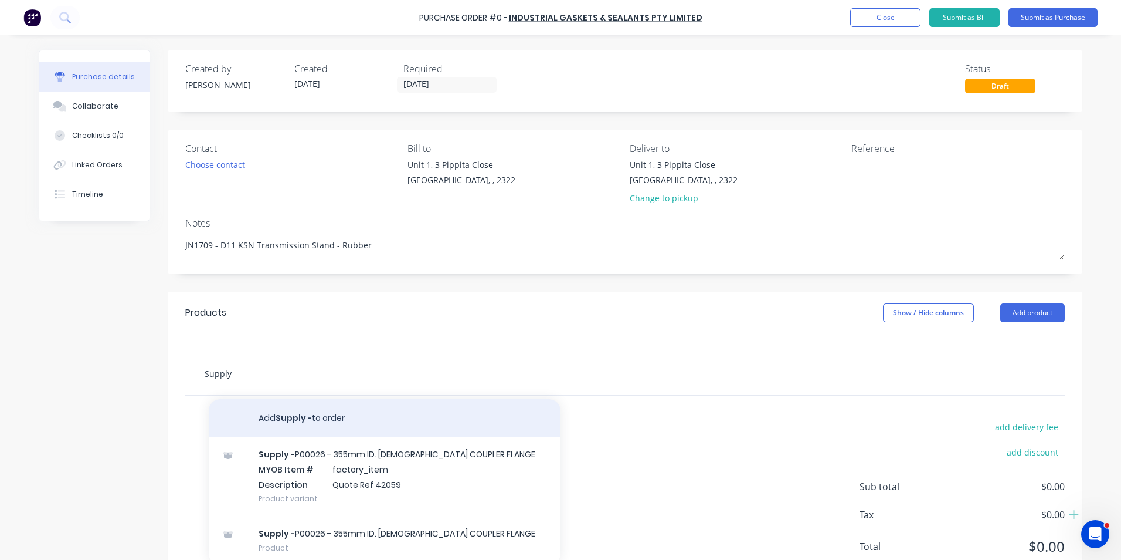
type input "Supply -"
click at [333, 412] on button "Add Supply - to order" at bounding box center [385, 418] width 352 height 38
type textarea "x"
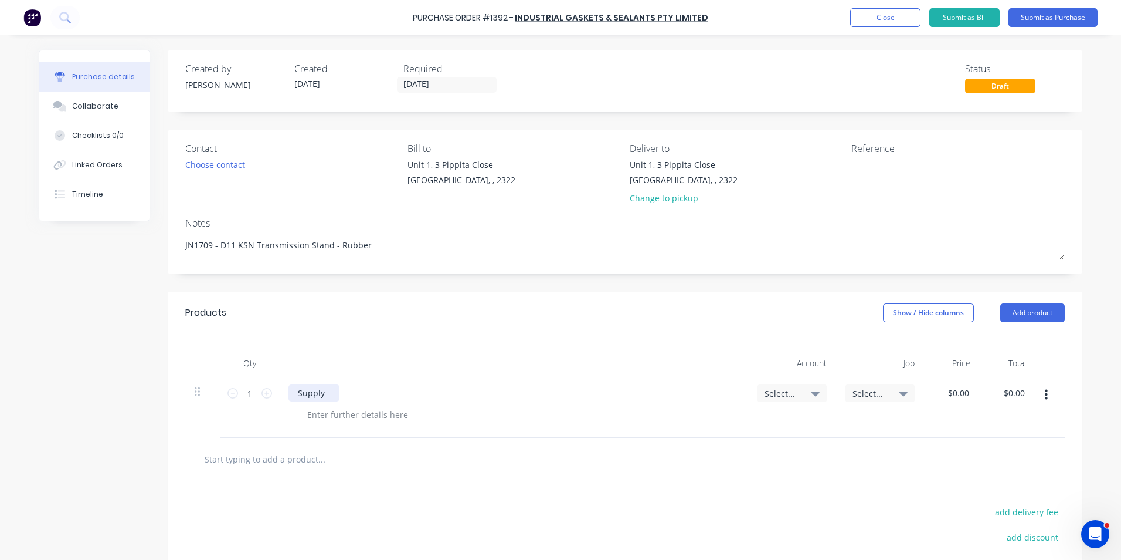
type textarea "x"
click at [331, 392] on div "Supply -" at bounding box center [314, 392] width 51 height 17
click at [395, 392] on div "Supply - 411915-1000-02 -" at bounding box center [349, 392] width 121 height 17
click at [782, 394] on span "Select..." at bounding box center [782, 393] width 35 height 12
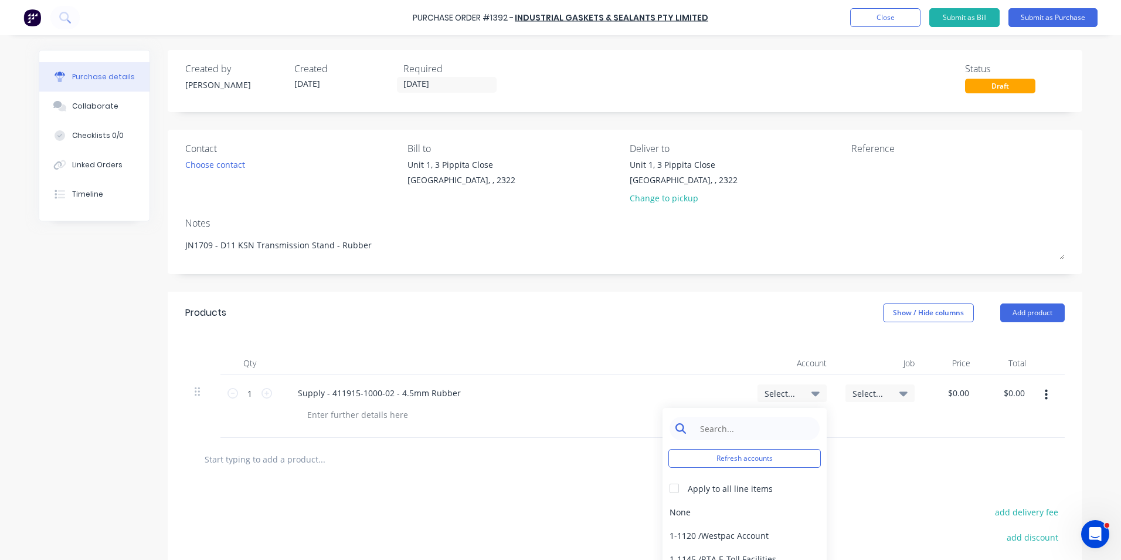
type textarea "x"
click at [748, 428] on input at bounding box center [754, 427] width 120 height 23
type input "1-14"
click at [765, 511] on div "1-1400 / Work in Progress - Materials" at bounding box center [745, 511] width 164 height 23
click at [869, 389] on span "Select..." at bounding box center [870, 393] width 35 height 12
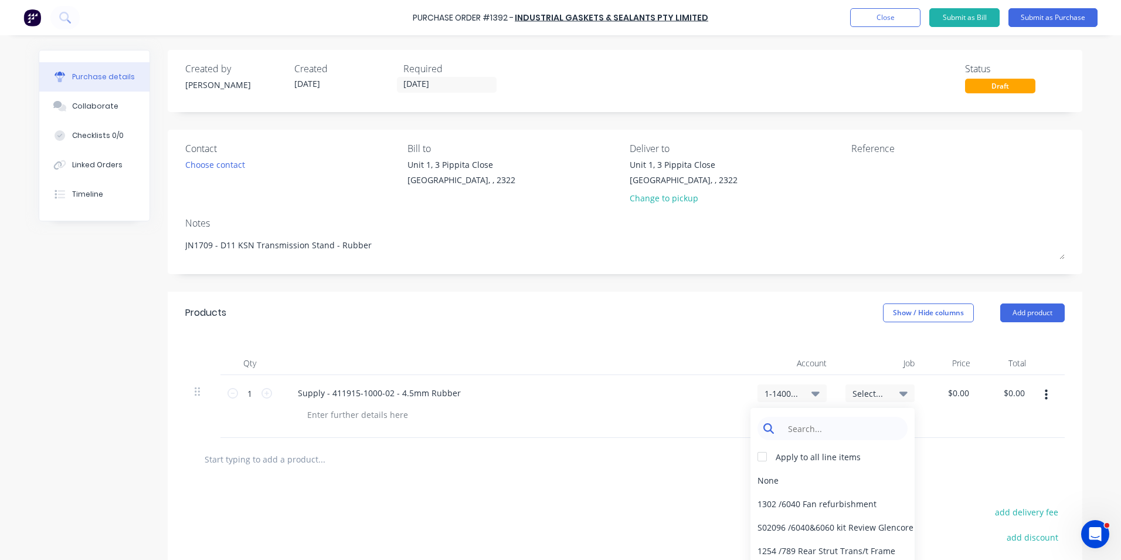
type textarea "x"
click at [812, 428] on input at bounding box center [842, 427] width 120 height 23
type input "1709"
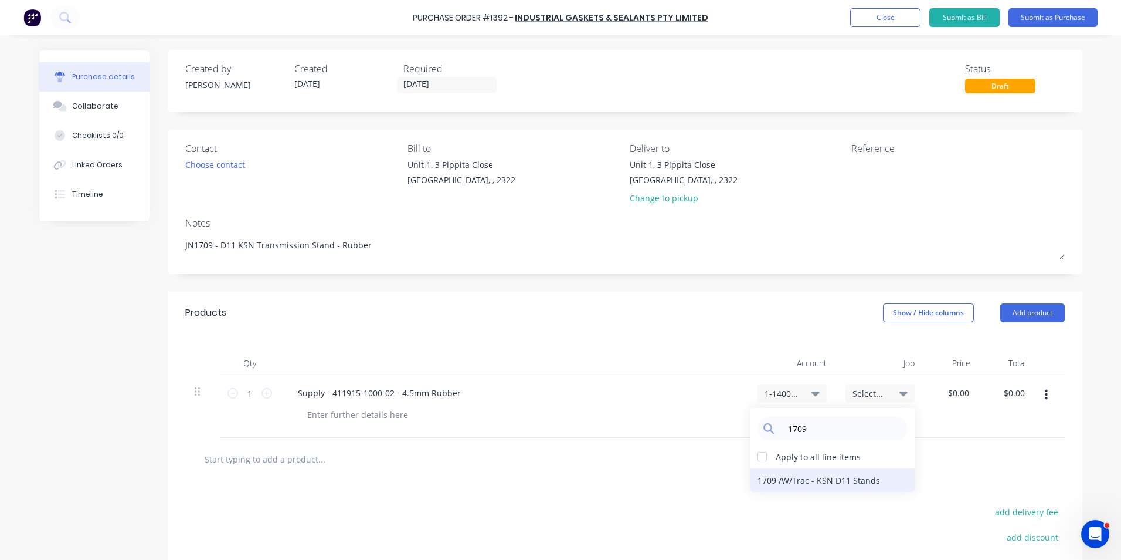
click at [846, 480] on div "1709 / W/Trac - KSN D11 Stands" at bounding box center [833, 479] width 164 height 23
type textarea "x"
type input "0.0000"
click at [955, 394] on input "0.0000" at bounding box center [958, 392] width 27 height 17
type textarea "x"
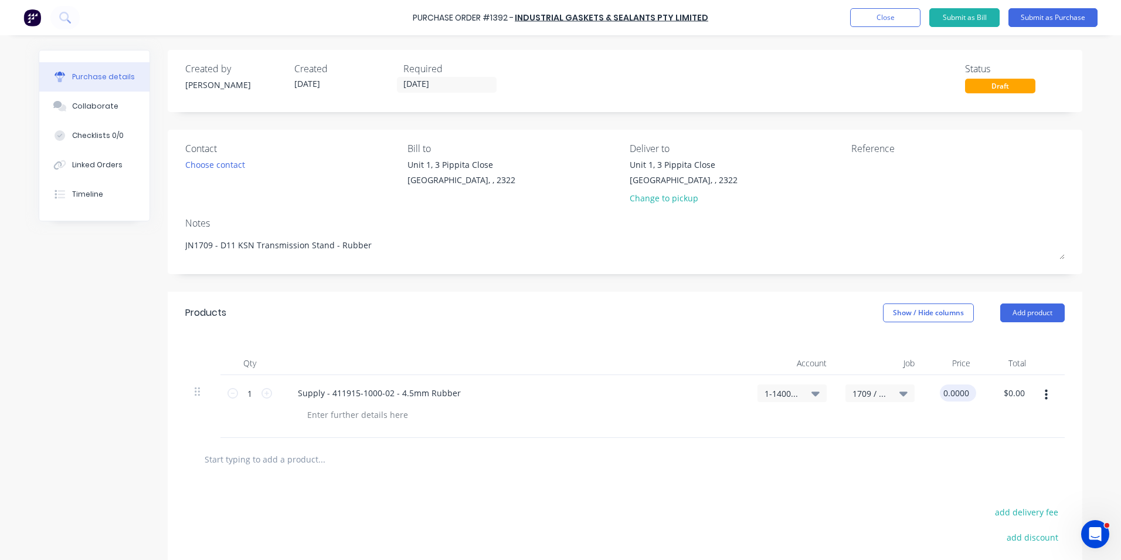
click at [955, 394] on input "0.0000" at bounding box center [956, 392] width 32 height 17
type input "41.10"
type textarea "x"
type input "$41.10"
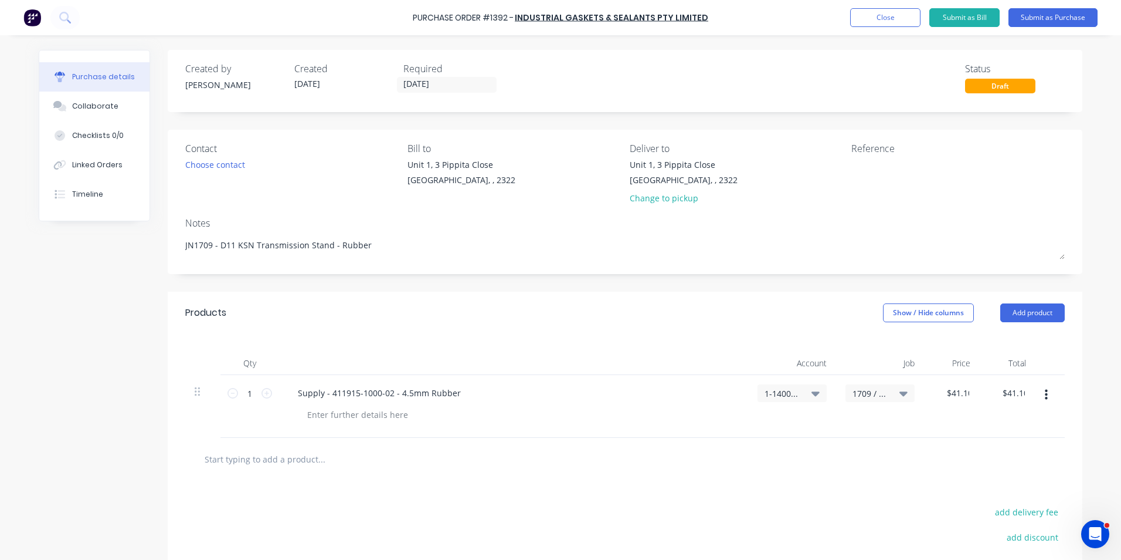
click at [938, 429] on div "$41.10 41.10" at bounding box center [952, 406] width 56 height 63
click at [429, 83] on input "[DATE]" at bounding box center [447, 84] width 99 height 15
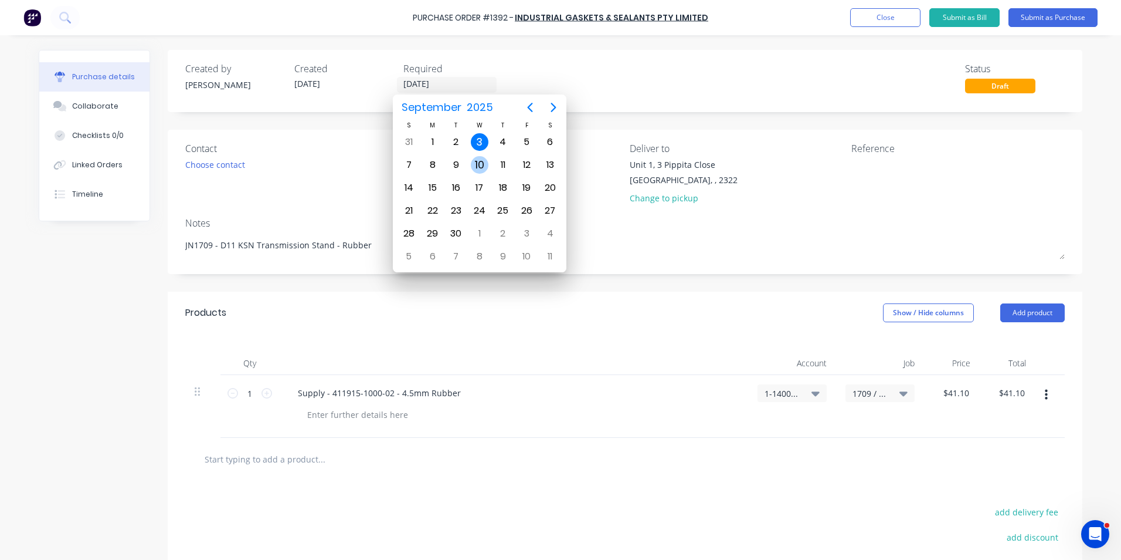
click at [486, 161] on div "10" at bounding box center [480, 165] width 18 height 18
type textarea "x"
type input "[DATE]"
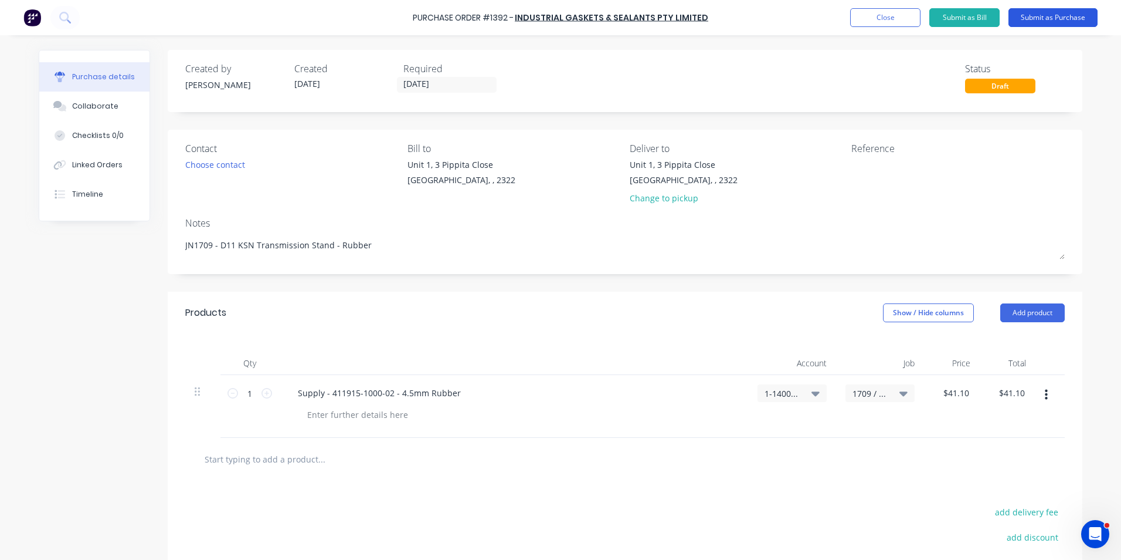
click at [1049, 16] on button "Submit as Purchase" at bounding box center [1053, 17] width 89 height 19
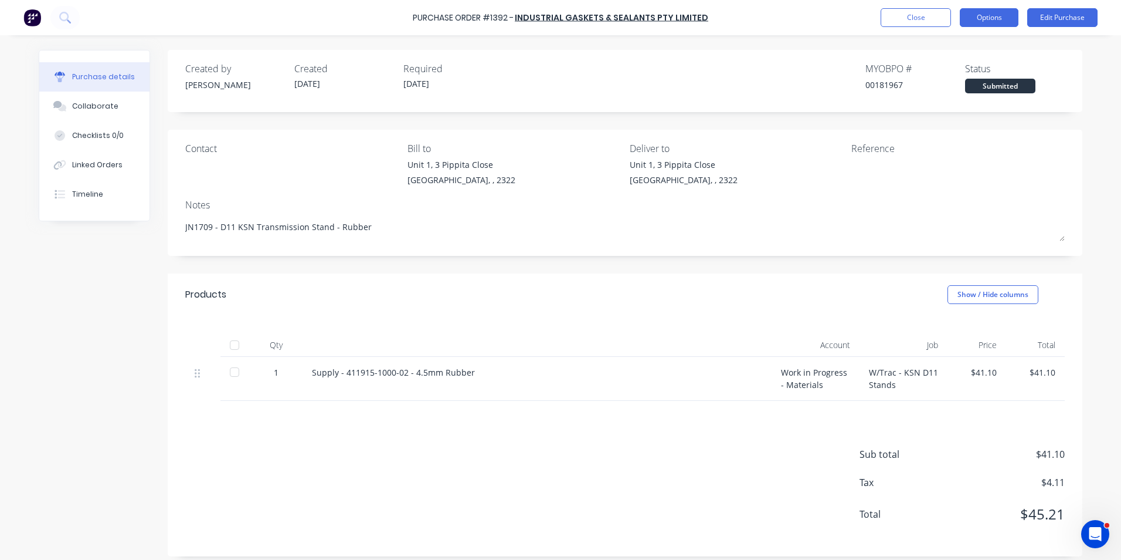
click at [986, 16] on button "Options" at bounding box center [989, 17] width 59 height 19
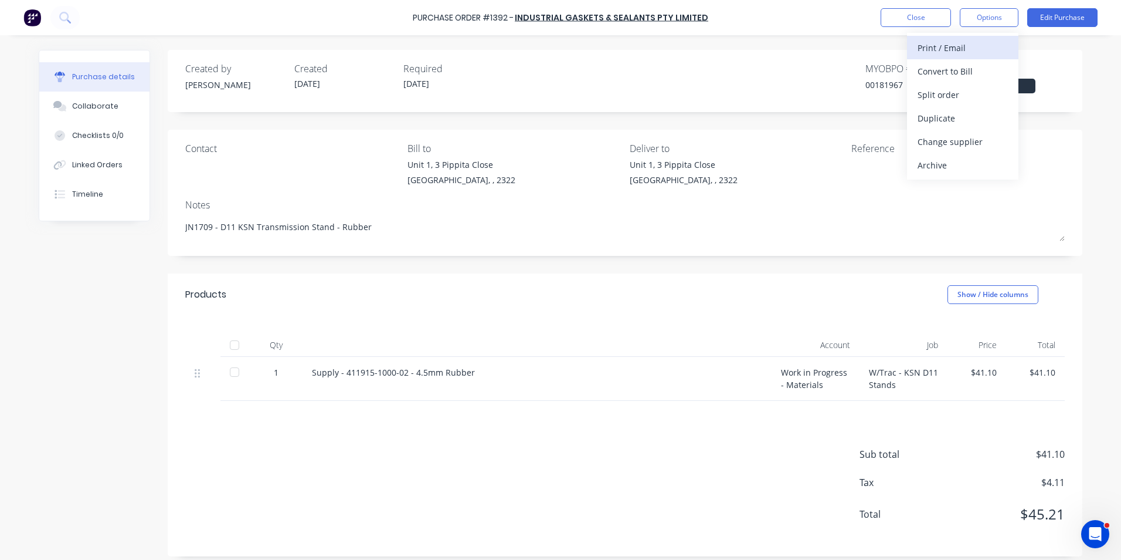
click at [952, 46] on div "Print / Email" at bounding box center [963, 47] width 90 height 17
click at [950, 71] on div "With pricing" at bounding box center [963, 71] width 90 height 17
type textarea "x"
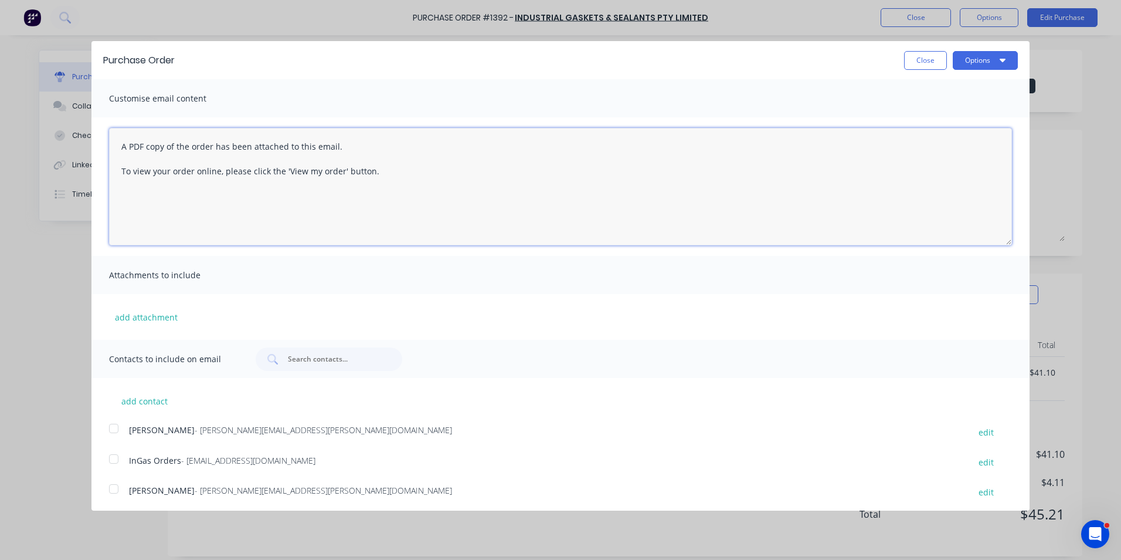
drag, startPoint x: 384, startPoint y: 174, endPoint x: 111, endPoint y: 145, distance: 274.2
click at [111, 145] on textarea "A PDF copy of the order has been attached to this email. To view your order onl…" at bounding box center [560, 186] width 903 height 117
type textarea "Hi Sales, PO attached as per your quote, please pr"
type textarea "x"
type textarea "Hi Sales, PO attached as per your quote, please proceed any issues, let me know…"
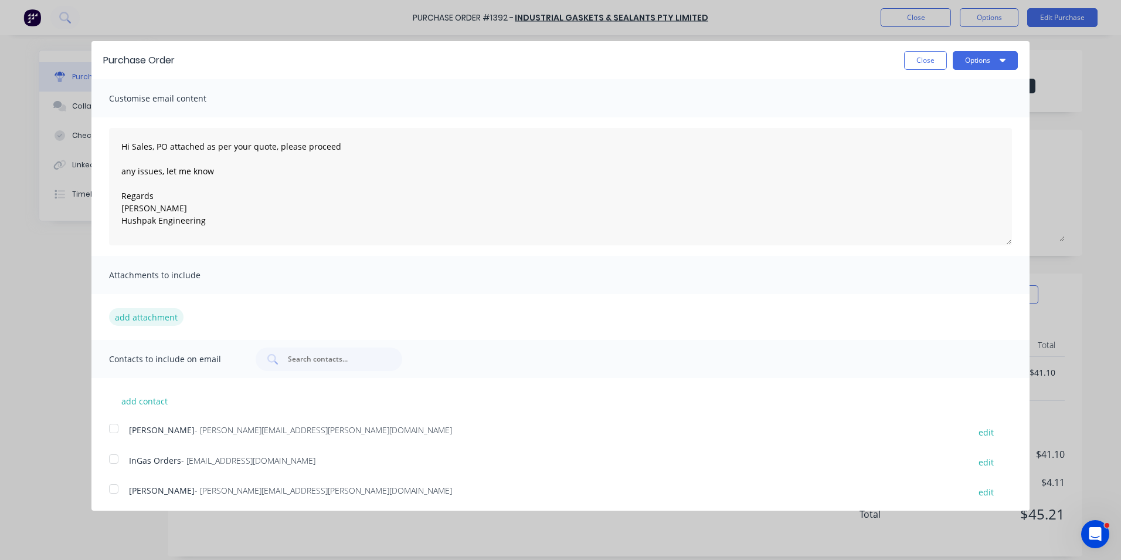
click at [155, 314] on button "add attachment" at bounding box center [146, 317] width 74 height 18
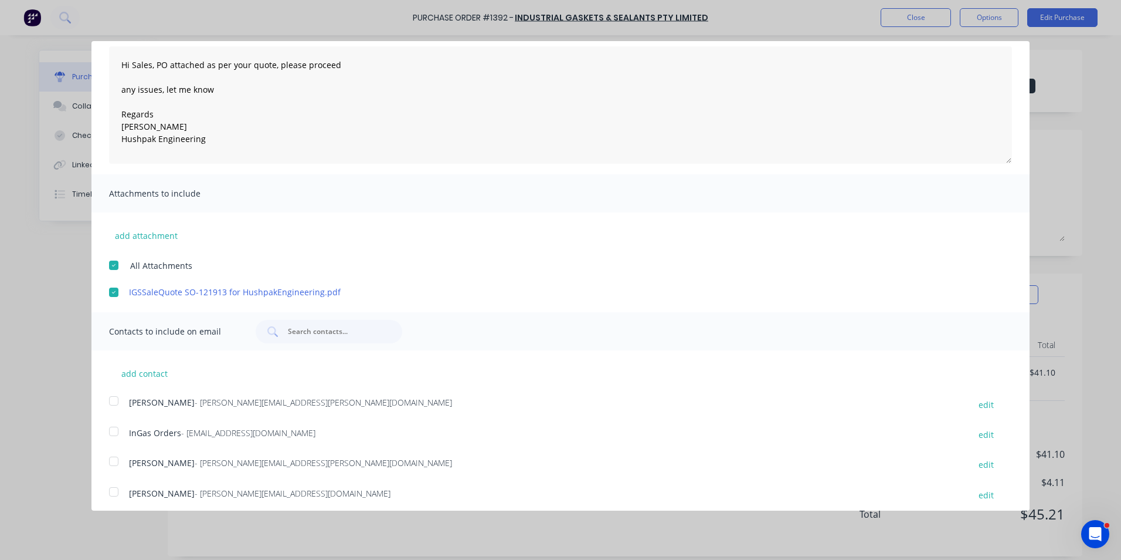
scroll to position [88, 0]
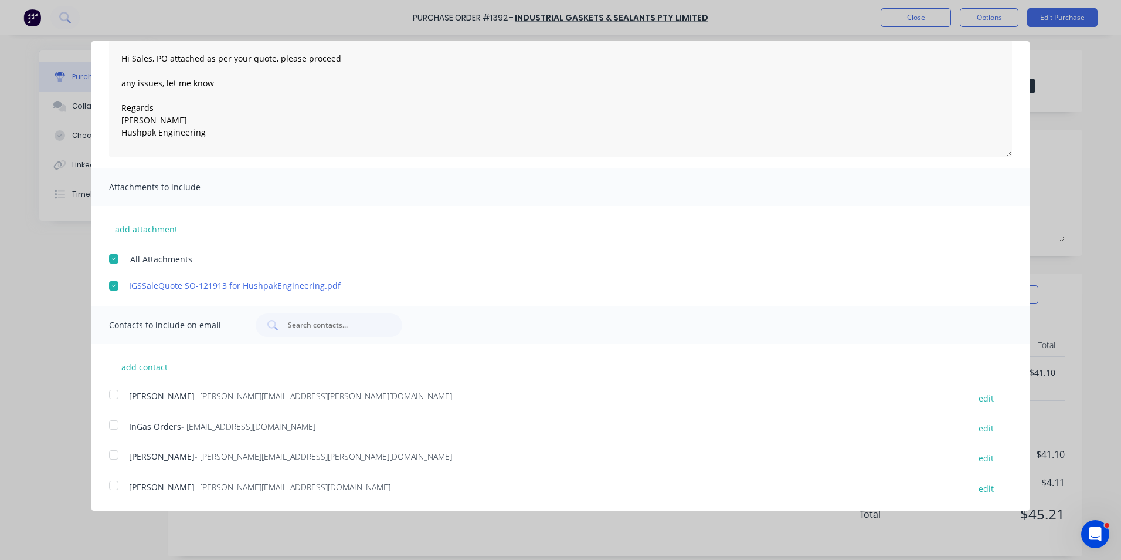
click at [117, 393] on div at bounding box center [113, 393] width 23 height 23
click at [113, 423] on div at bounding box center [113, 424] width 23 height 23
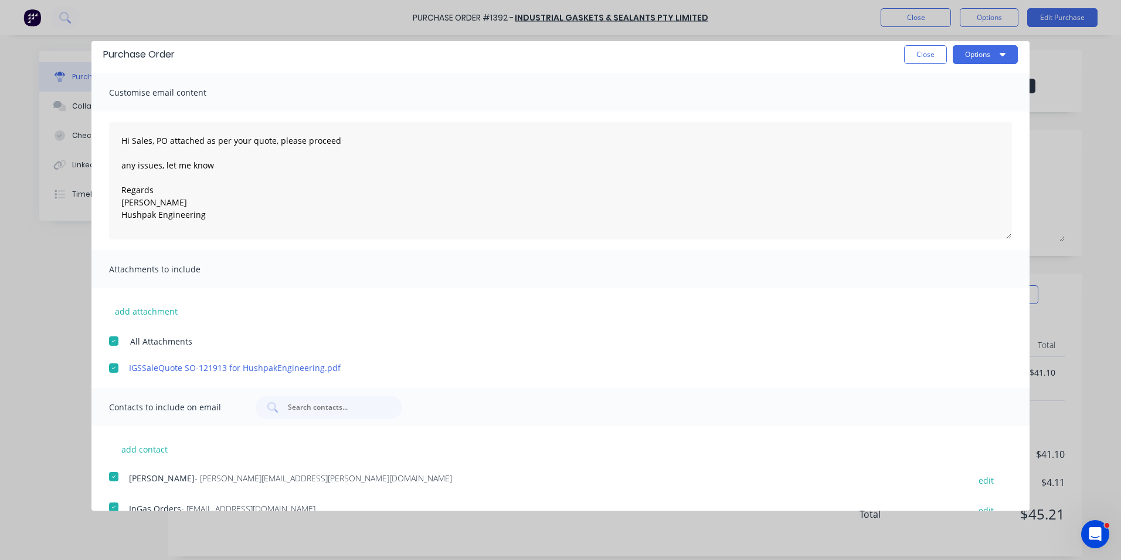
scroll to position [0, 0]
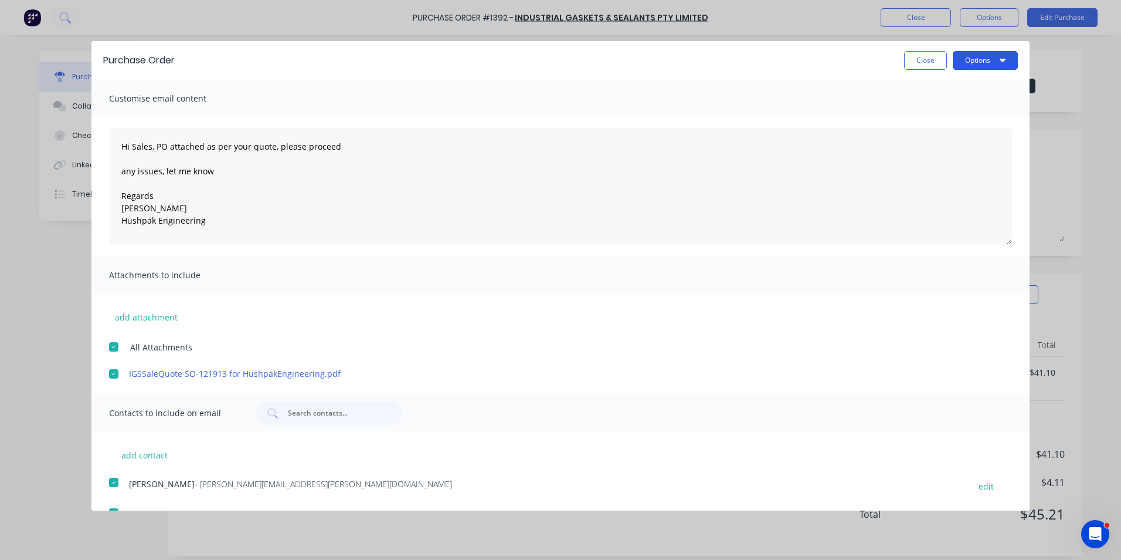
click at [977, 62] on button "Options" at bounding box center [985, 60] width 65 height 19
click at [926, 114] on div "Email" at bounding box center [962, 113] width 90 height 17
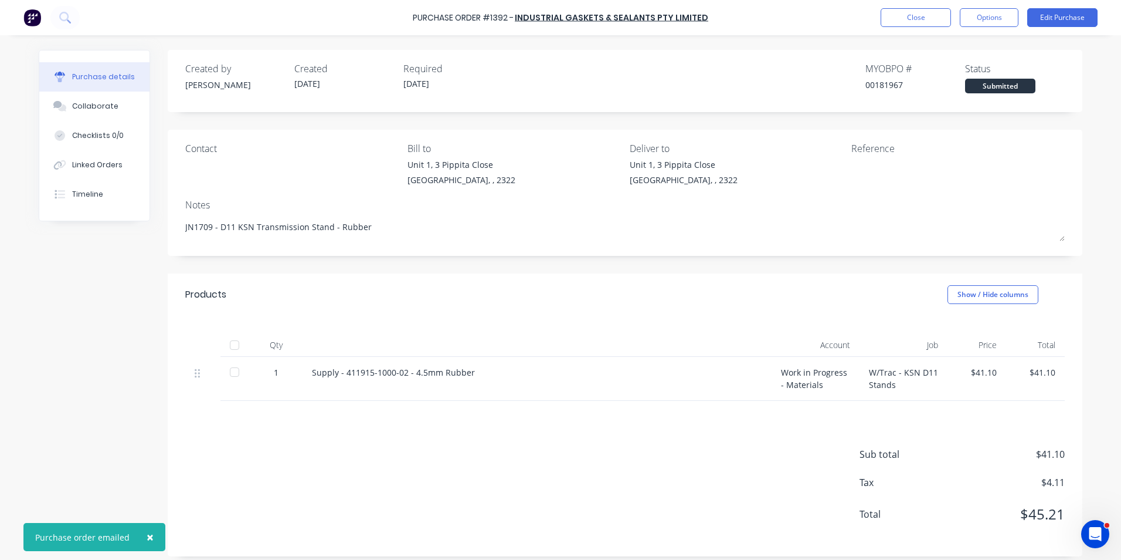
type textarea "x"
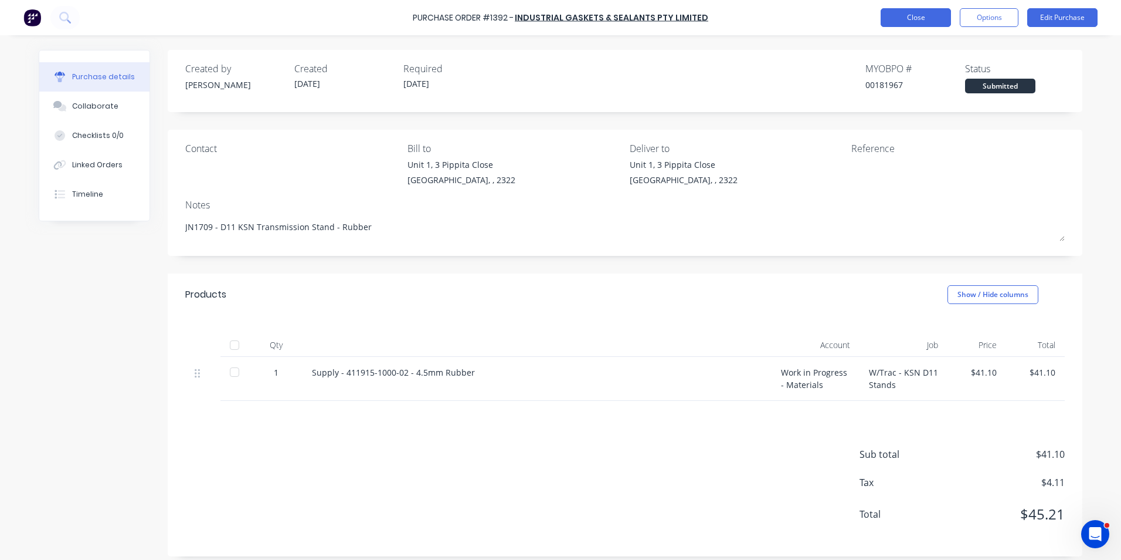
click at [917, 15] on button "Close" at bounding box center [916, 17] width 70 height 19
